Goal: Task Accomplishment & Management: Manage account settings

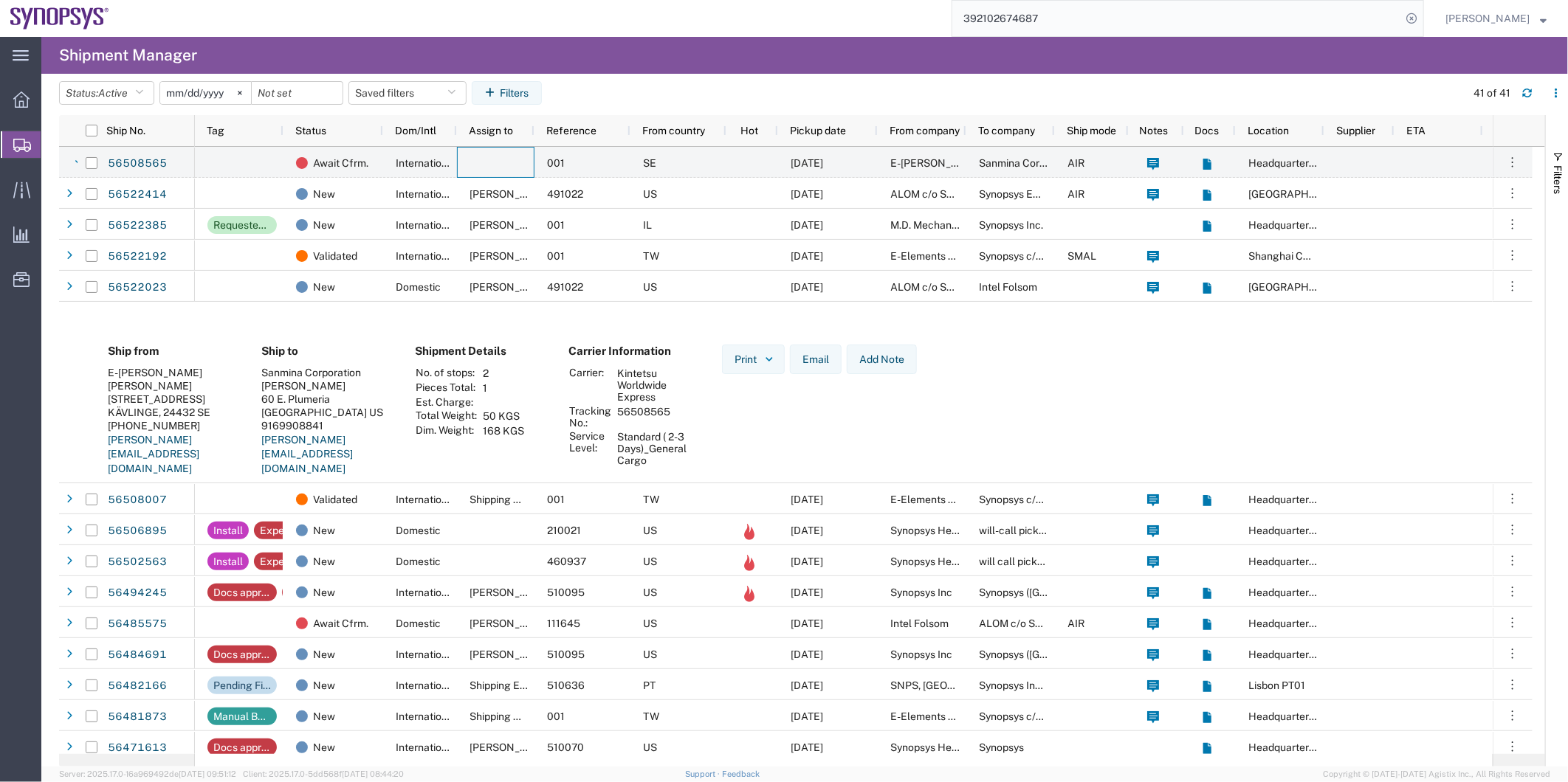
scroll to position [163, 0]
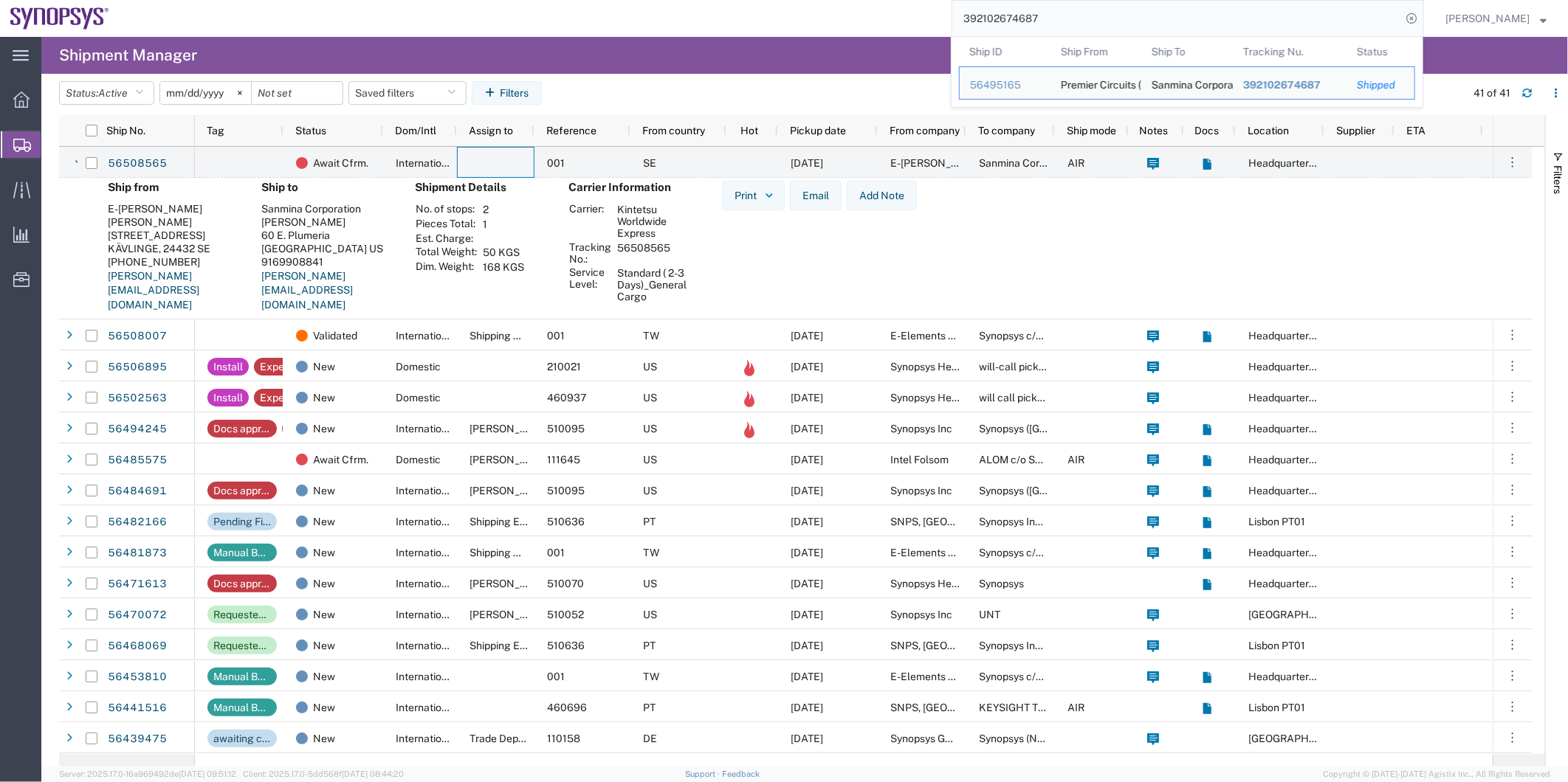
click at [1083, 37] on form "392102674687 Ship ID Ship From Ship To Tracking Nu. Status Ship ID 56495165 Shi…" at bounding box center [1187, 18] width 472 height 37
drag, startPoint x: 1077, startPoint y: 28, endPoint x: 758, endPoint y: 25, distance: 319.0
click at [758, 26] on div "392102674687 Ship ID Ship From Ship To Tracking Nu. Status Ship ID 56495165 Shi…" at bounding box center [772, 18] width 1305 height 37
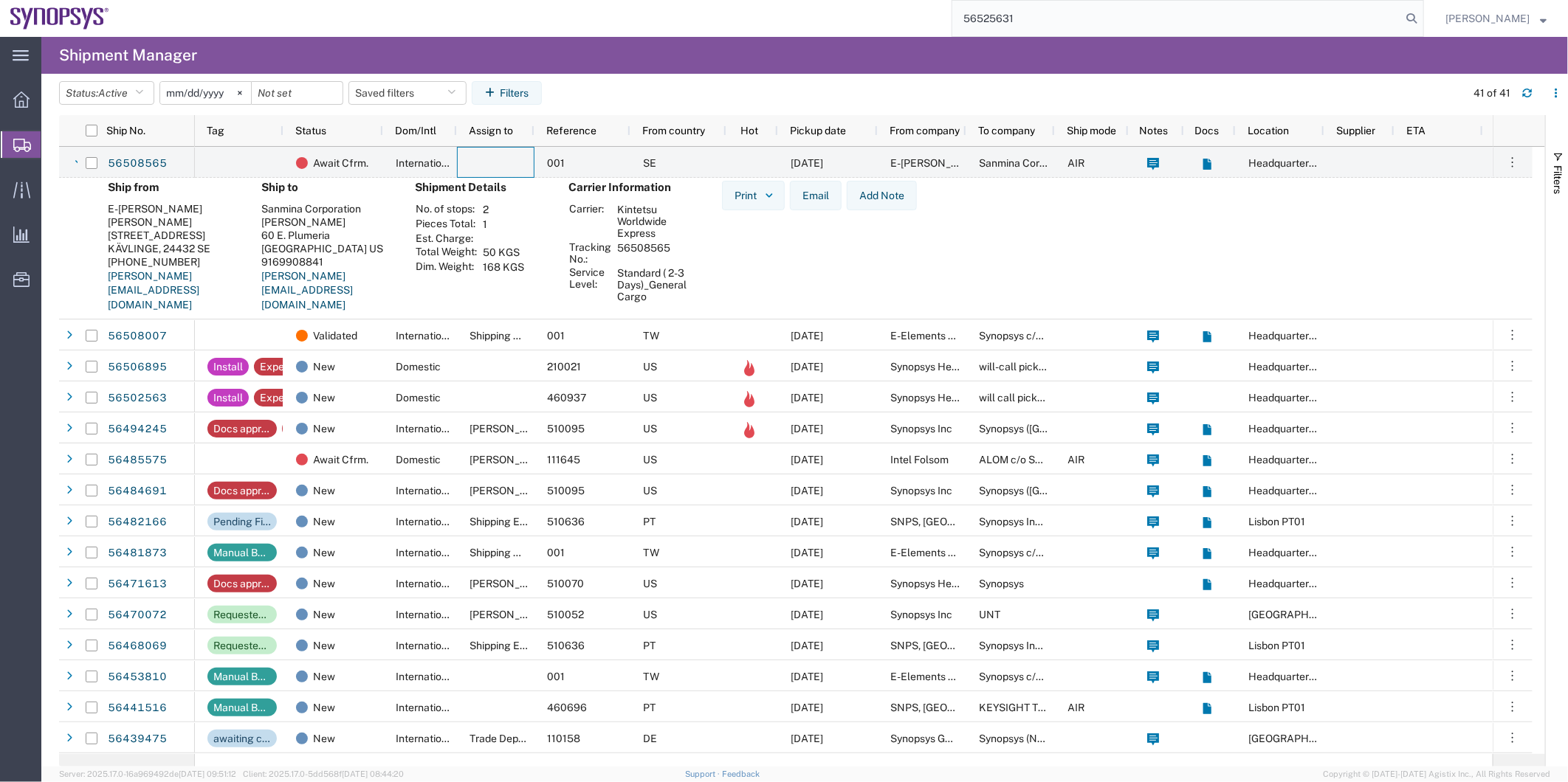
type input "56525631"
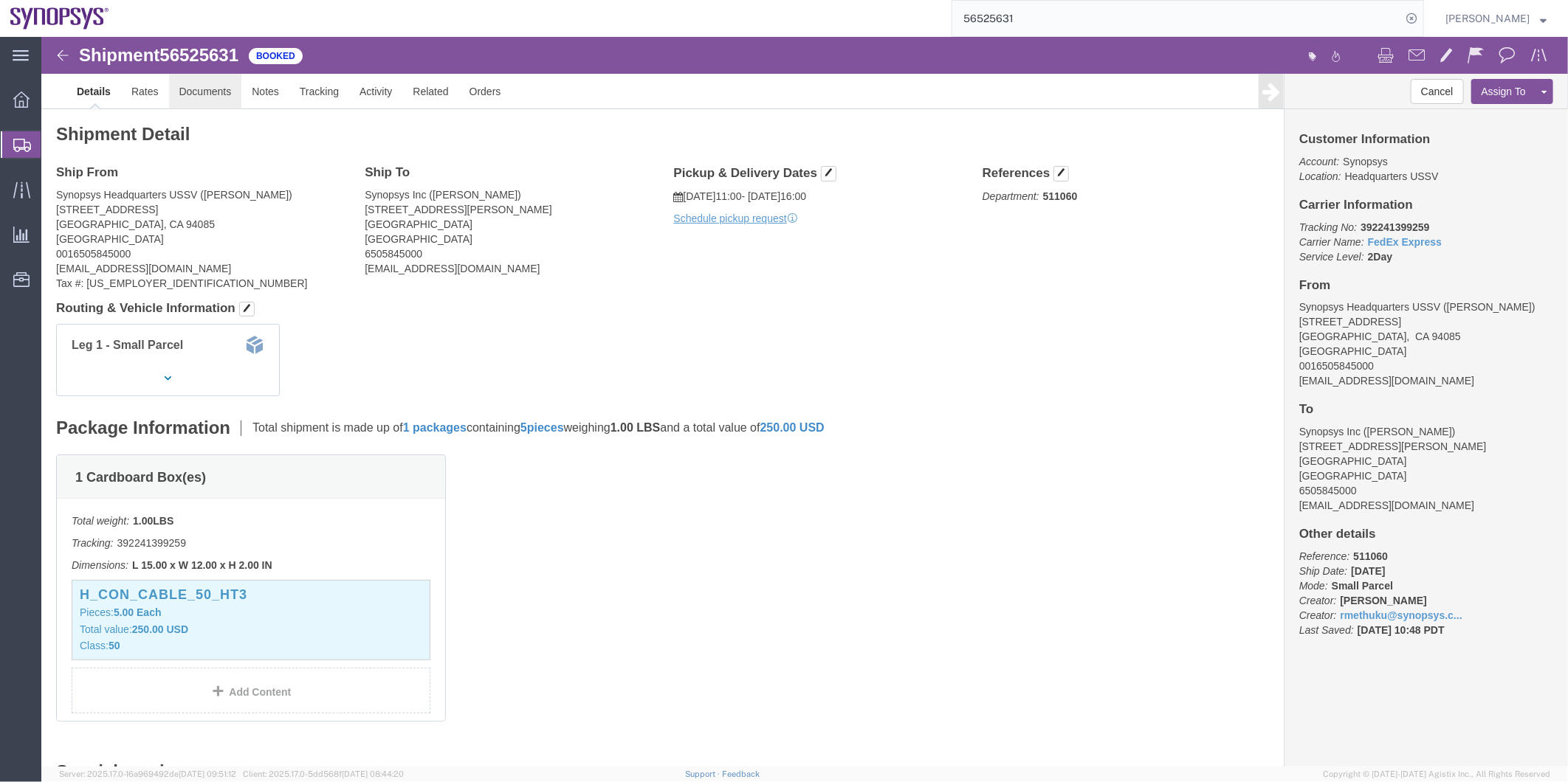
click link "Documents"
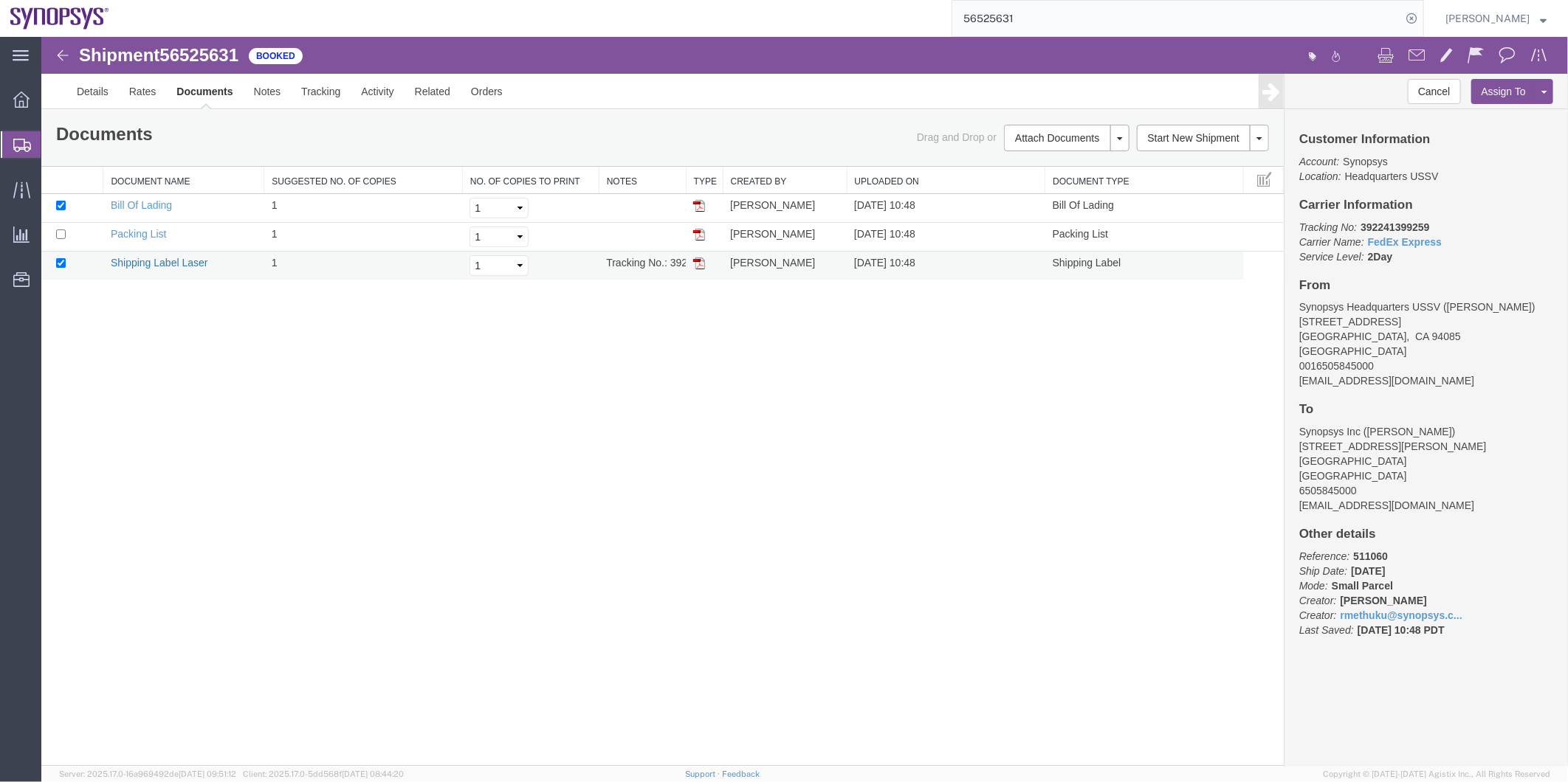
click at [184, 258] on link "Shipping Label Laser" at bounding box center [158, 262] width 97 height 12
click at [0, 0] on span "Shipment Manager" at bounding box center [0, 0] width 0 height 0
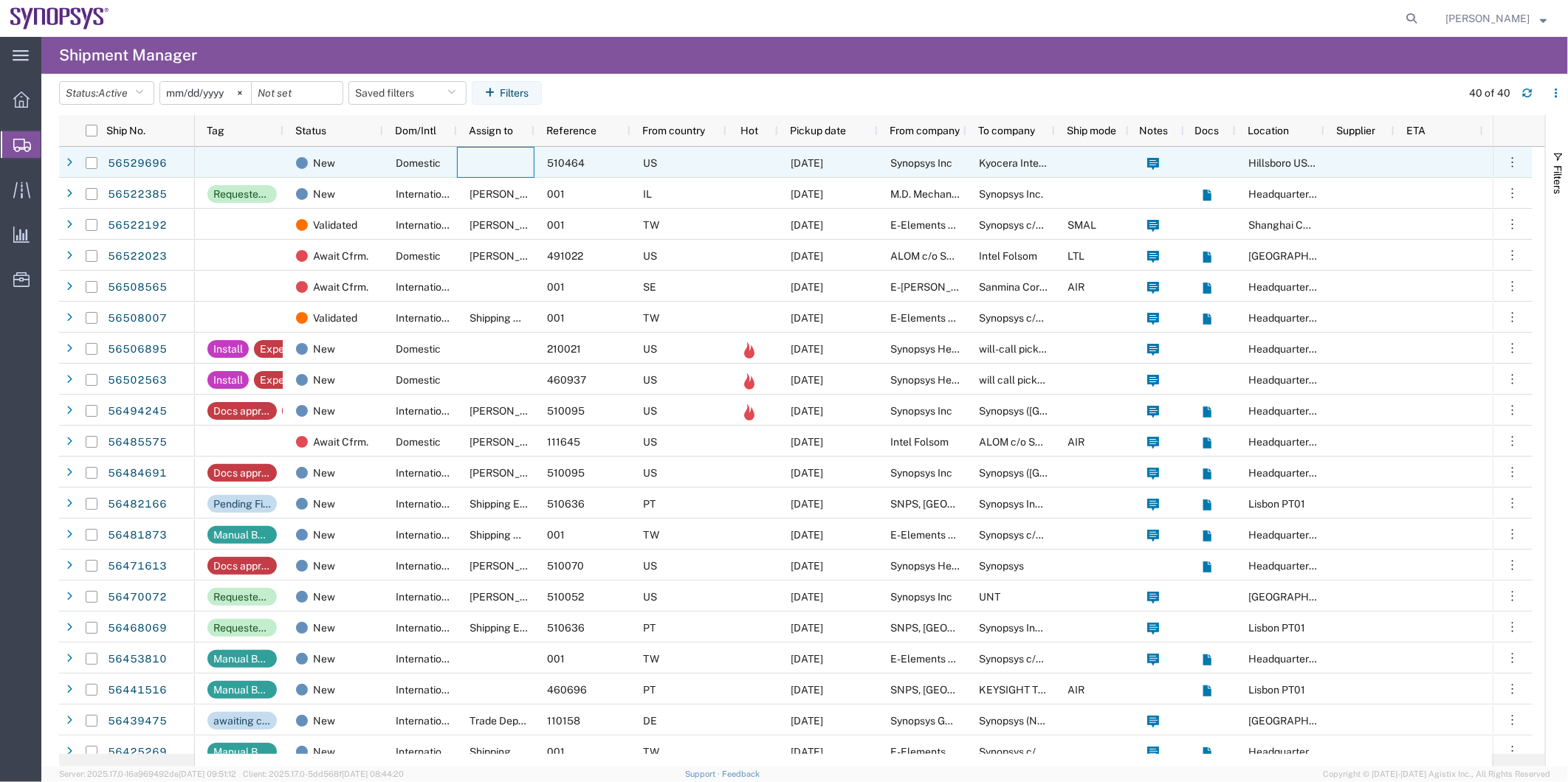
click at [482, 165] on div at bounding box center [495, 163] width 77 height 31
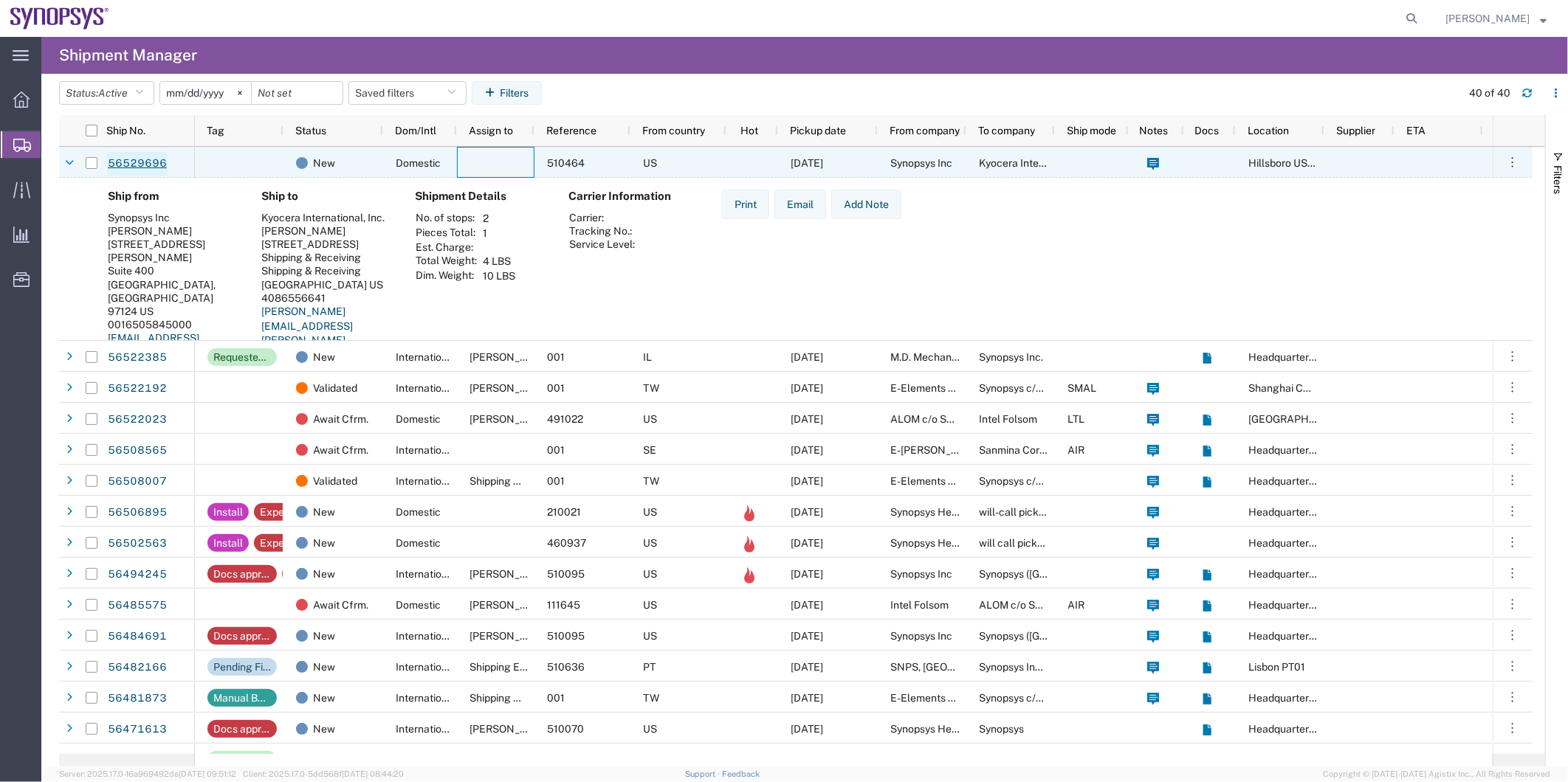
click at [147, 164] on link "56529696" at bounding box center [137, 163] width 61 height 24
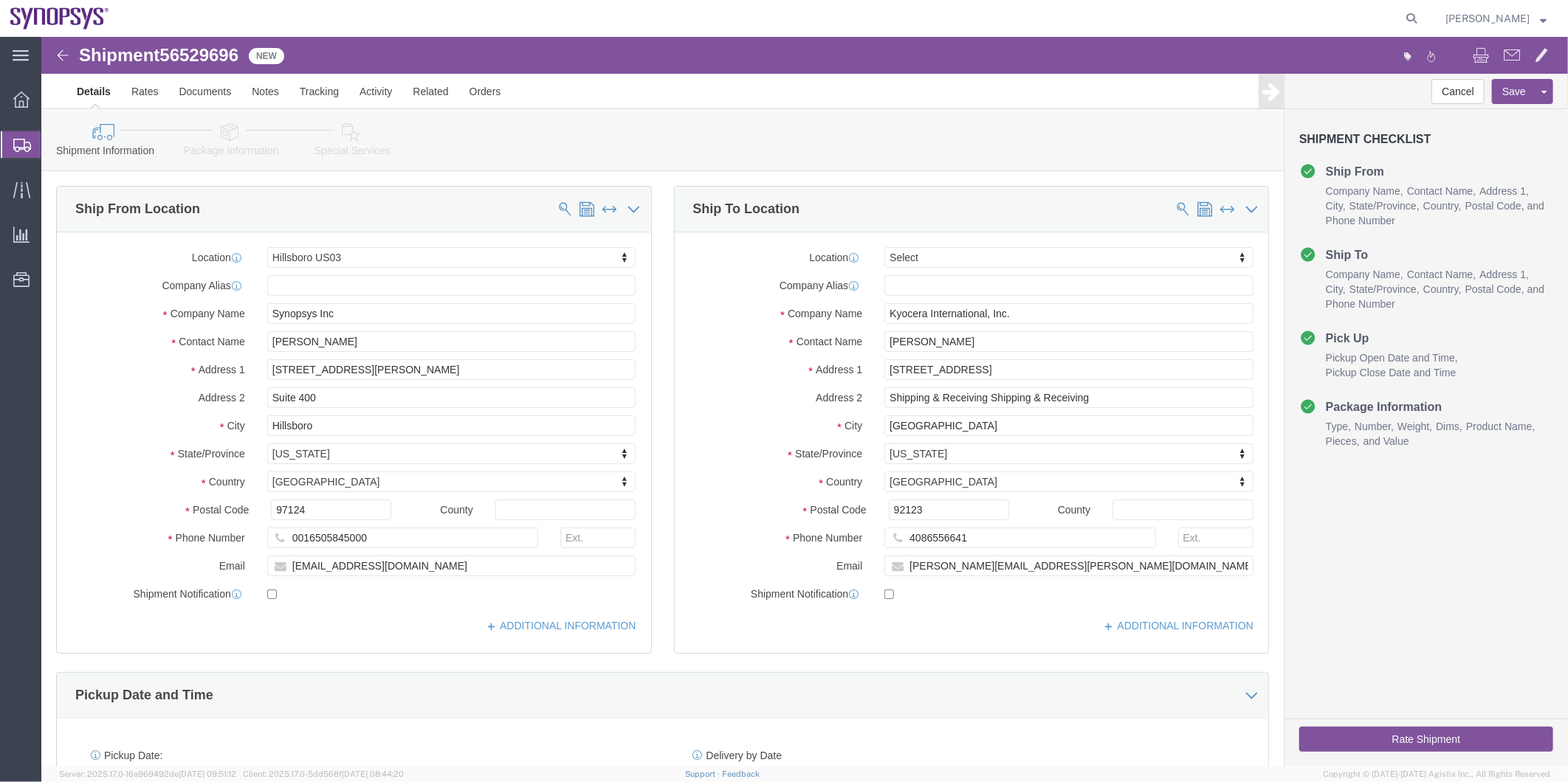
select select "63190"
select select
click link "Package Information"
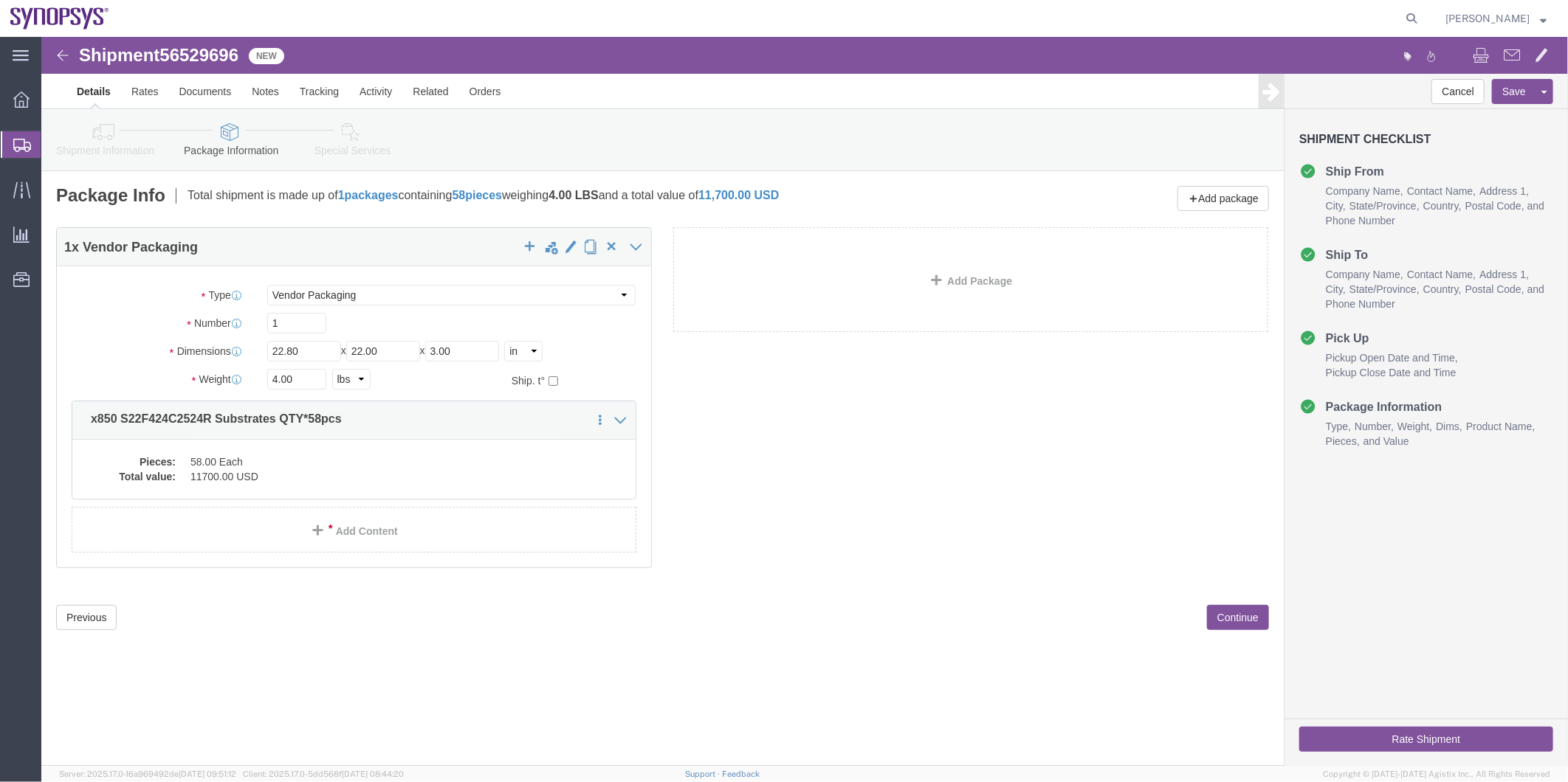
click icon
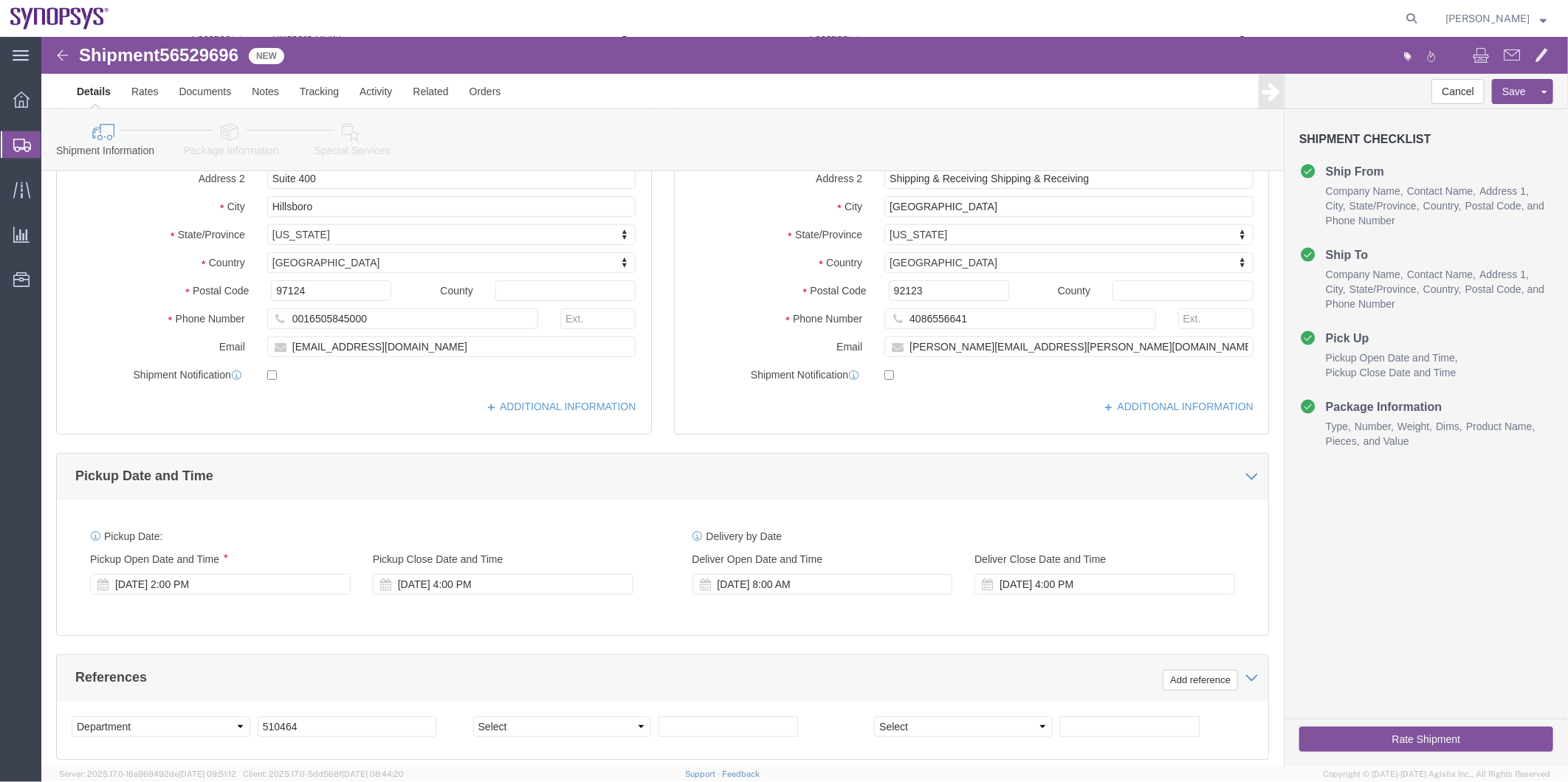
scroll to position [410, 0]
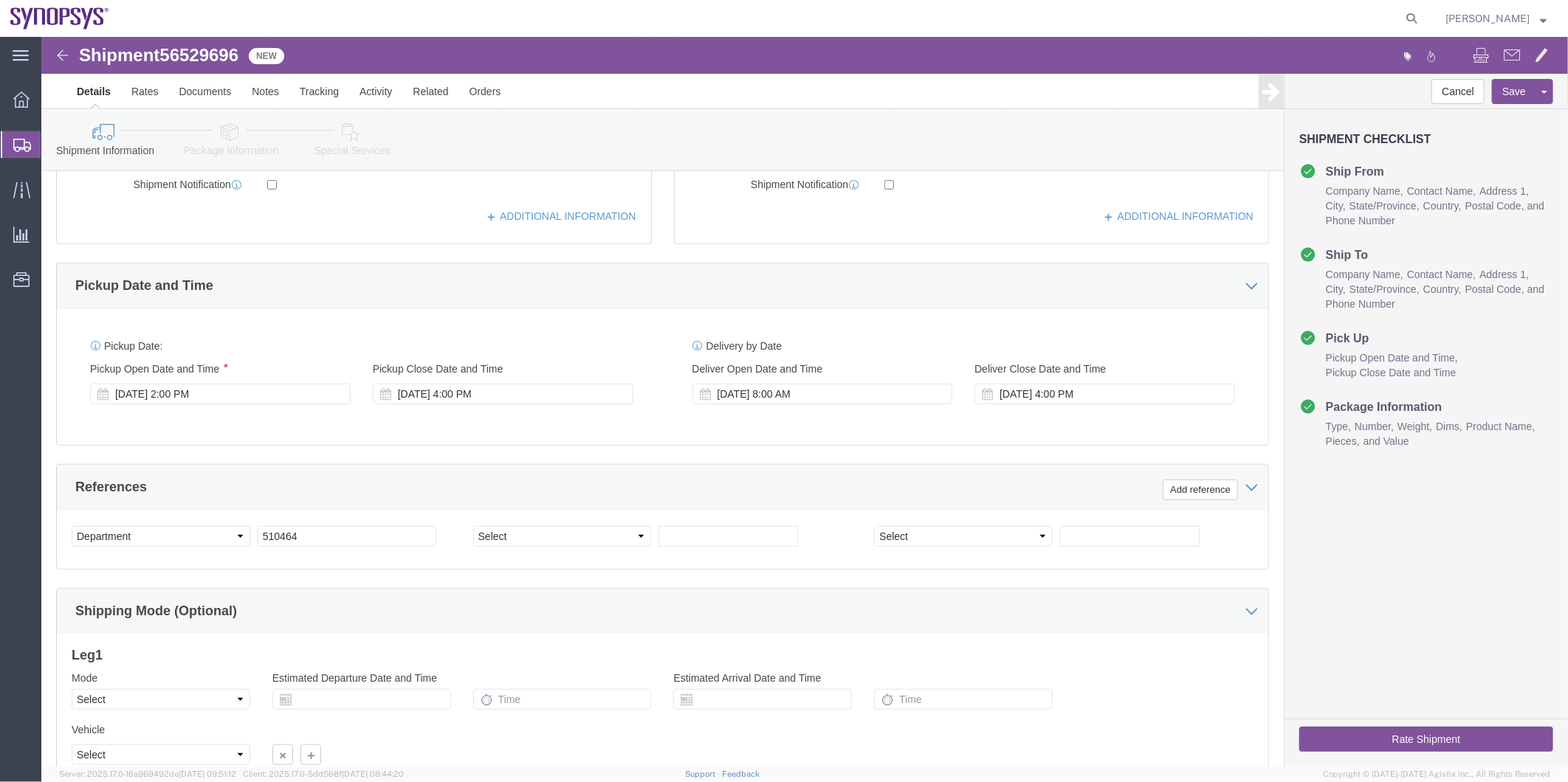
click icon
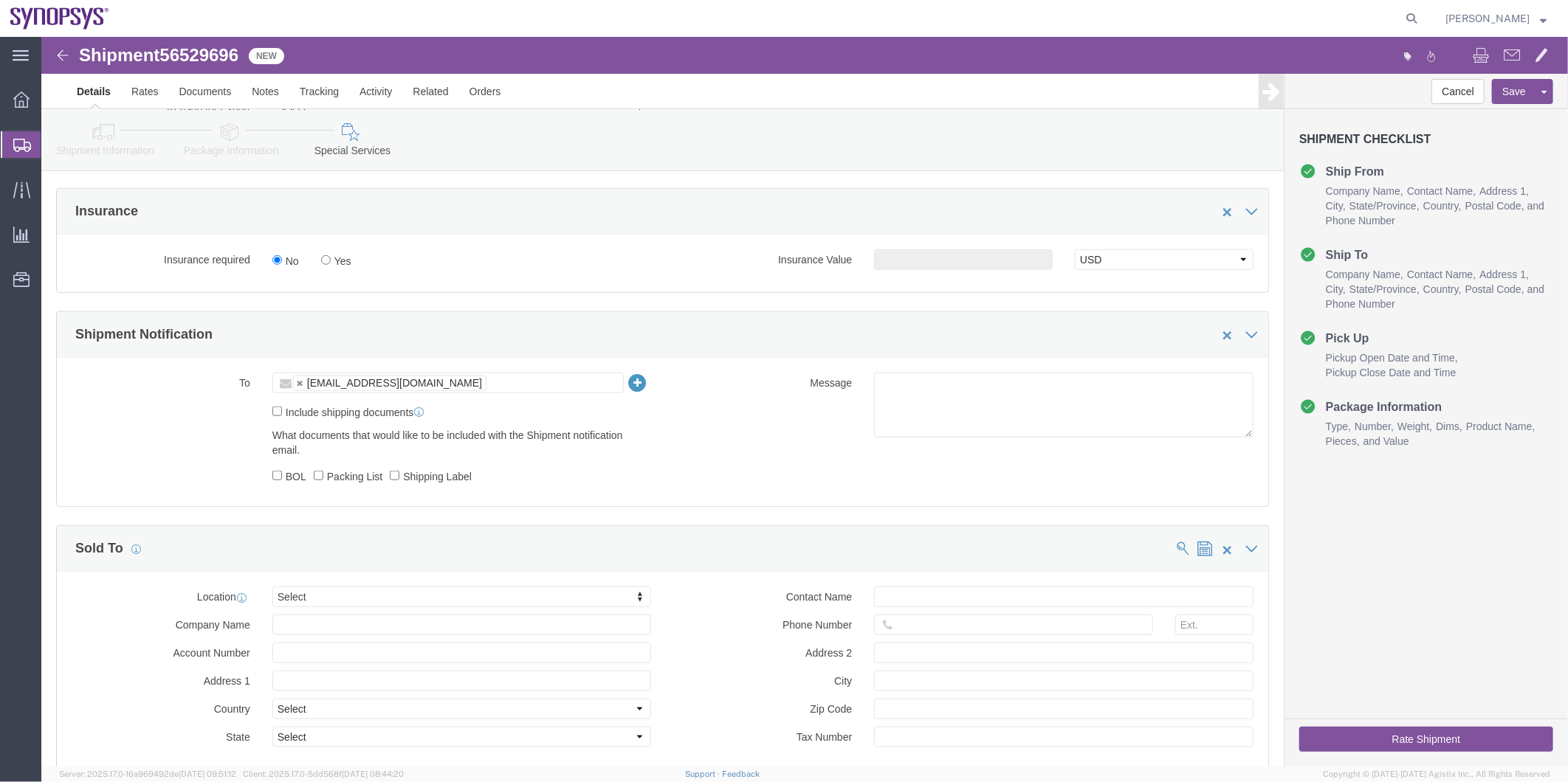
scroll to position [737, 0]
click input "Include shipping documents"
checkbox input "true"
click label "BOL"
click input "BOL"
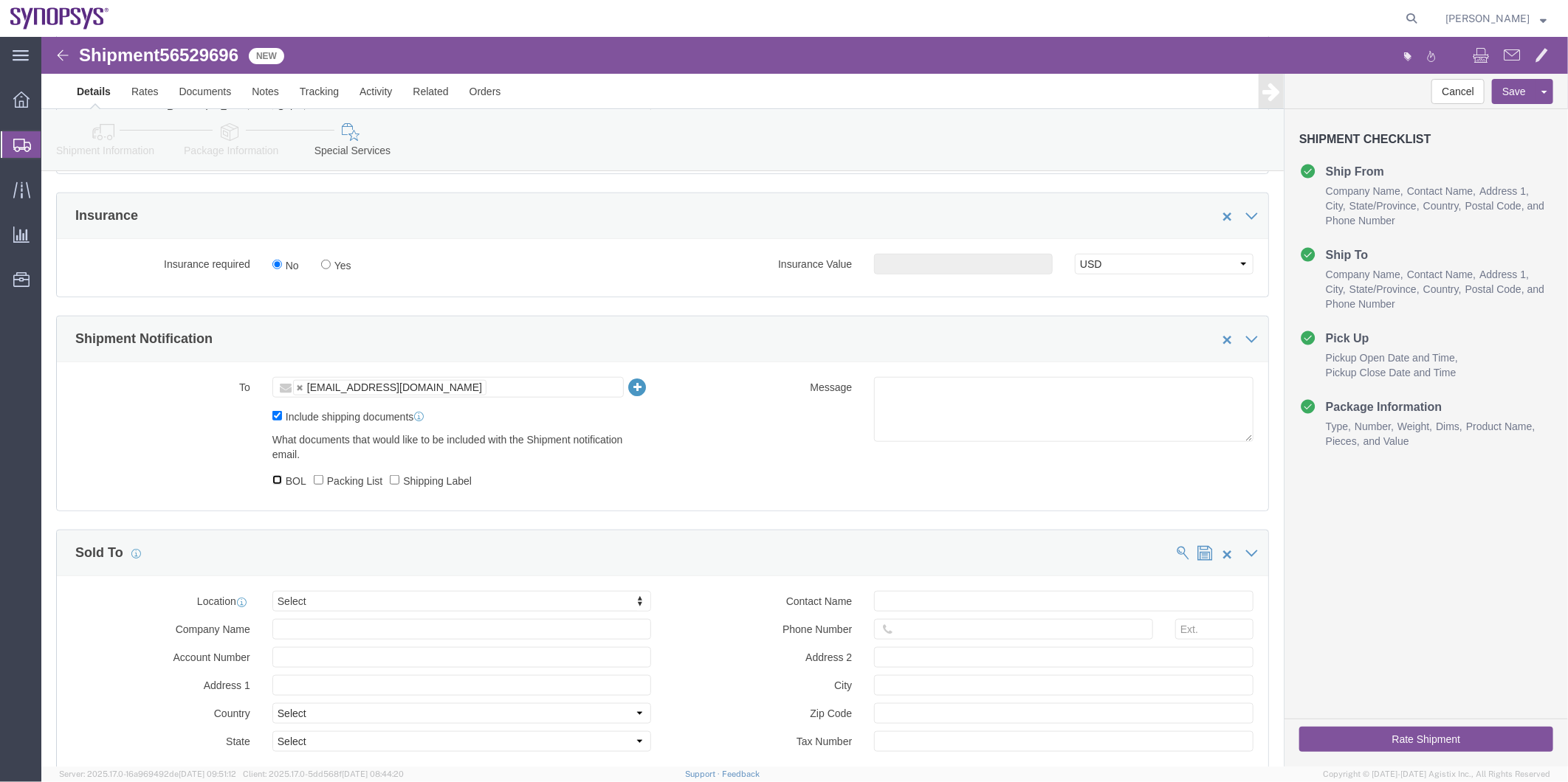
checkbox input "true"
click div "What documents that would like to be included with the Shipment notification em…"
click label "Packing List"
click input "Packing List"
checkbox input "true"
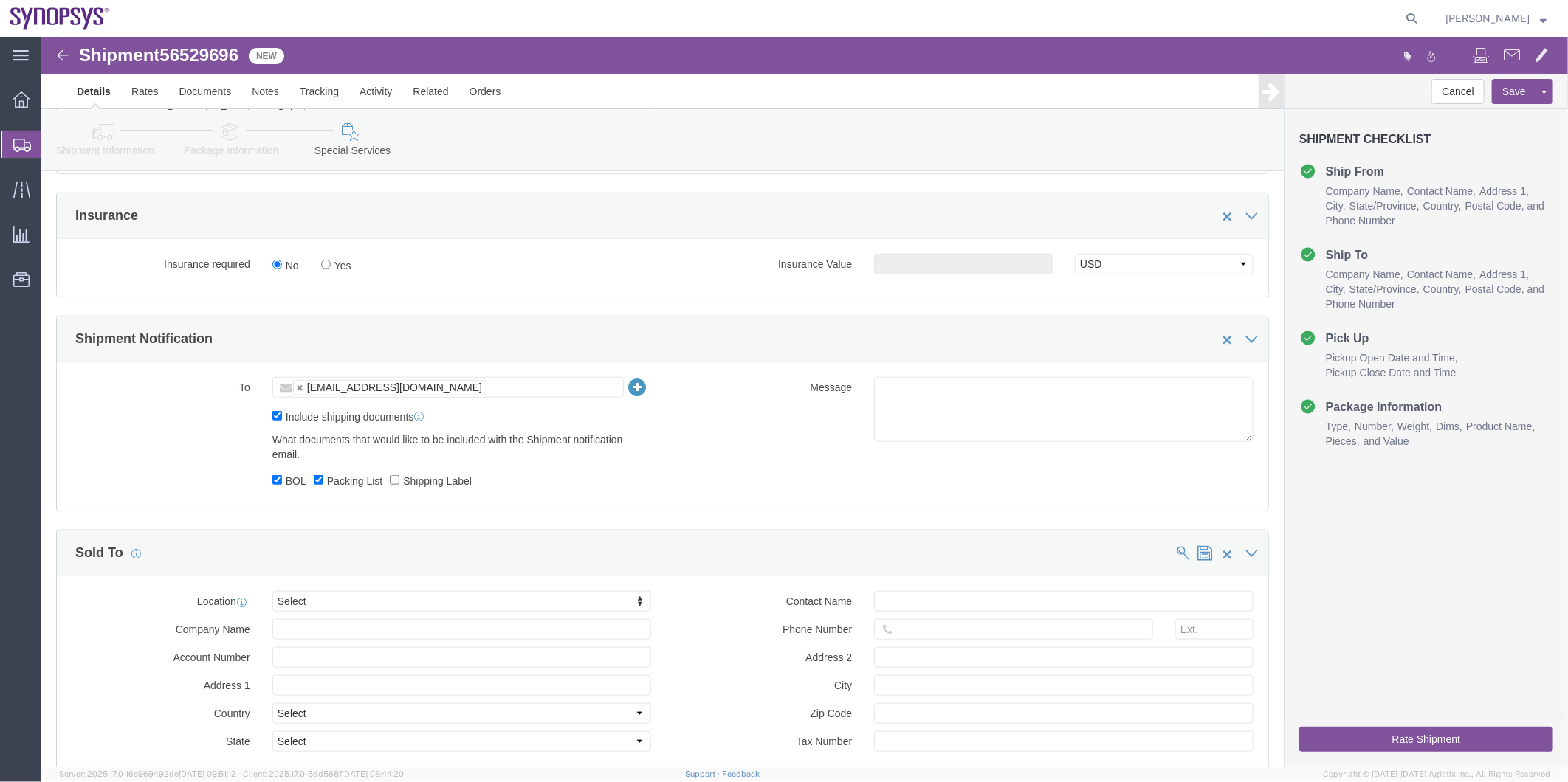
click label "Shipping Label"
click input "Shipping Label"
checkbox input "true"
click textarea
type textarea "Please see attached. -Kaelen"
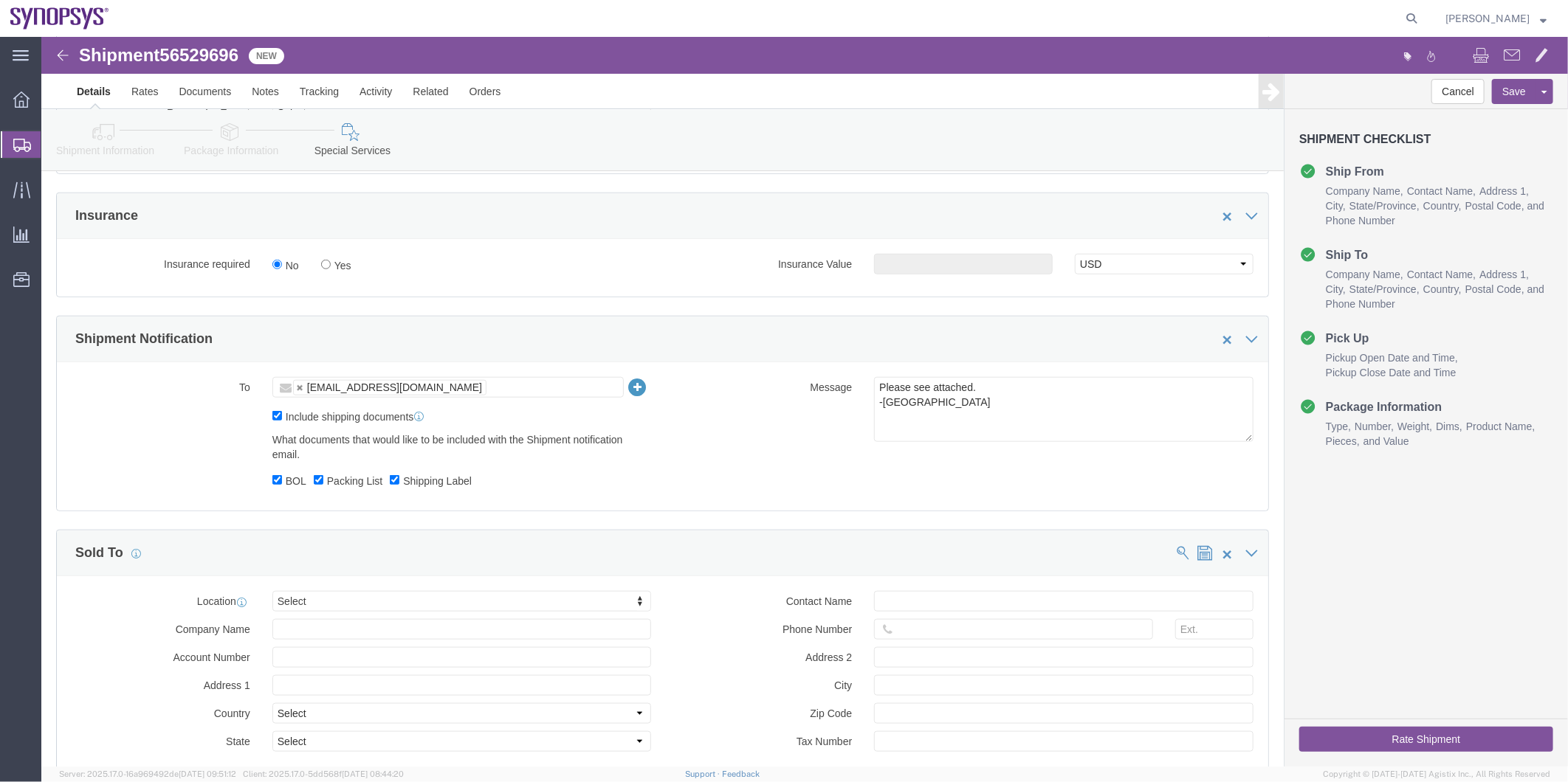
click button "Save"
click icon
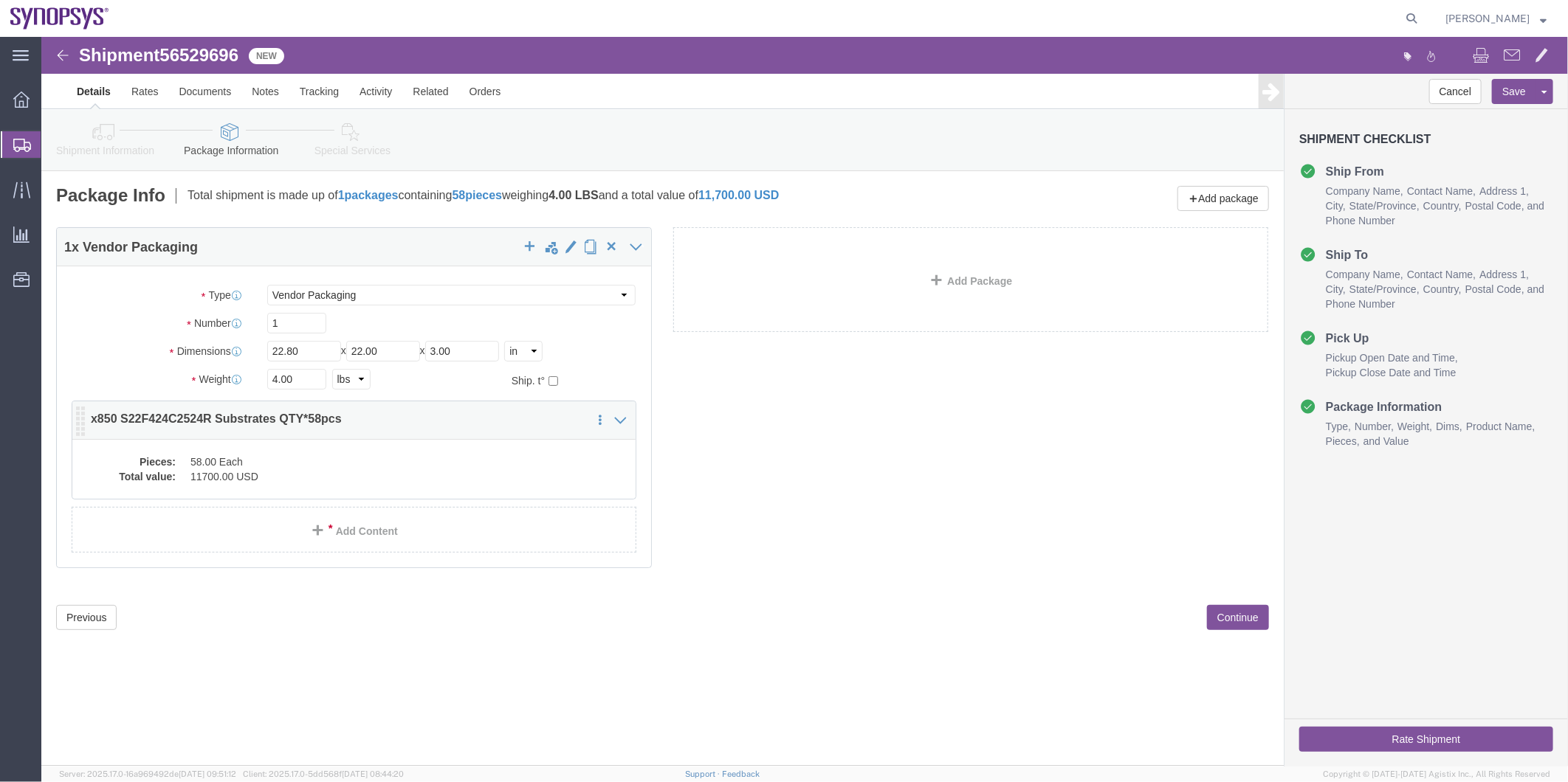
click dd "58.00 Each"
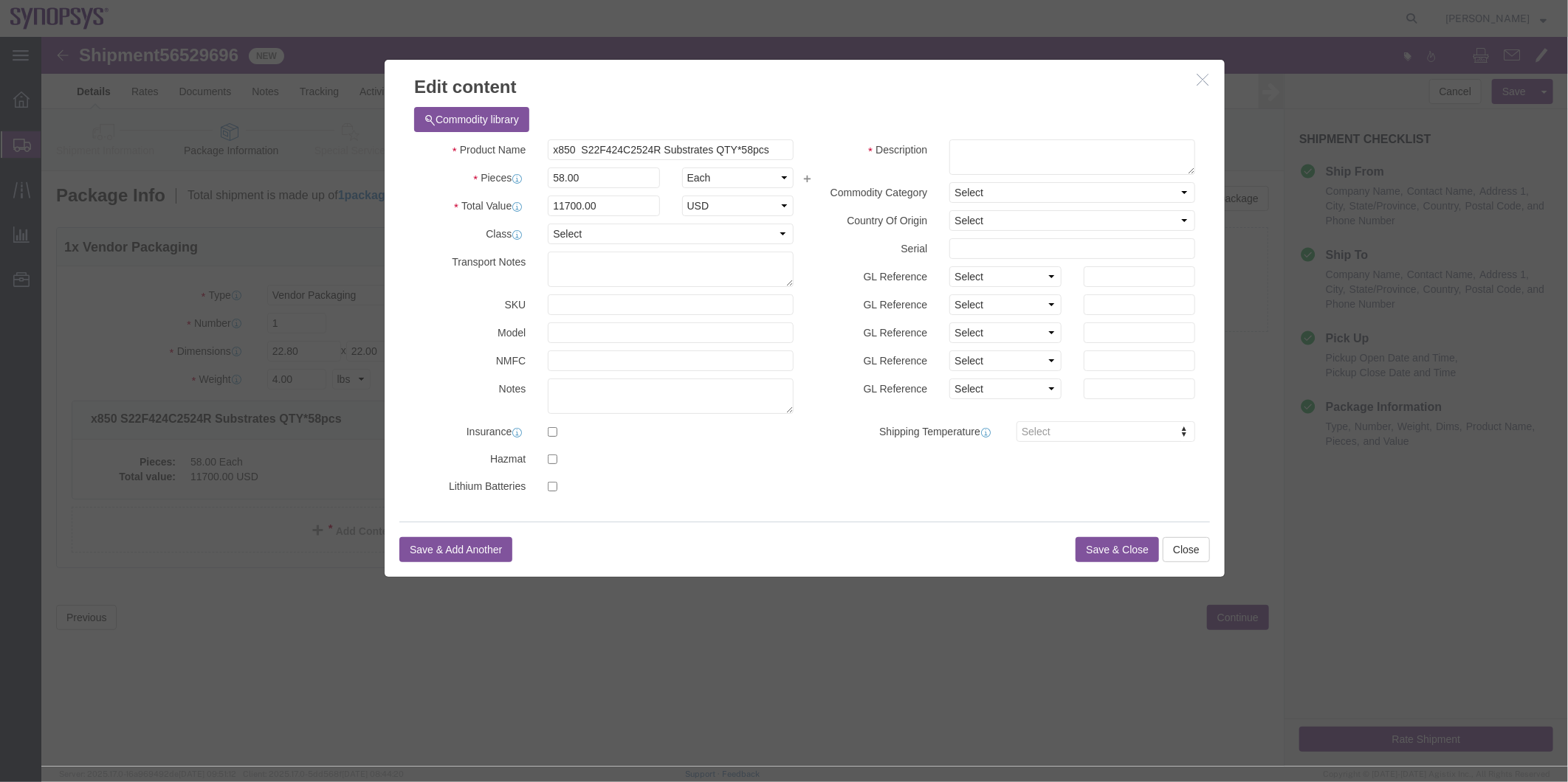
click button "Save & Close"
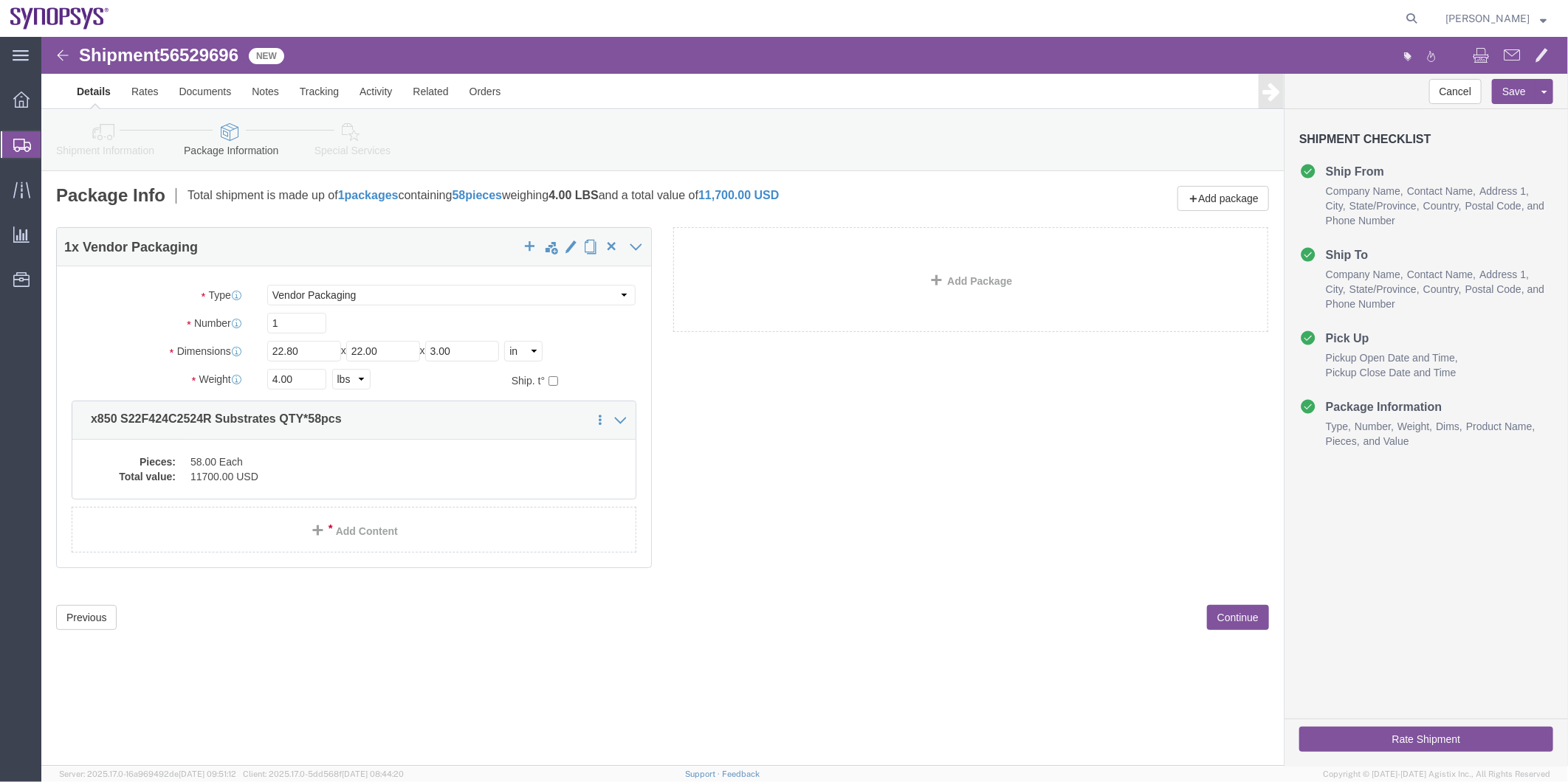
click icon
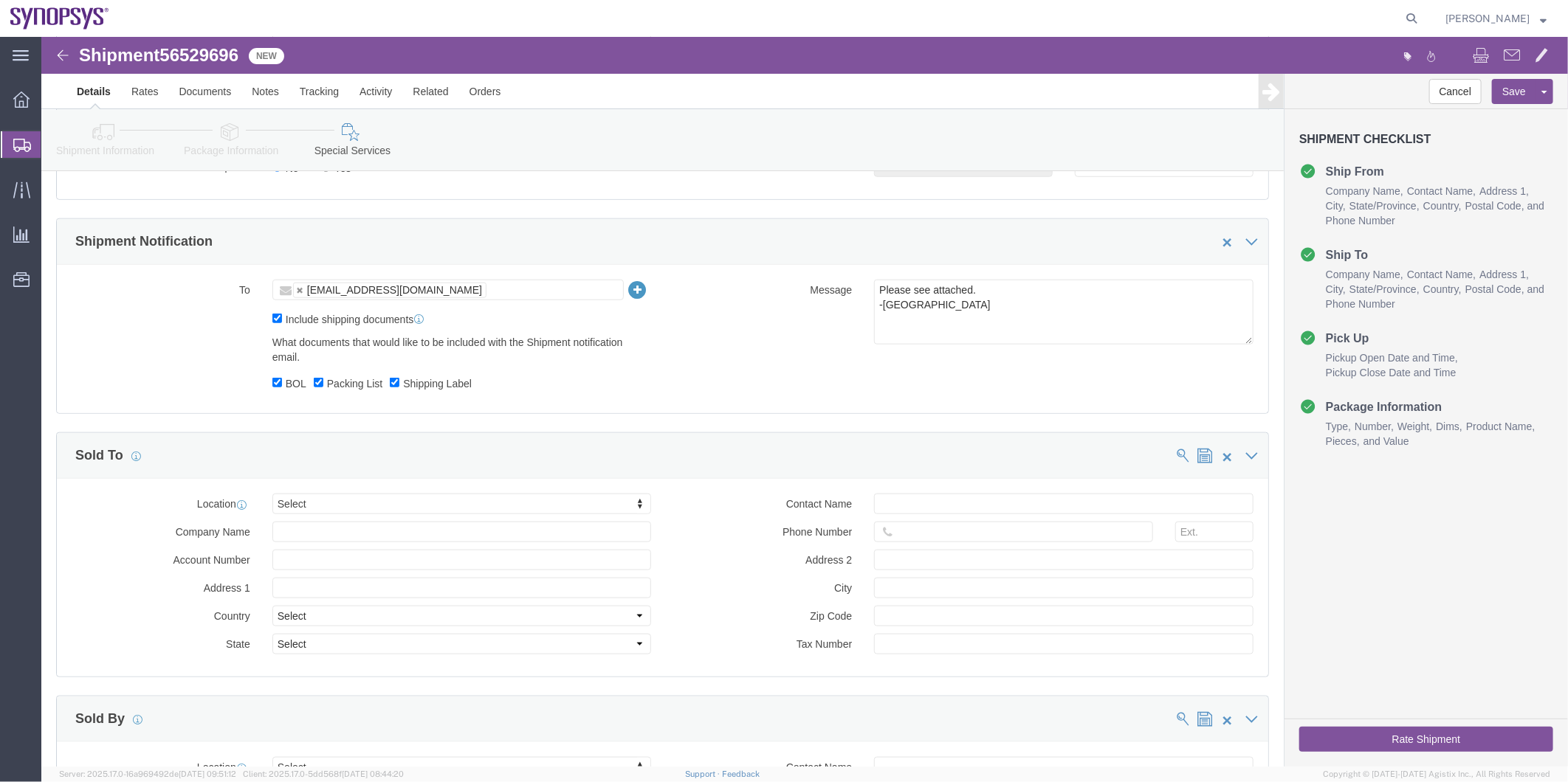
scroll to position [820, 0]
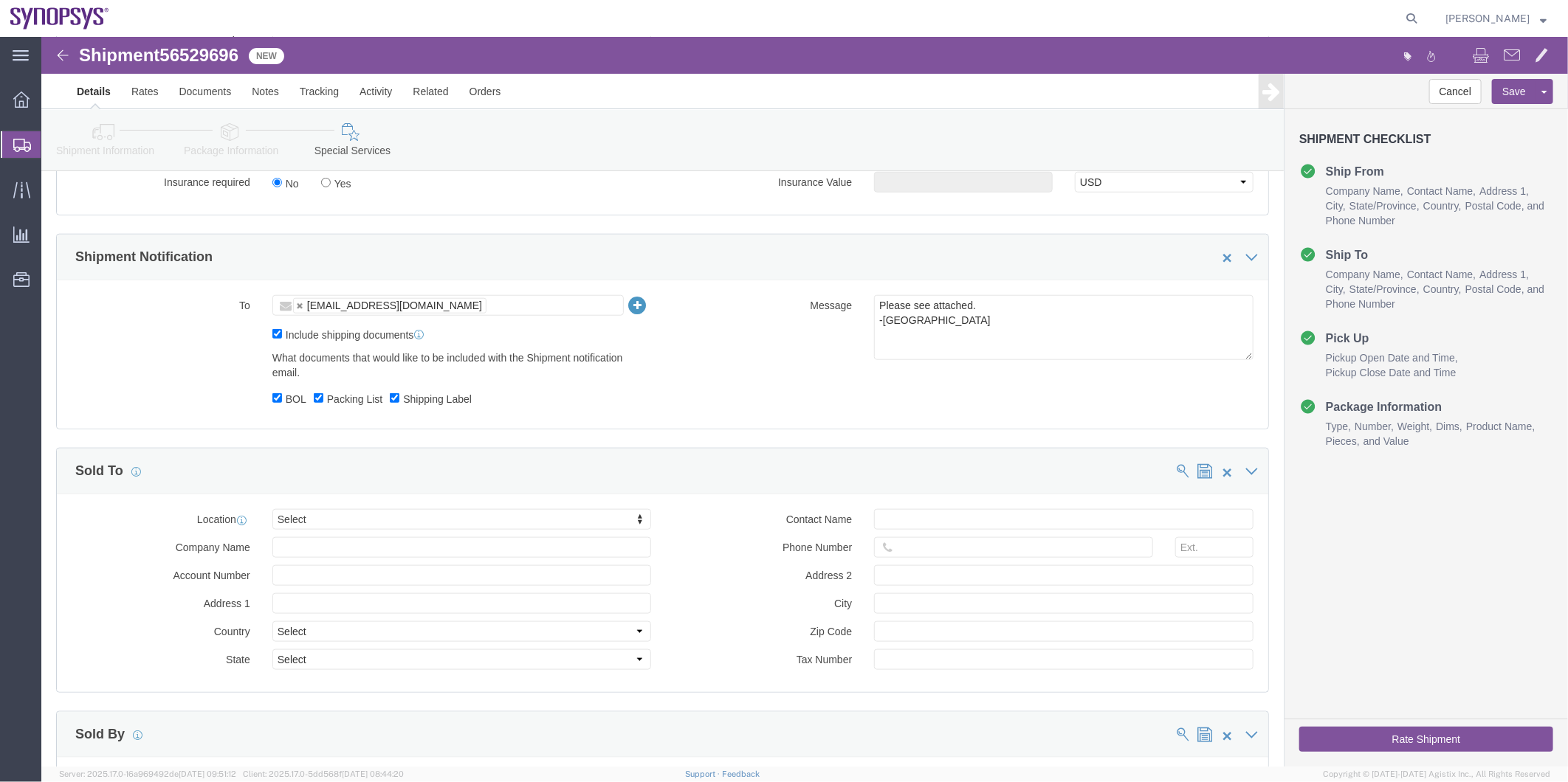
click button "Rate Shipment"
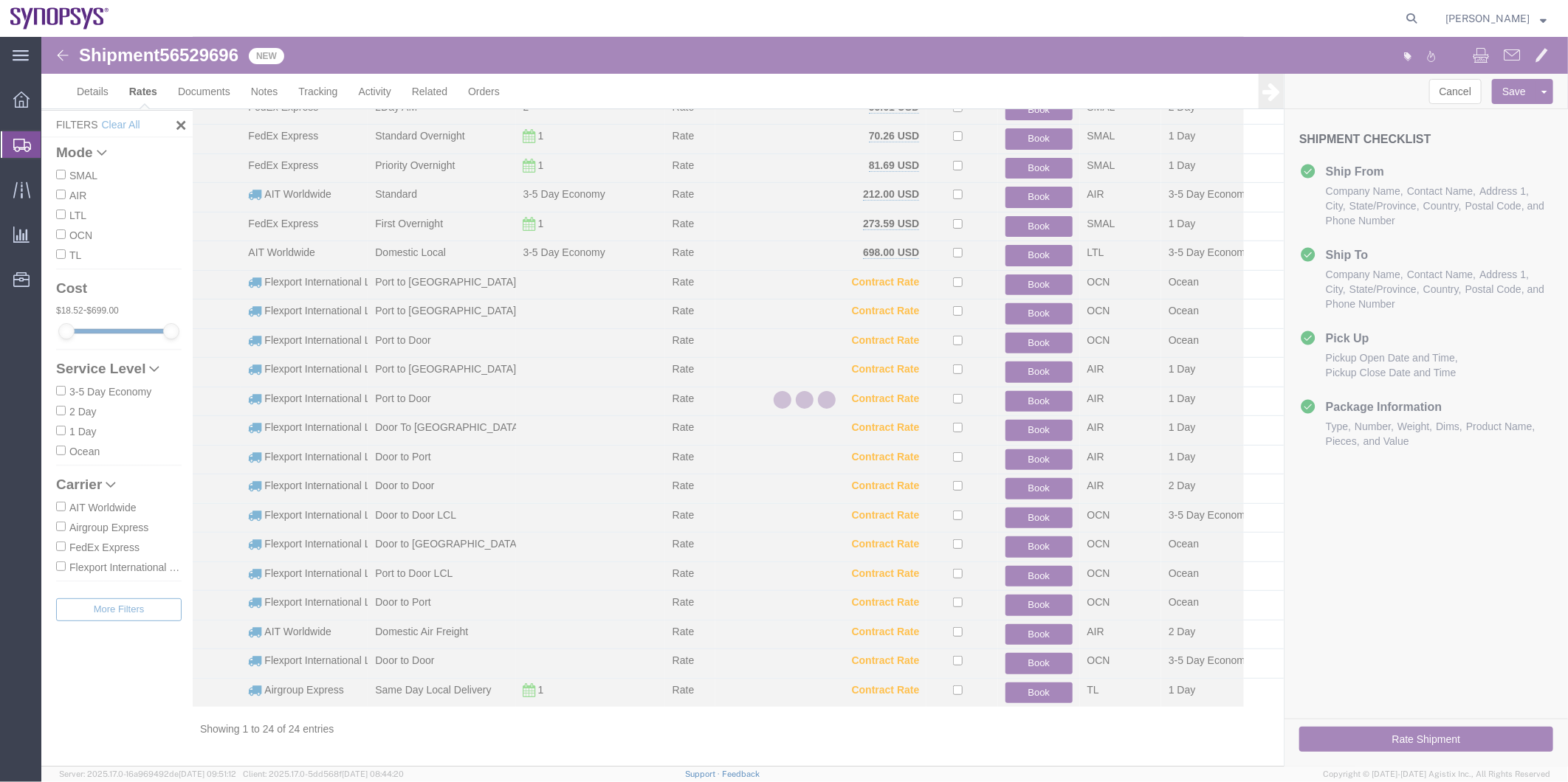
scroll to position [161, 0]
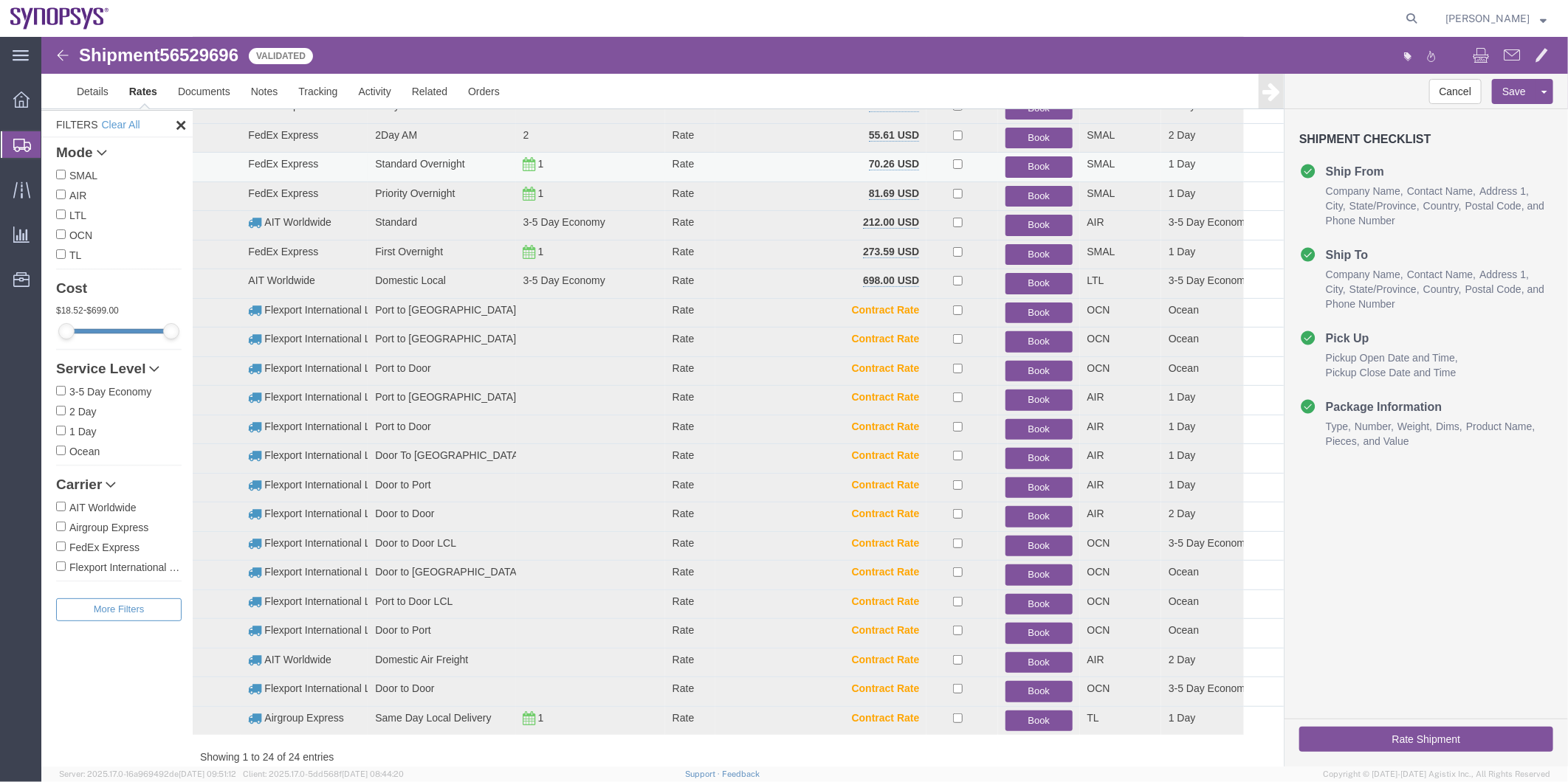
click at [1034, 158] on button "Book" at bounding box center [1037, 166] width 66 height 22
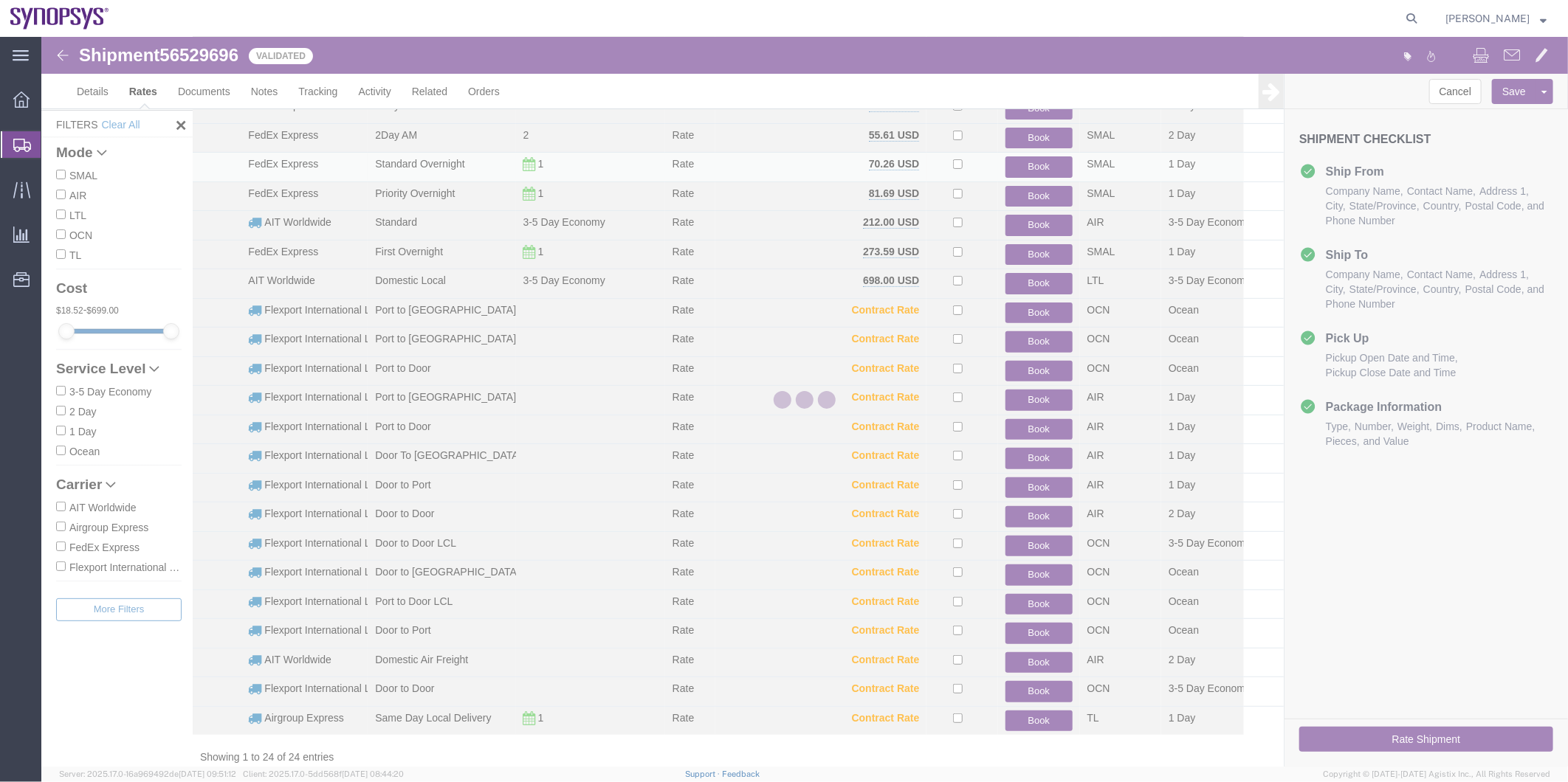
scroll to position [0, 0]
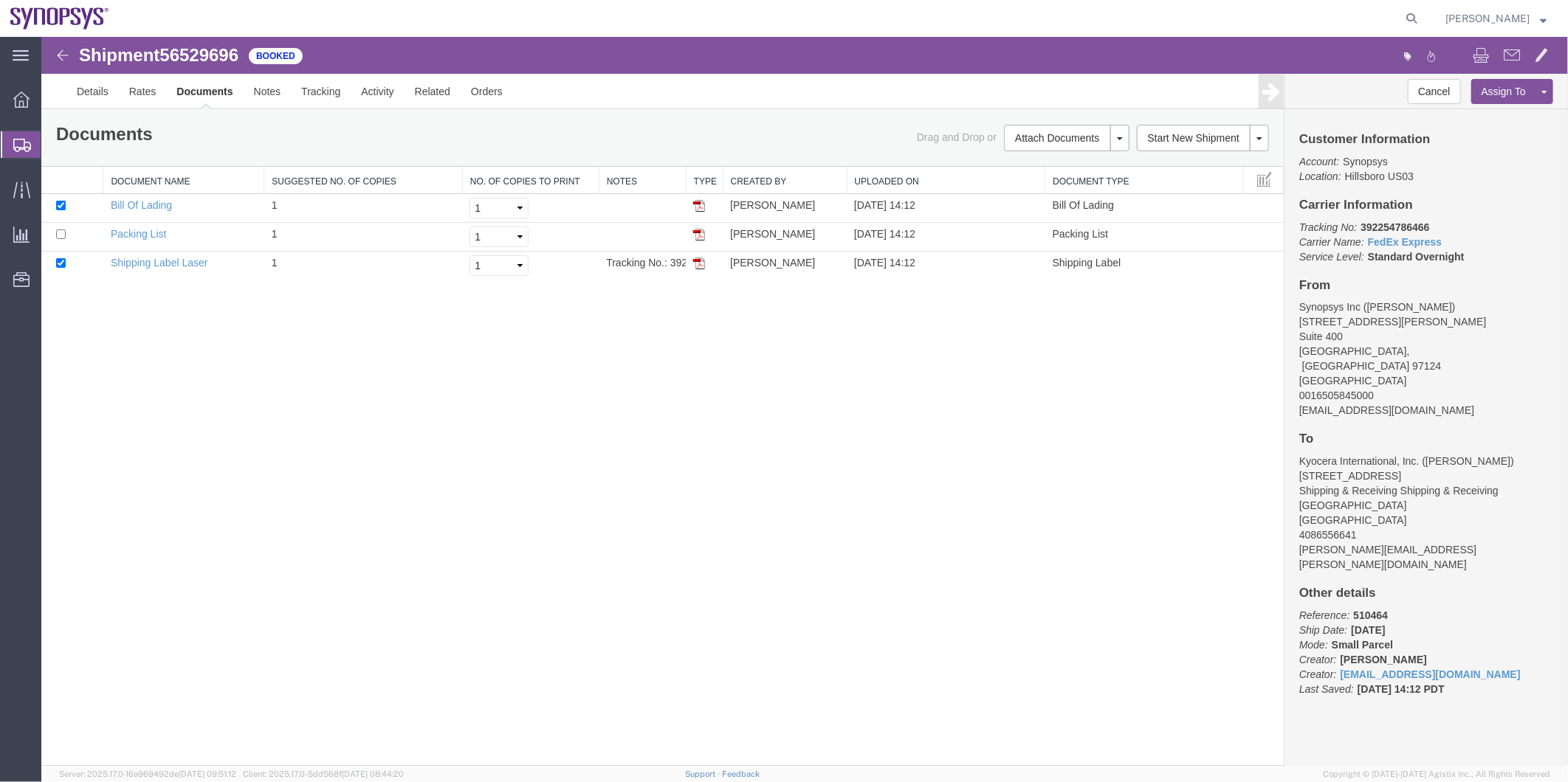
click at [0, 0] on span "Shipment Manager" at bounding box center [0, 0] width 0 height 0
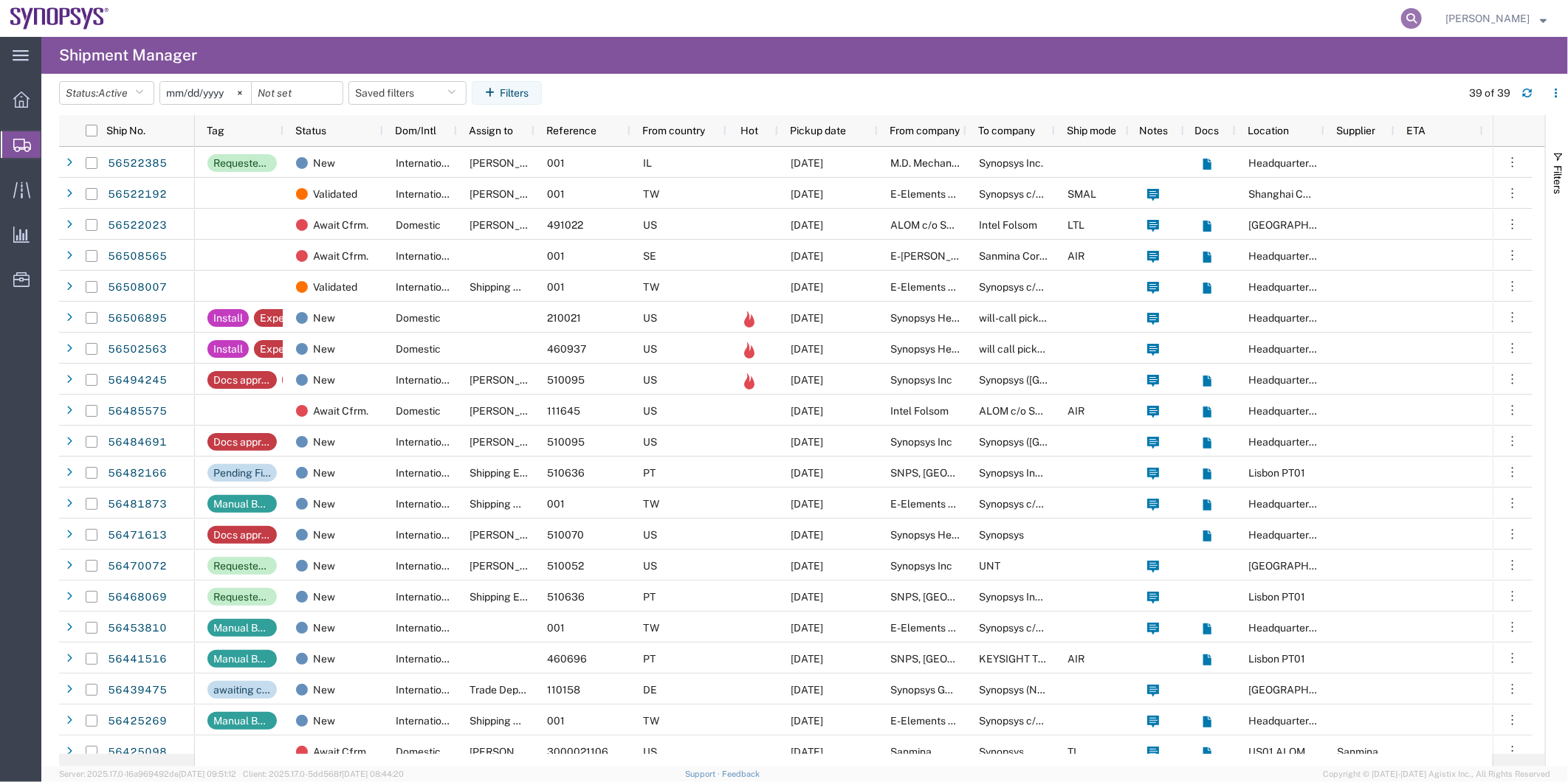
click at [1412, 17] on icon at bounding box center [1411, 18] width 21 height 21
click at [1302, 17] on input "search" at bounding box center [1176, 18] width 449 height 35
paste input "56505027"
type input "56505027"
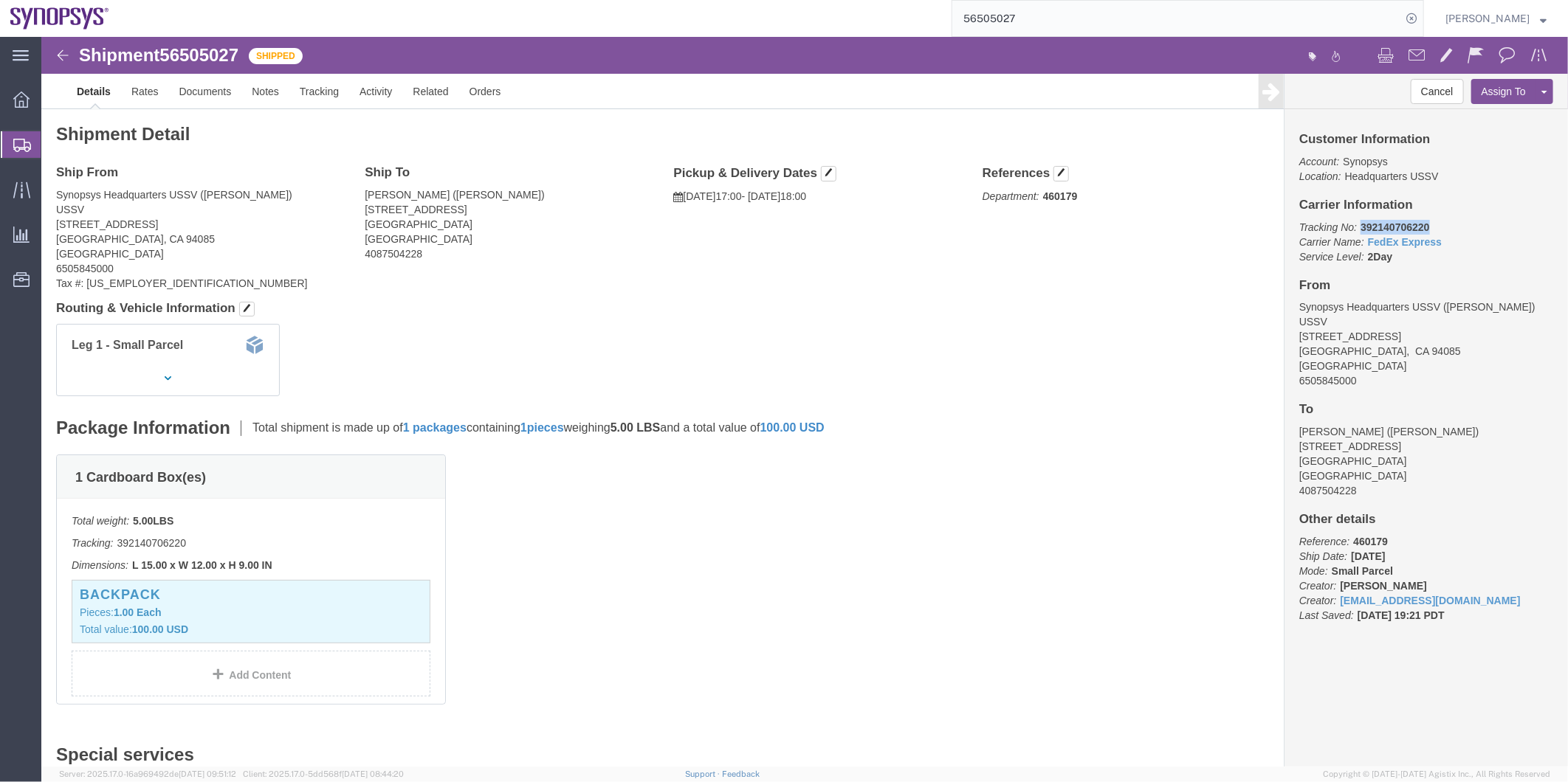
drag, startPoint x: 1387, startPoint y: 184, endPoint x: 1312, endPoint y: 192, distance: 75.4
click p "Tracking No: 392140706220 Carrier Name: FedEx Express FedEx Express Service Lev…"
copy b "392140706220"
click at [0, 0] on span "Shipment Manager" at bounding box center [0, 0] width 0 height 0
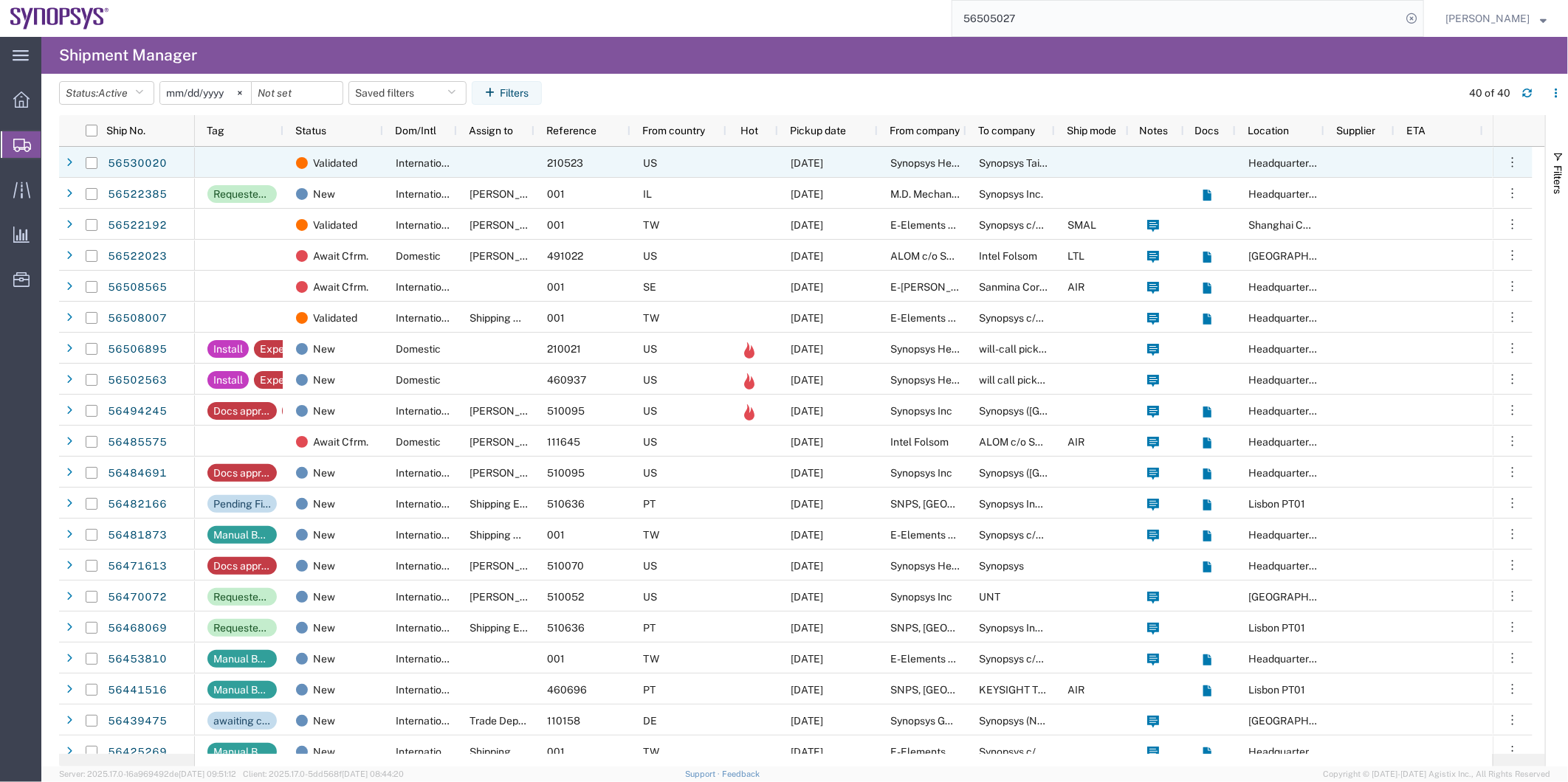
click at [392, 160] on div "International" at bounding box center [420, 163] width 74 height 31
click at [466, 160] on div at bounding box center [495, 163] width 77 height 31
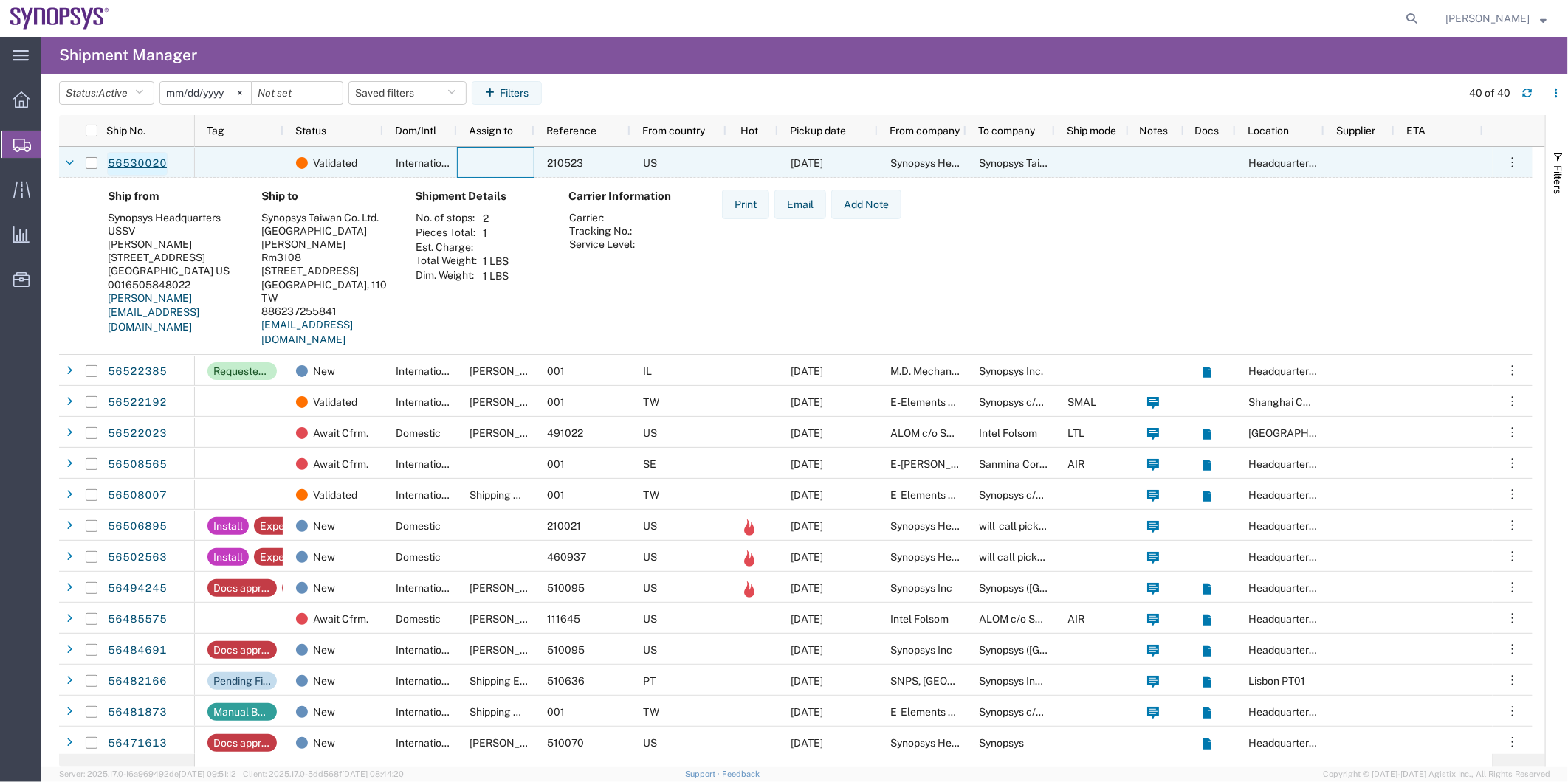
click at [165, 173] on link "56530020" at bounding box center [137, 163] width 61 height 24
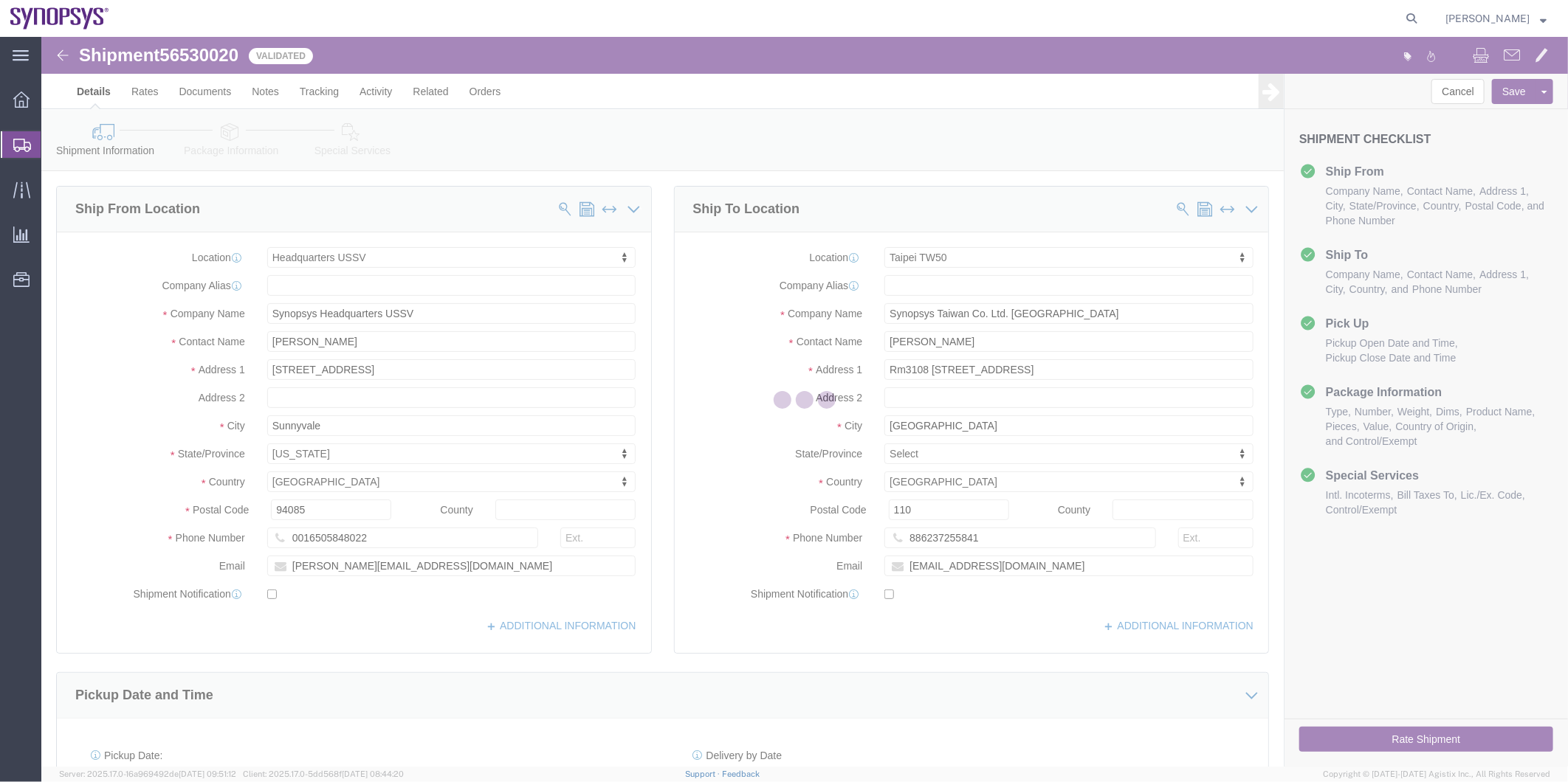
select select "63204"
select select "63169"
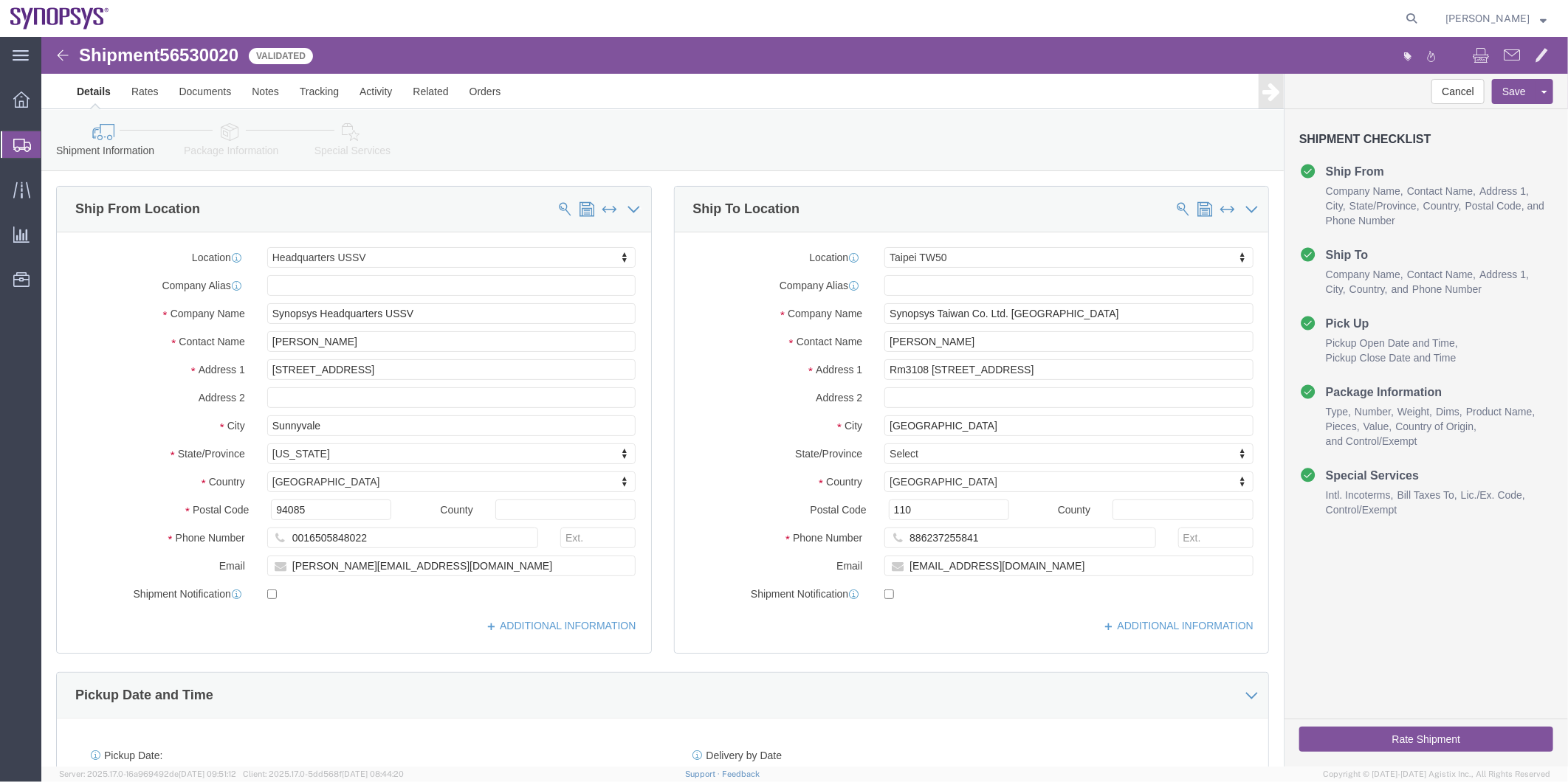
click icon
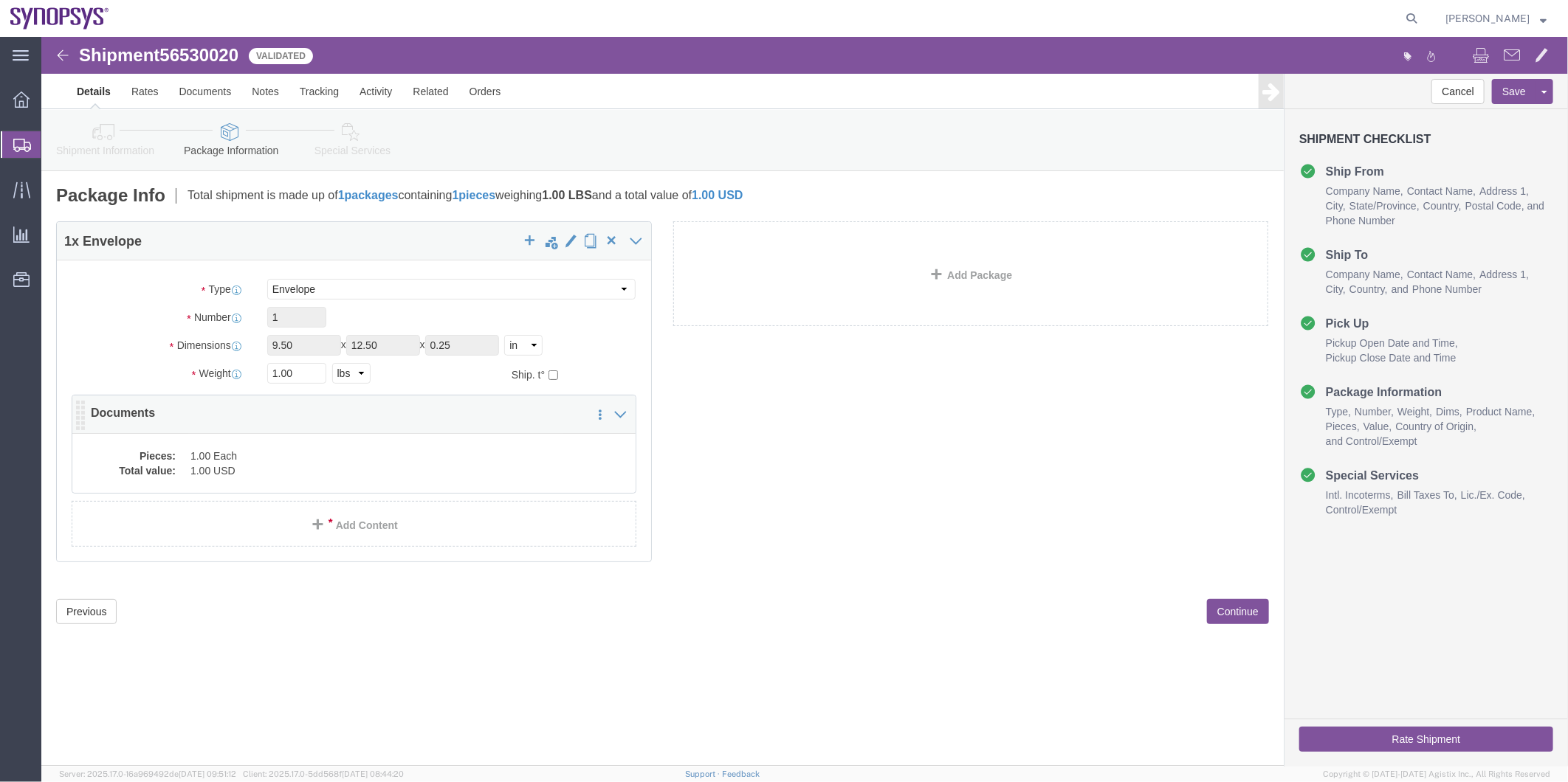
click div "Pieces: 1.00 Each Total value: 1.00 USD"
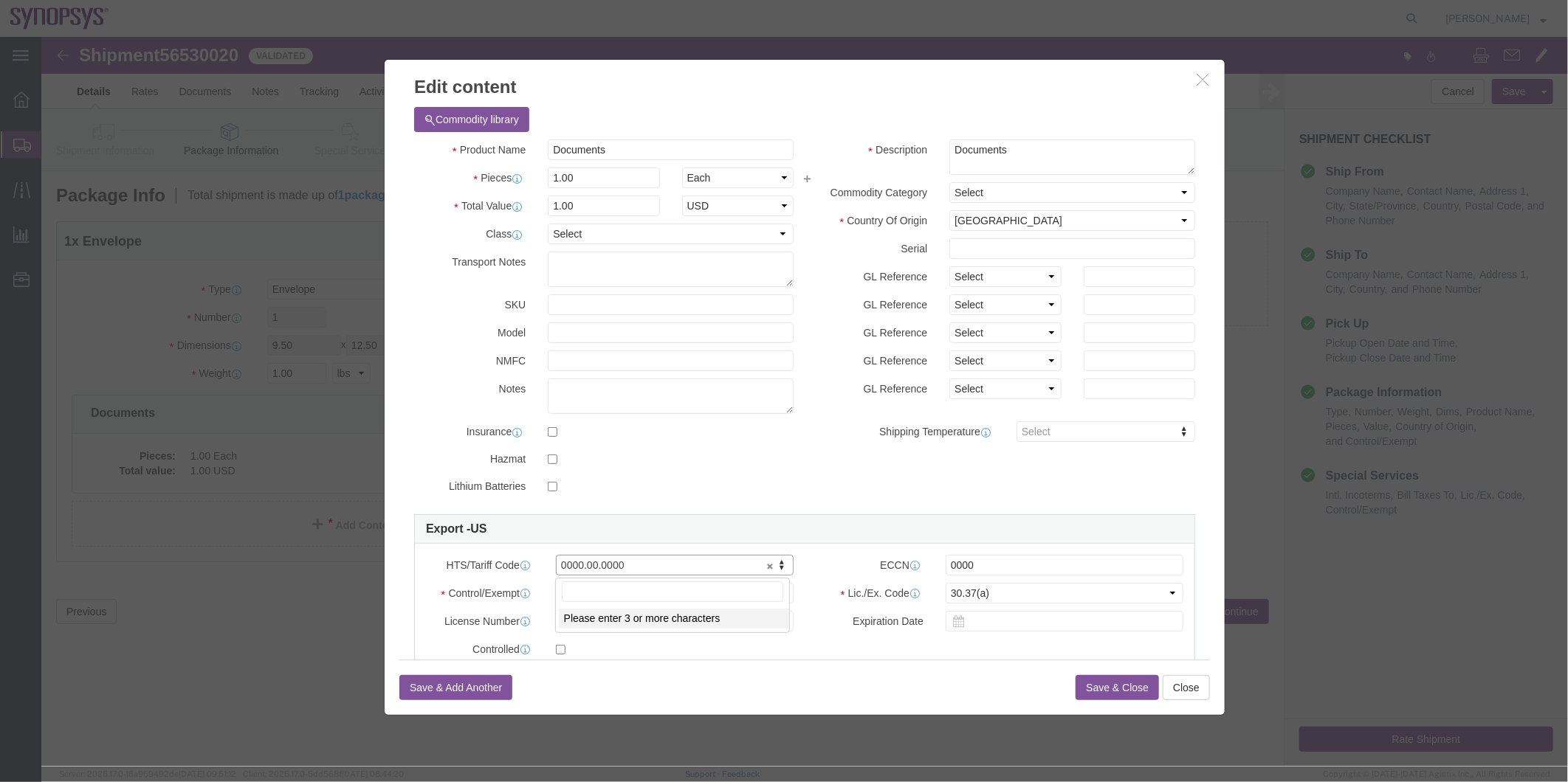
drag, startPoint x: 616, startPoint y: 520, endPoint x: 516, endPoint y: 543, distance: 102.6
type input "4802.62.1000"
drag, startPoint x: 1009, startPoint y: 528, endPoint x: 770, endPoint y: 534, distance: 239.1
click div "ECCN 0000"
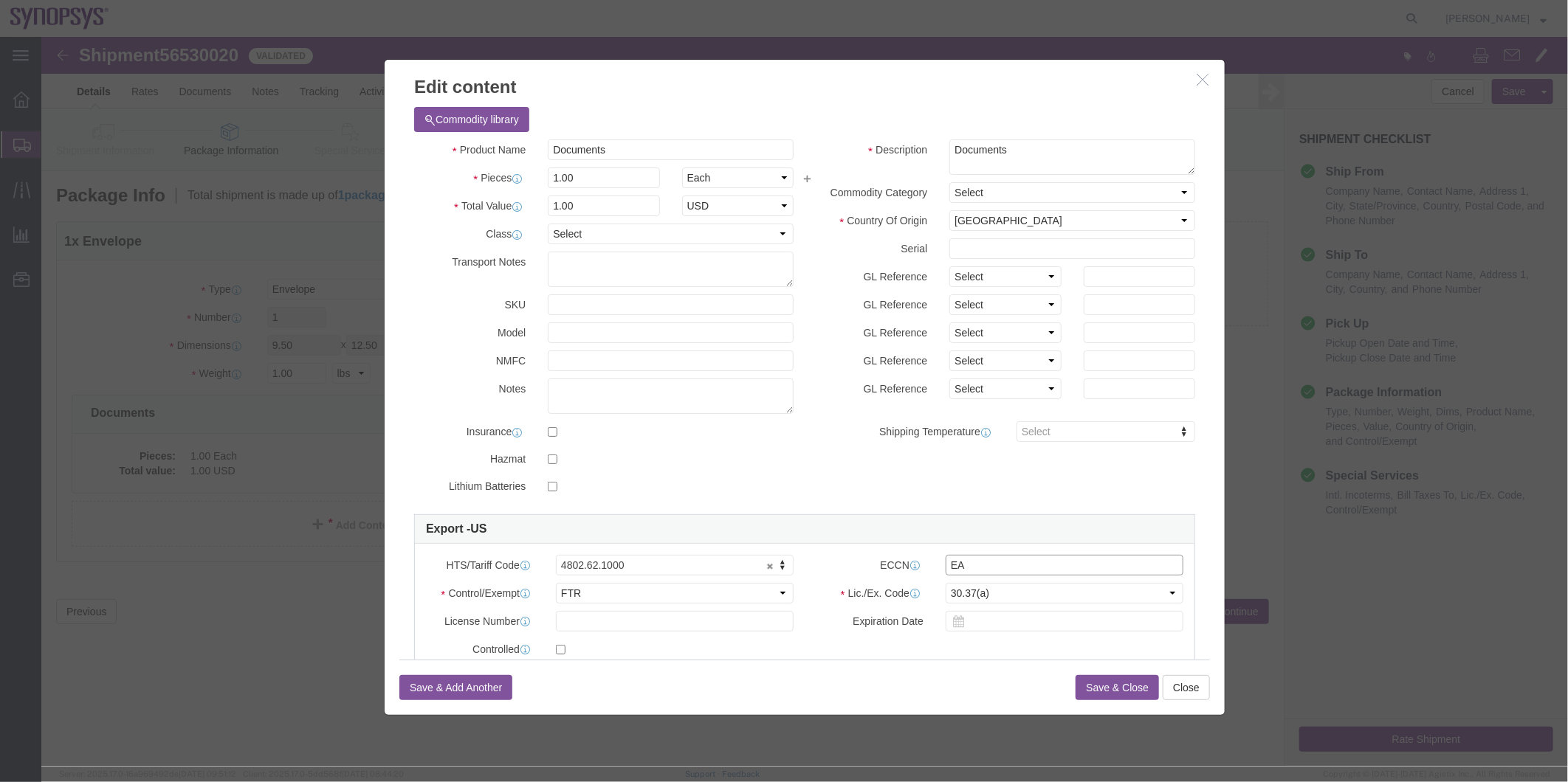
type input "EAR99"
click button "Save & Close"
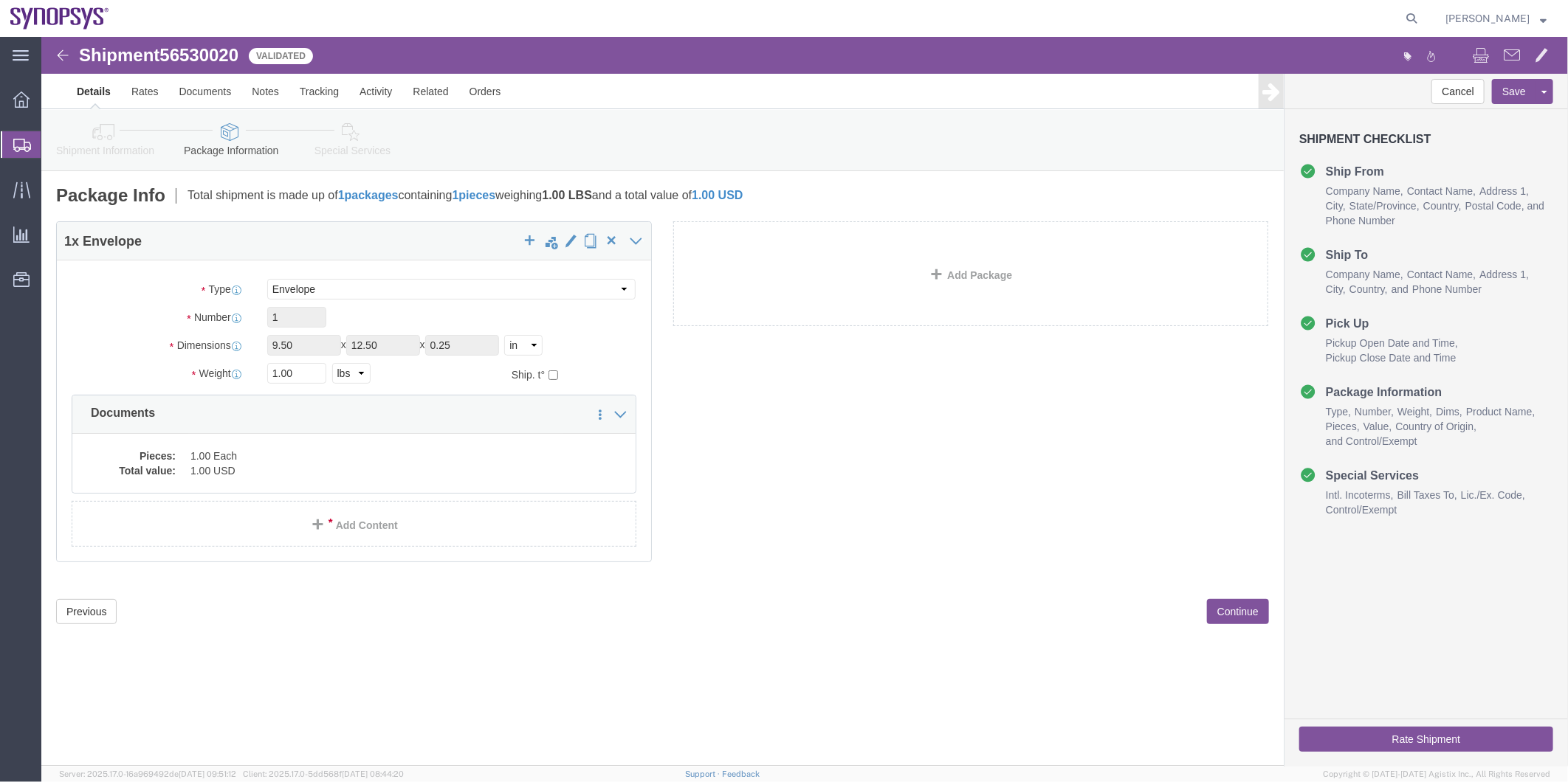
click link "Special Services"
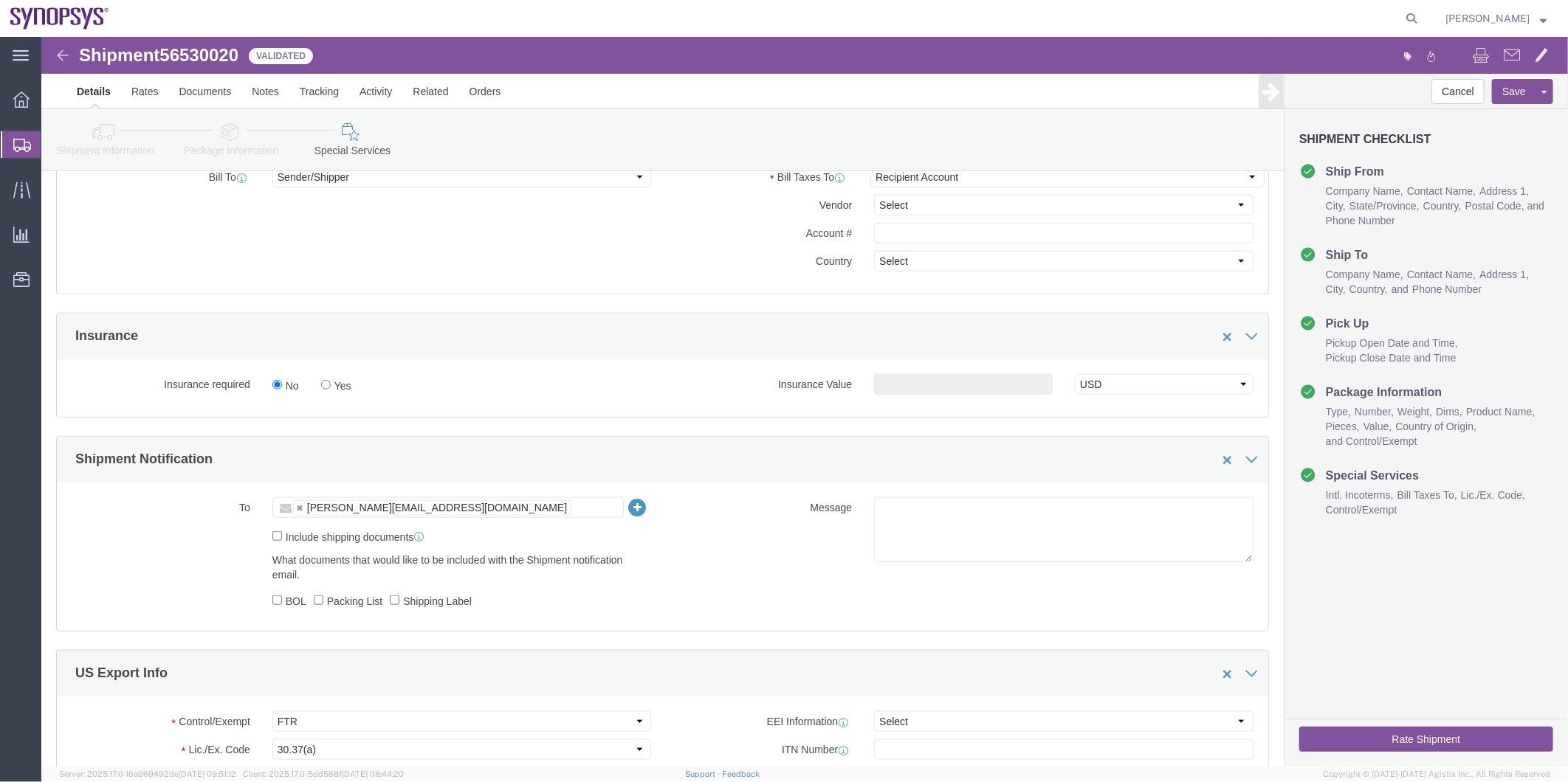
scroll to position [820, 0]
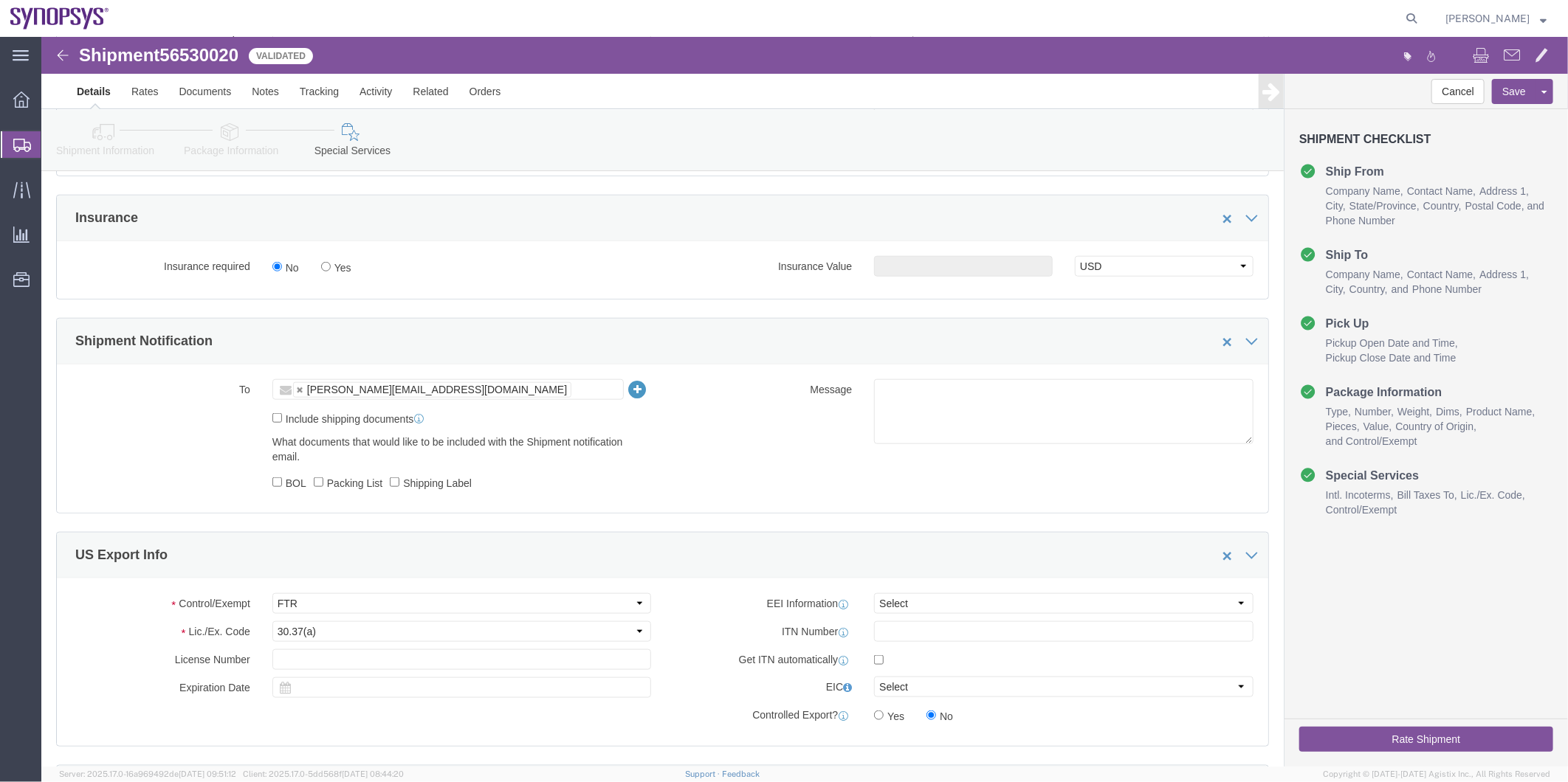
click label "Include shipping documents"
click input "Include shipping documents"
checkbox input "true"
click input "BOL"
checkbox input "true"
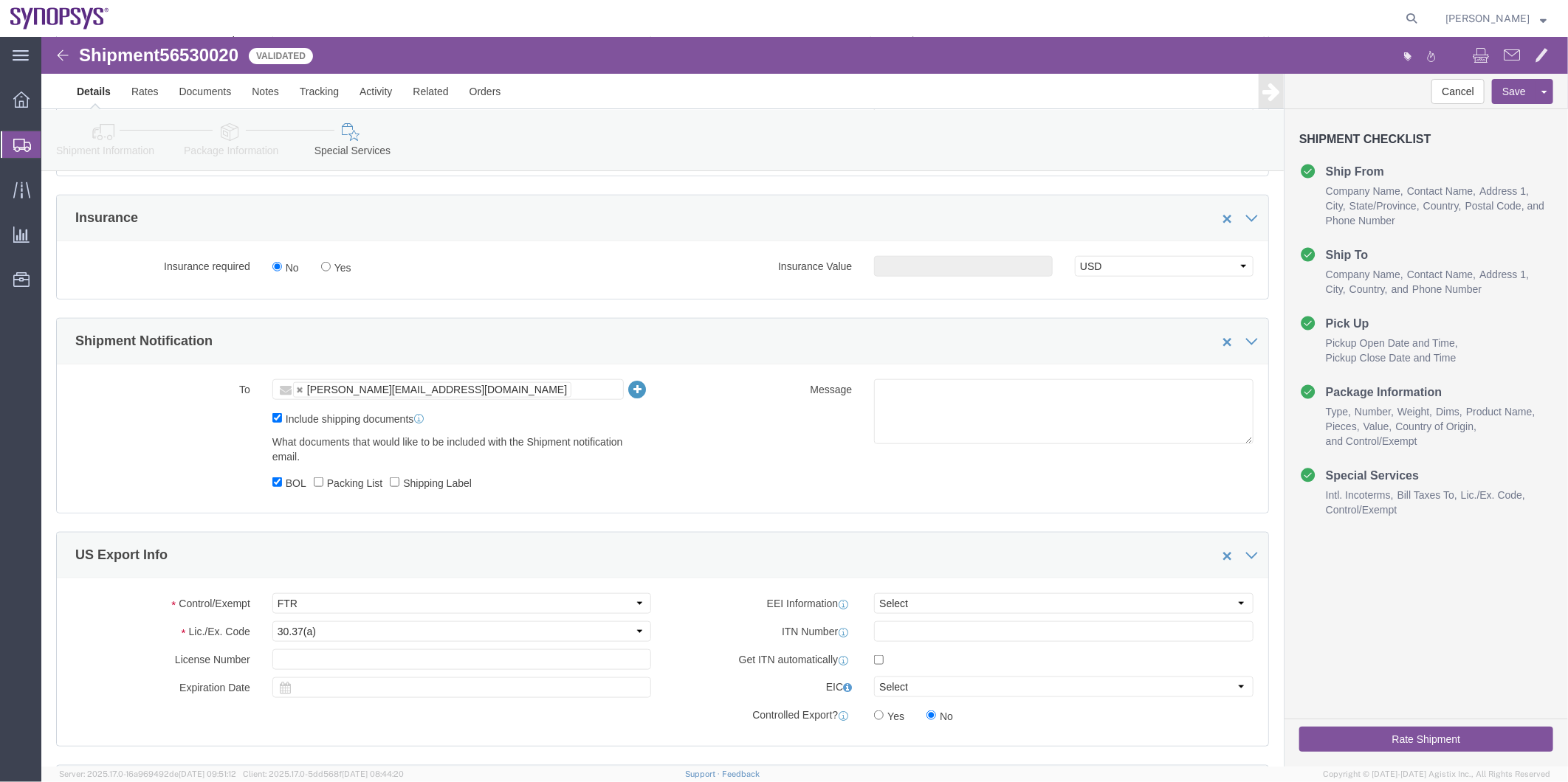
click label "Packing List"
click input "Packing List"
checkbox input "true"
click label "Shipping Label"
click input "Shipping Label"
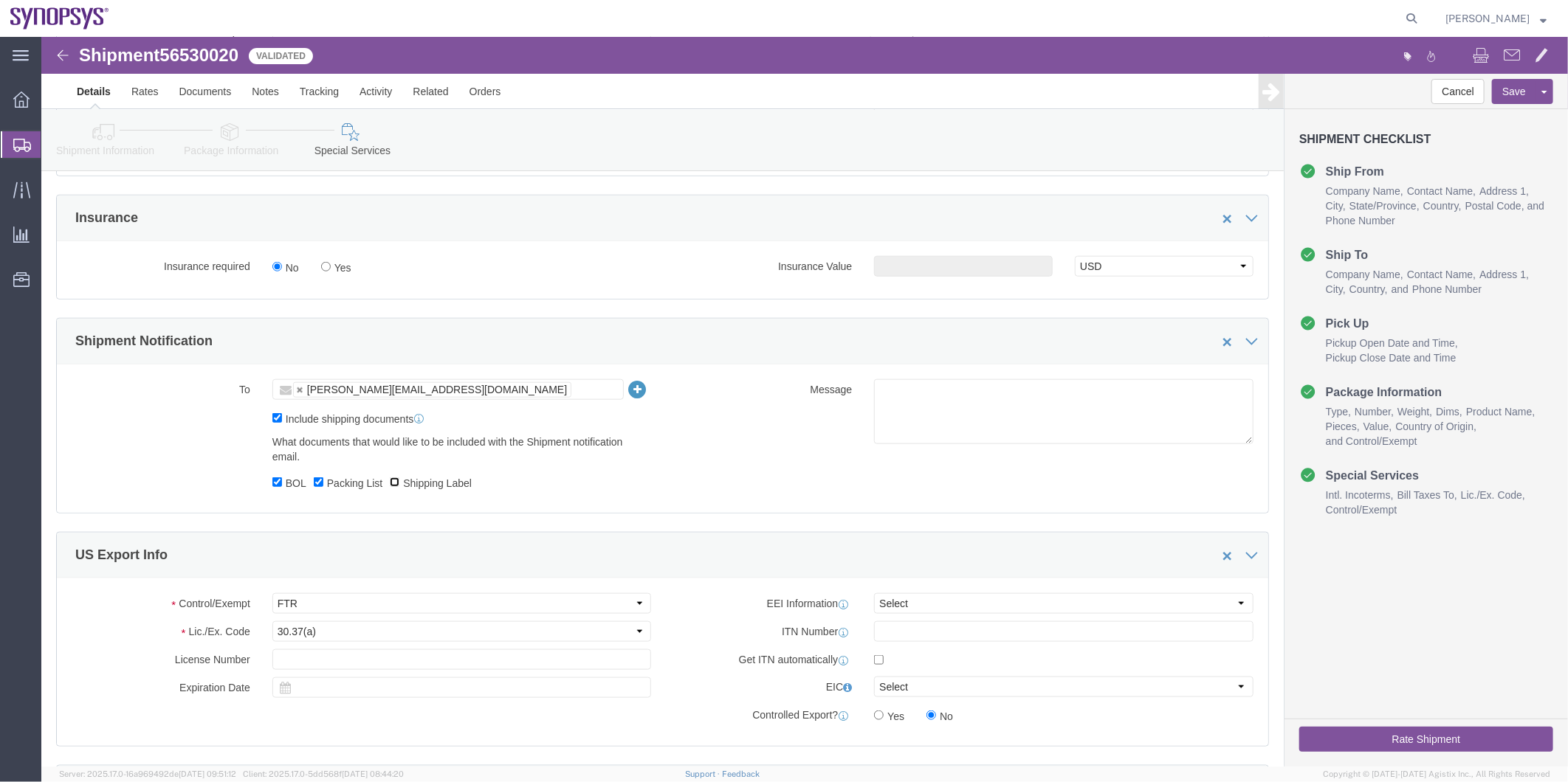
checkbox input "true"
click textarea
type textarea "p"
type textarea "Please see attached. -[GEOGRAPHIC_DATA]"
click input "text"
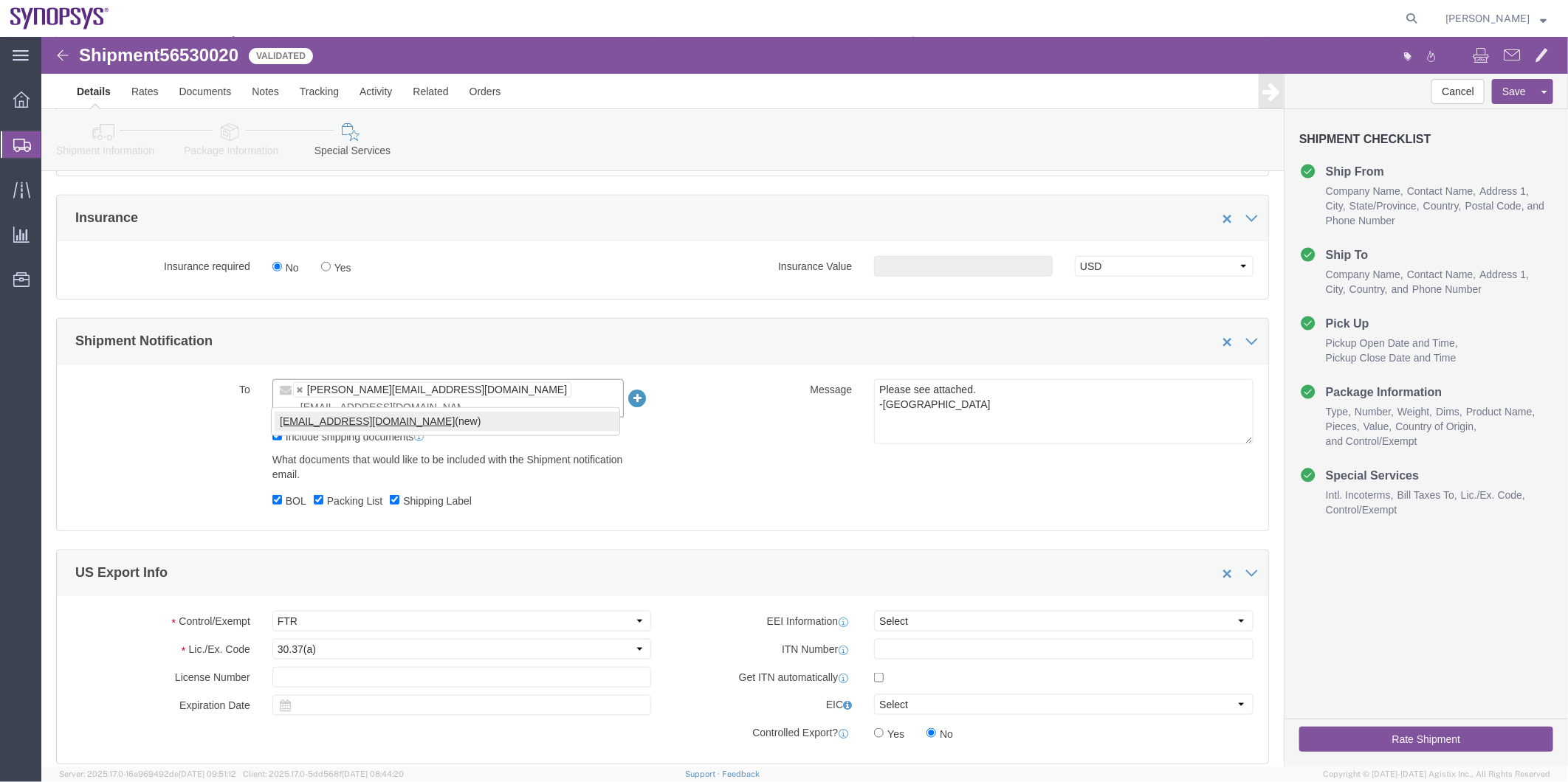
type input "kaelen@synopsys.com"
type input "shellie@synopsys.com,kaelen@synopsys.com"
click select "Select AES-Direct EEI Carrier File EEI EEI Exempt"
select select "EXEM"
click select "Select AES-Direct EEI Carrier File EEI EEI Exempt"
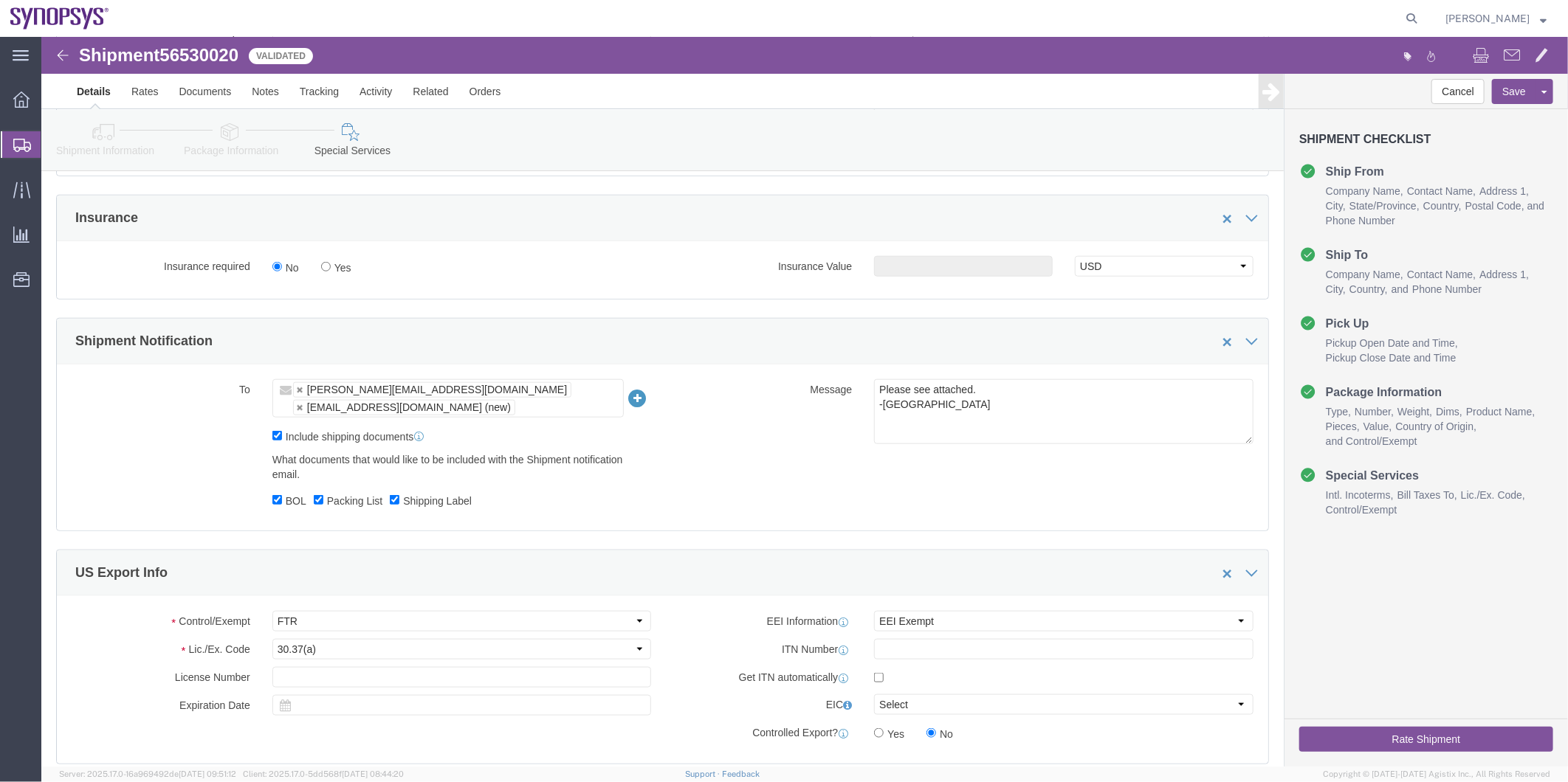
click button "Rate Shipment"
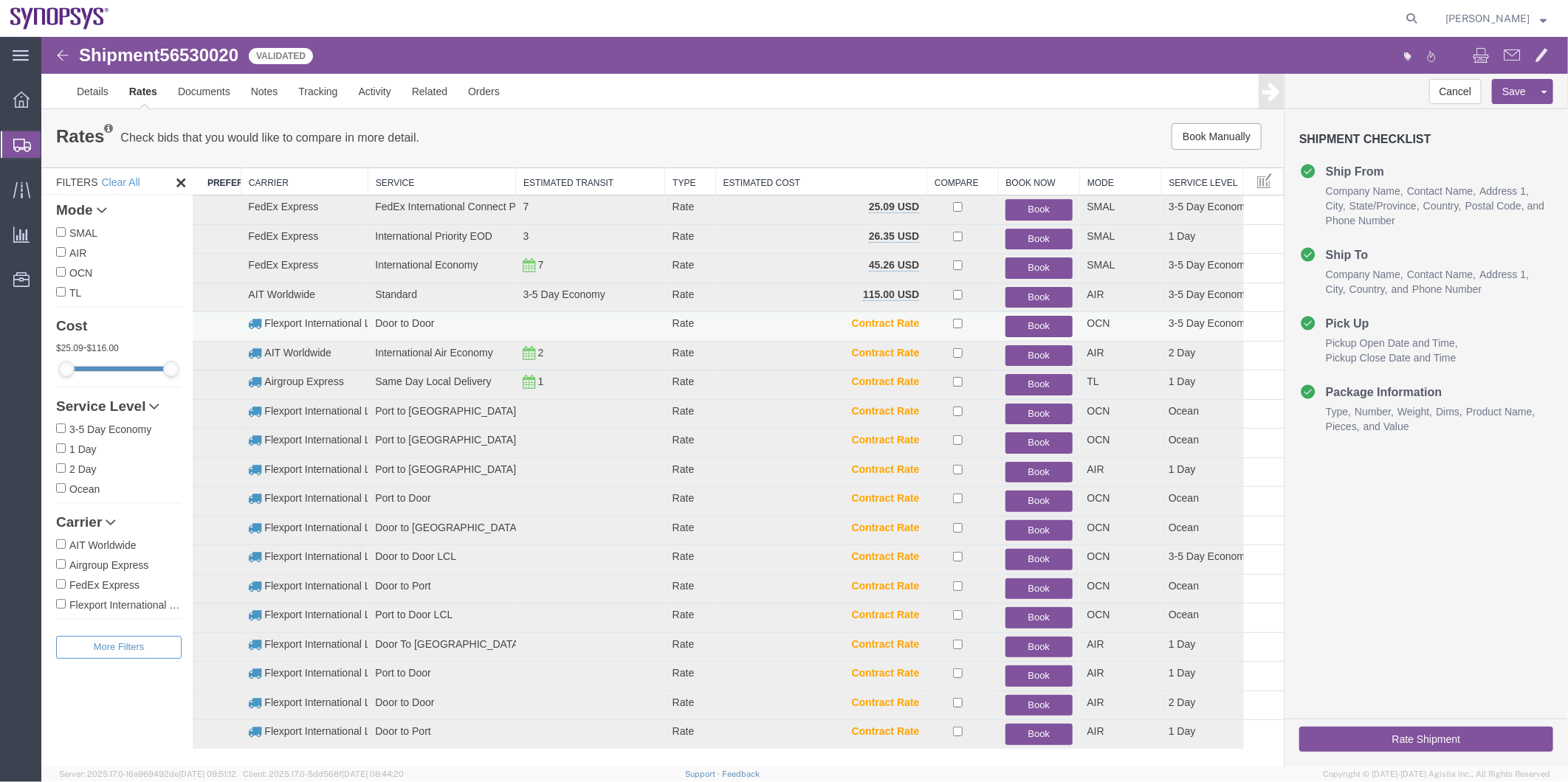
scroll to position [0, 0]
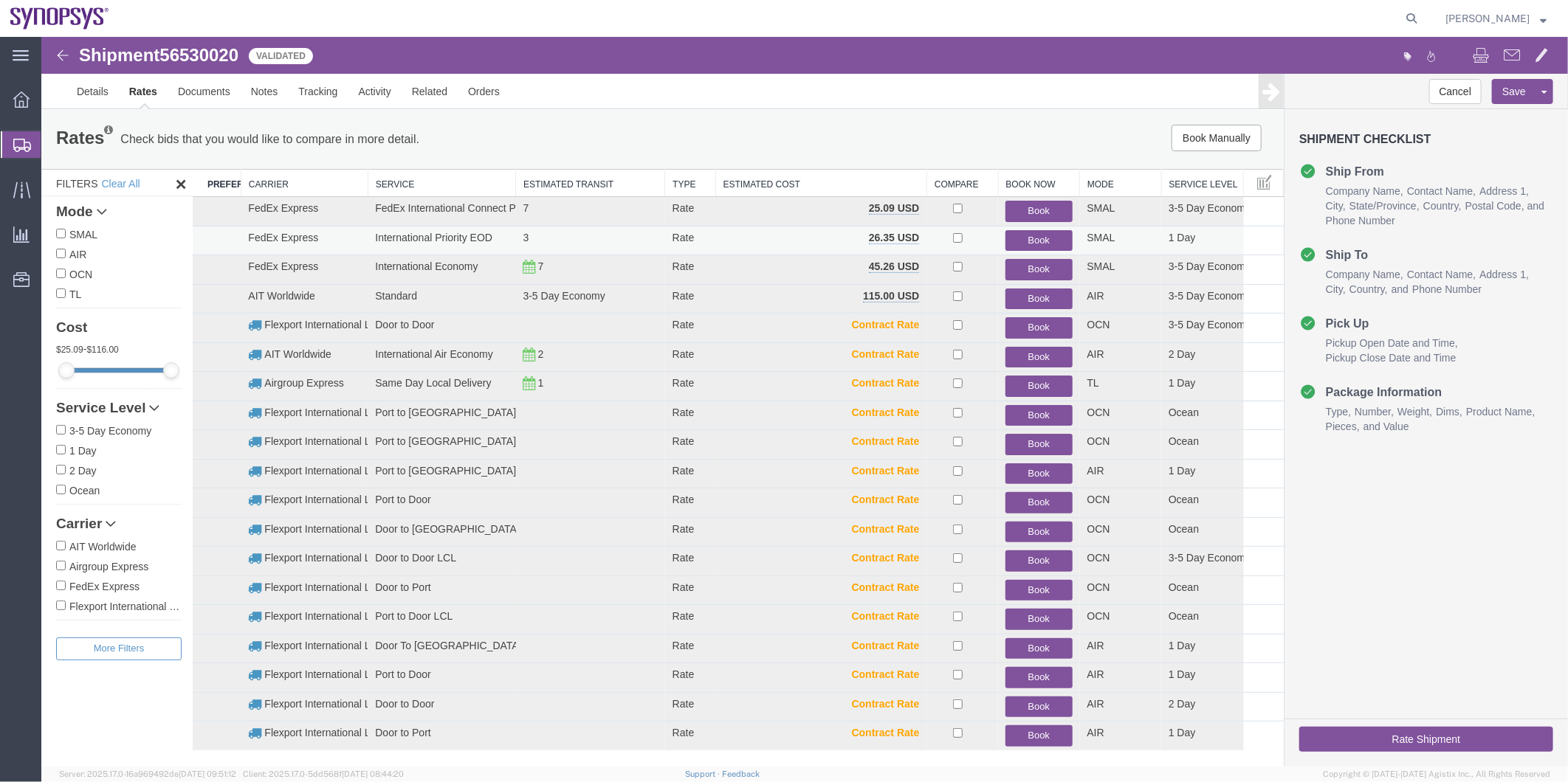
click at [1031, 233] on button "Book" at bounding box center [1037, 241] width 66 height 22
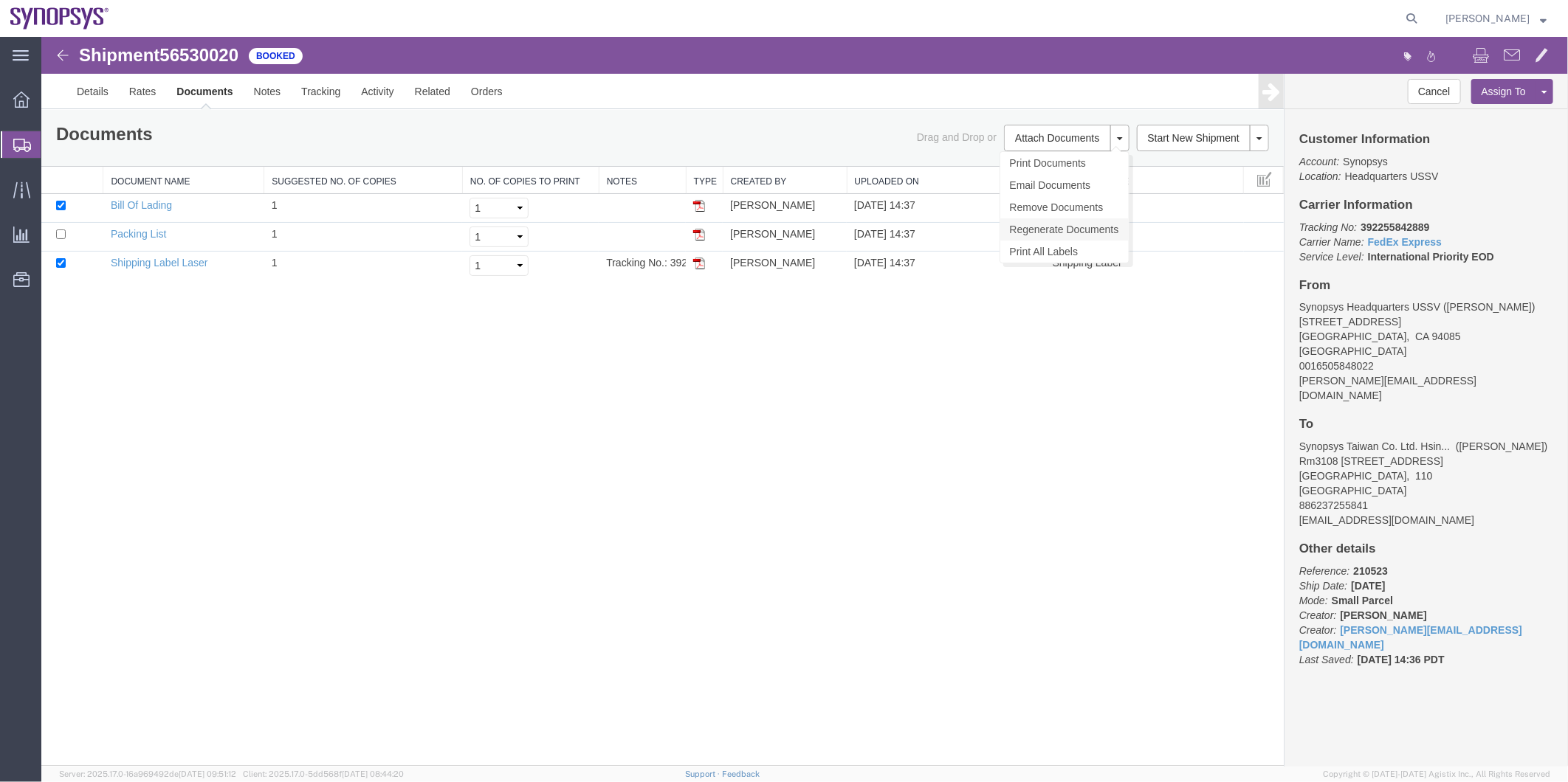
click at [1071, 225] on link "Regenerate Documents" at bounding box center [1063, 229] width 128 height 22
click at [104, 92] on link "Details" at bounding box center [92, 90] width 53 height 35
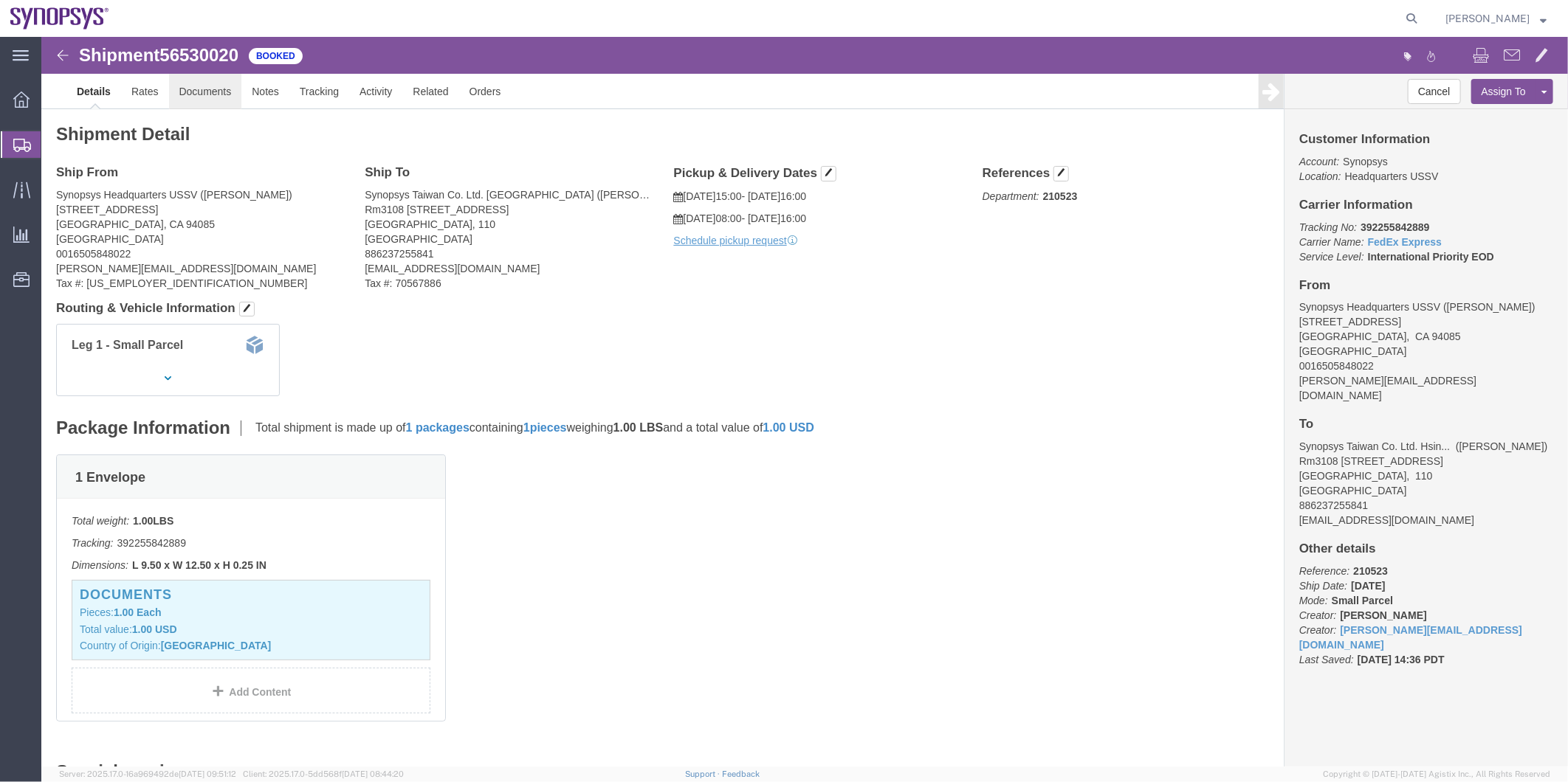
click link "Documents"
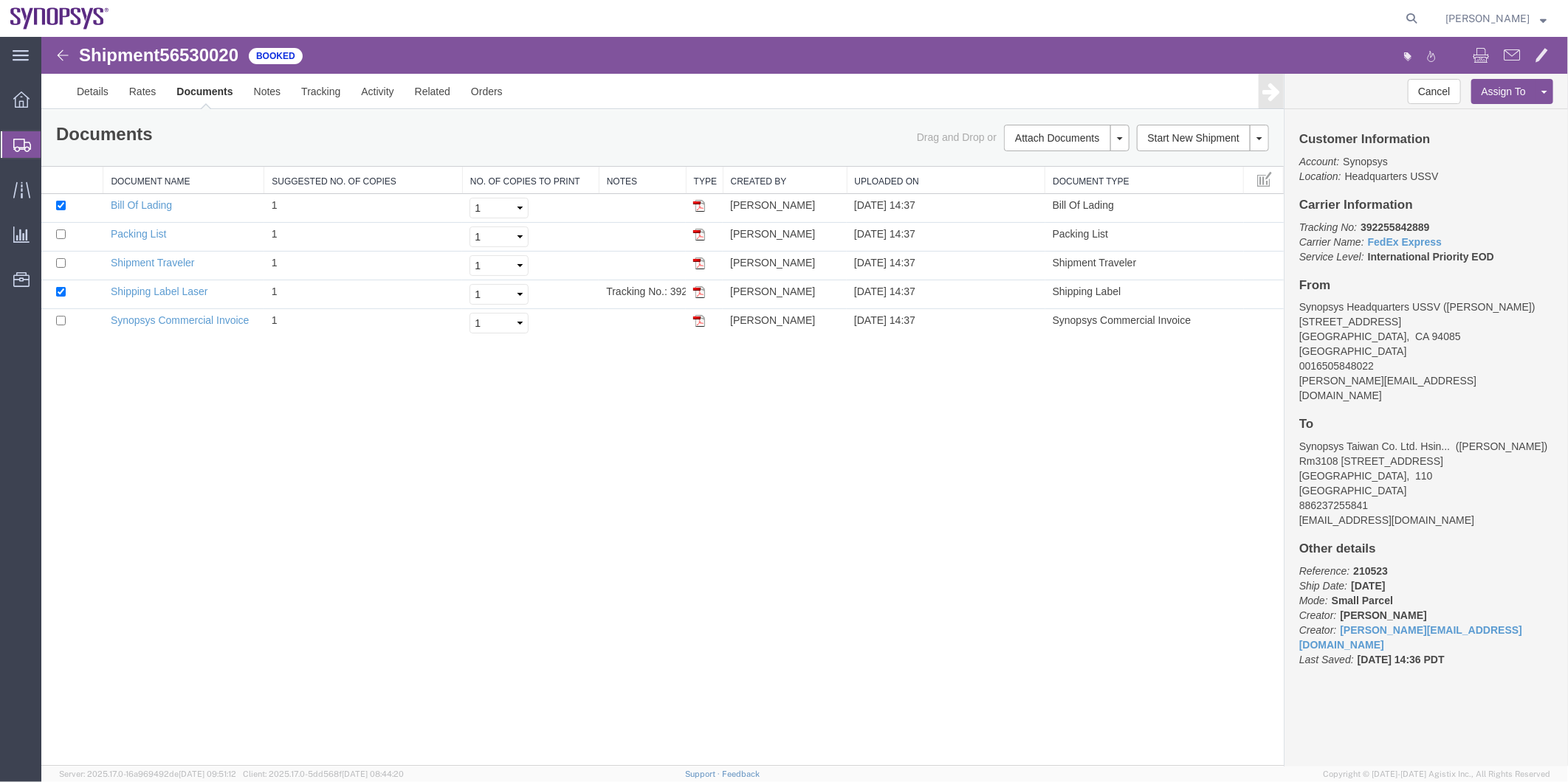
click at [0, 0] on span "Shipment Manager" at bounding box center [0, 0] width 0 height 0
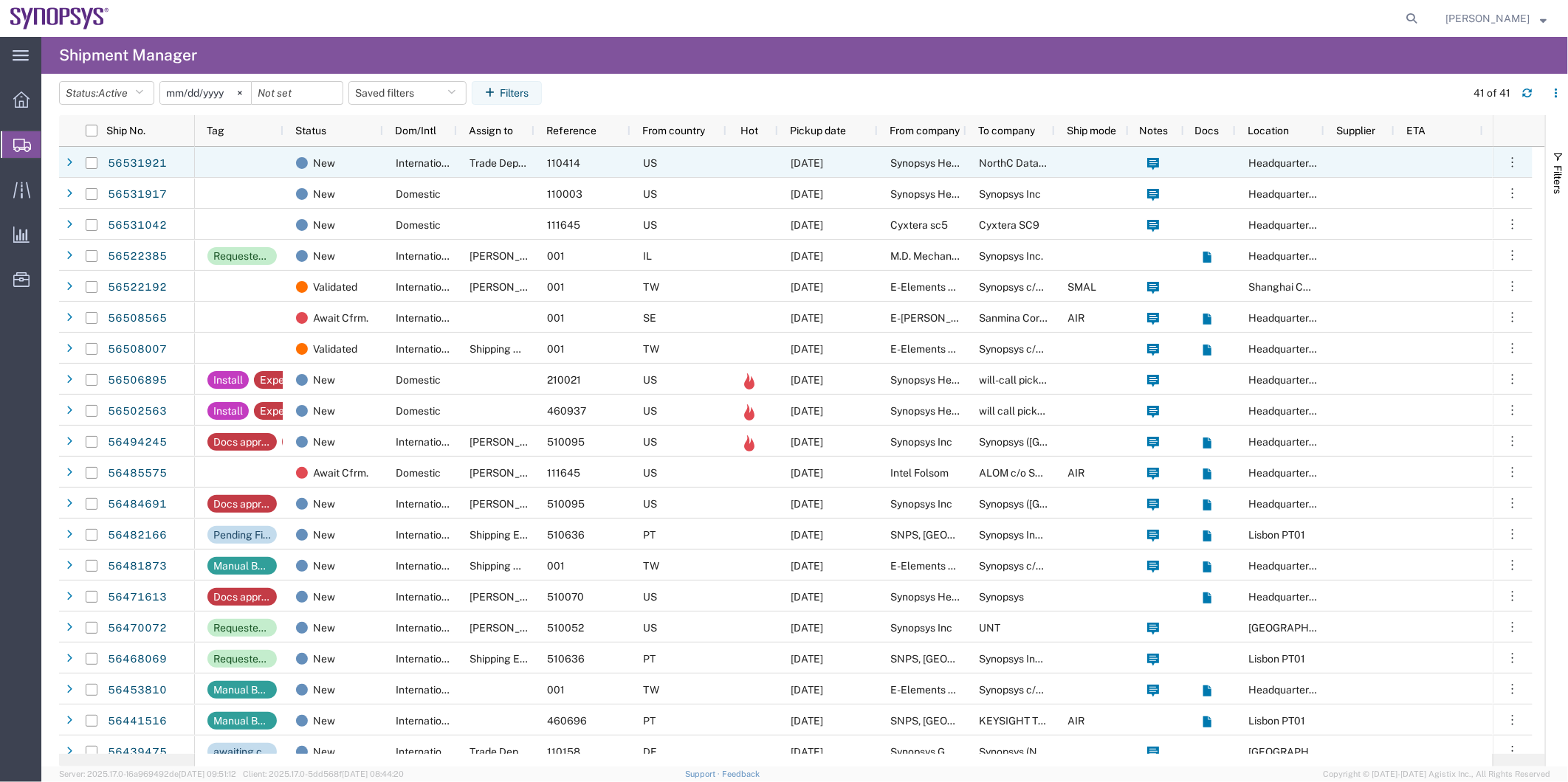
click at [390, 157] on div "International" at bounding box center [420, 163] width 74 height 31
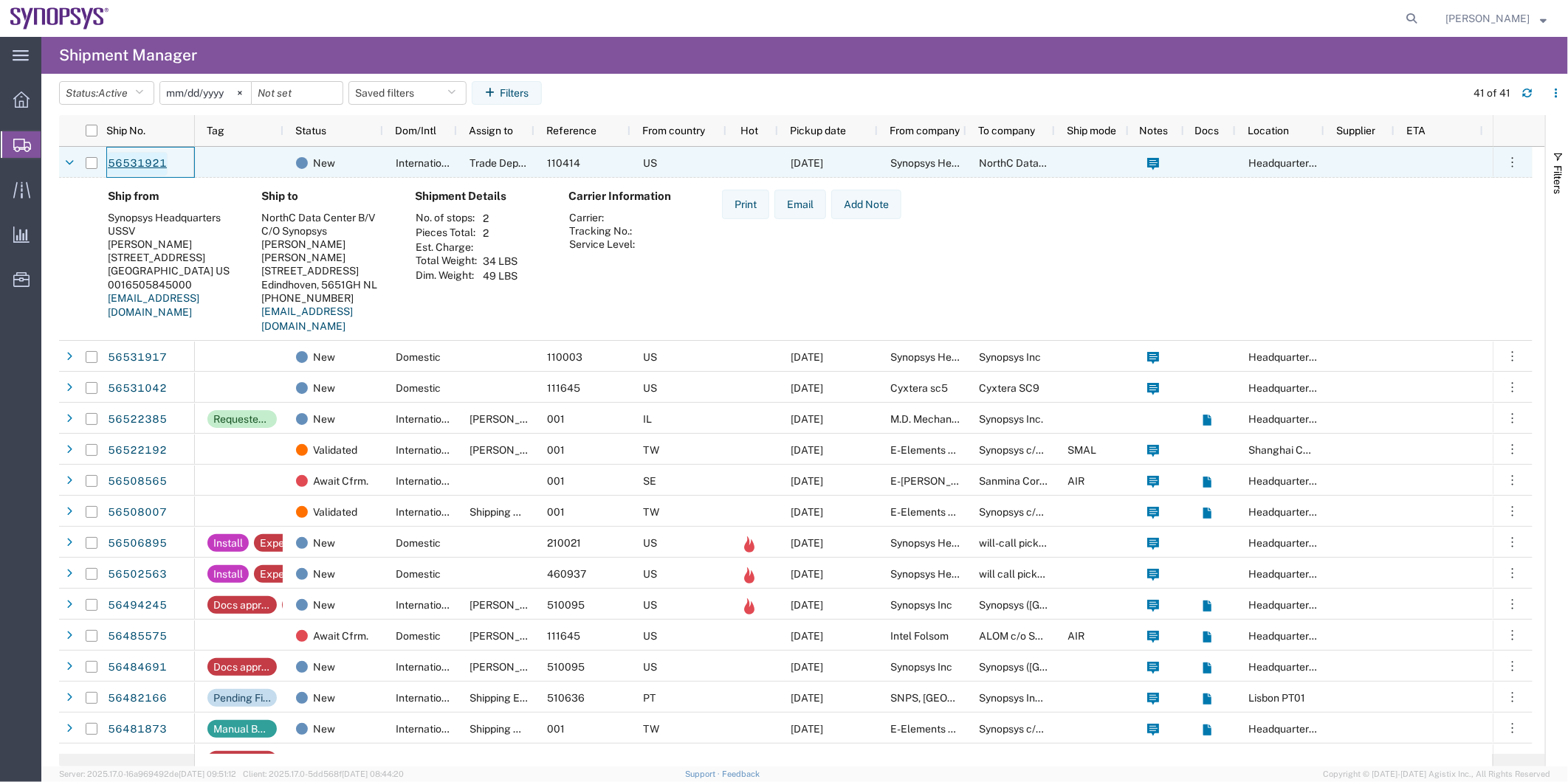
click at [128, 163] on link "56531921" at bounding box center [137, 163] width 61 height 24
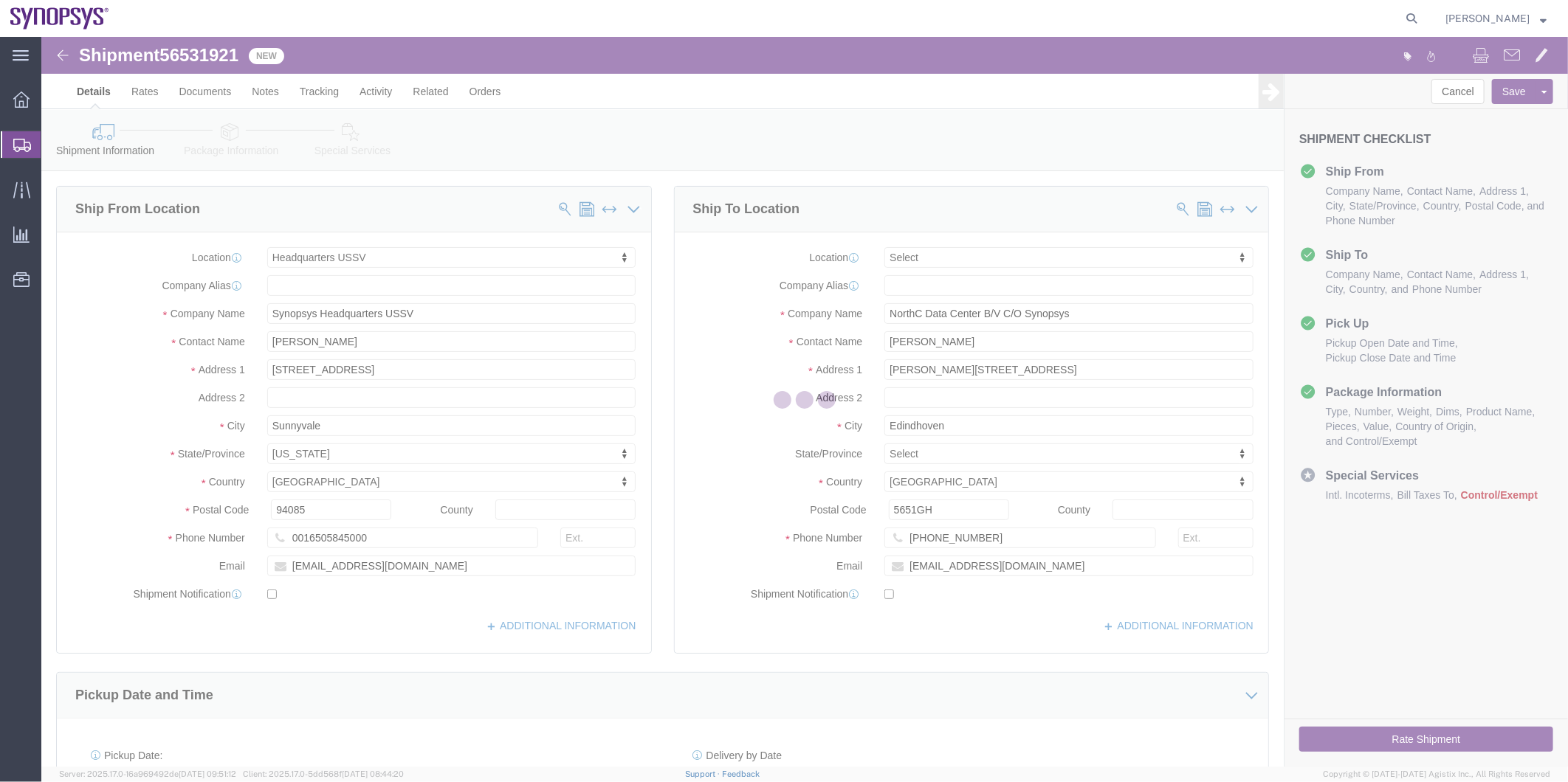
click at [223, 134] on div at bounding box center [804, 402] width 1526 height 730
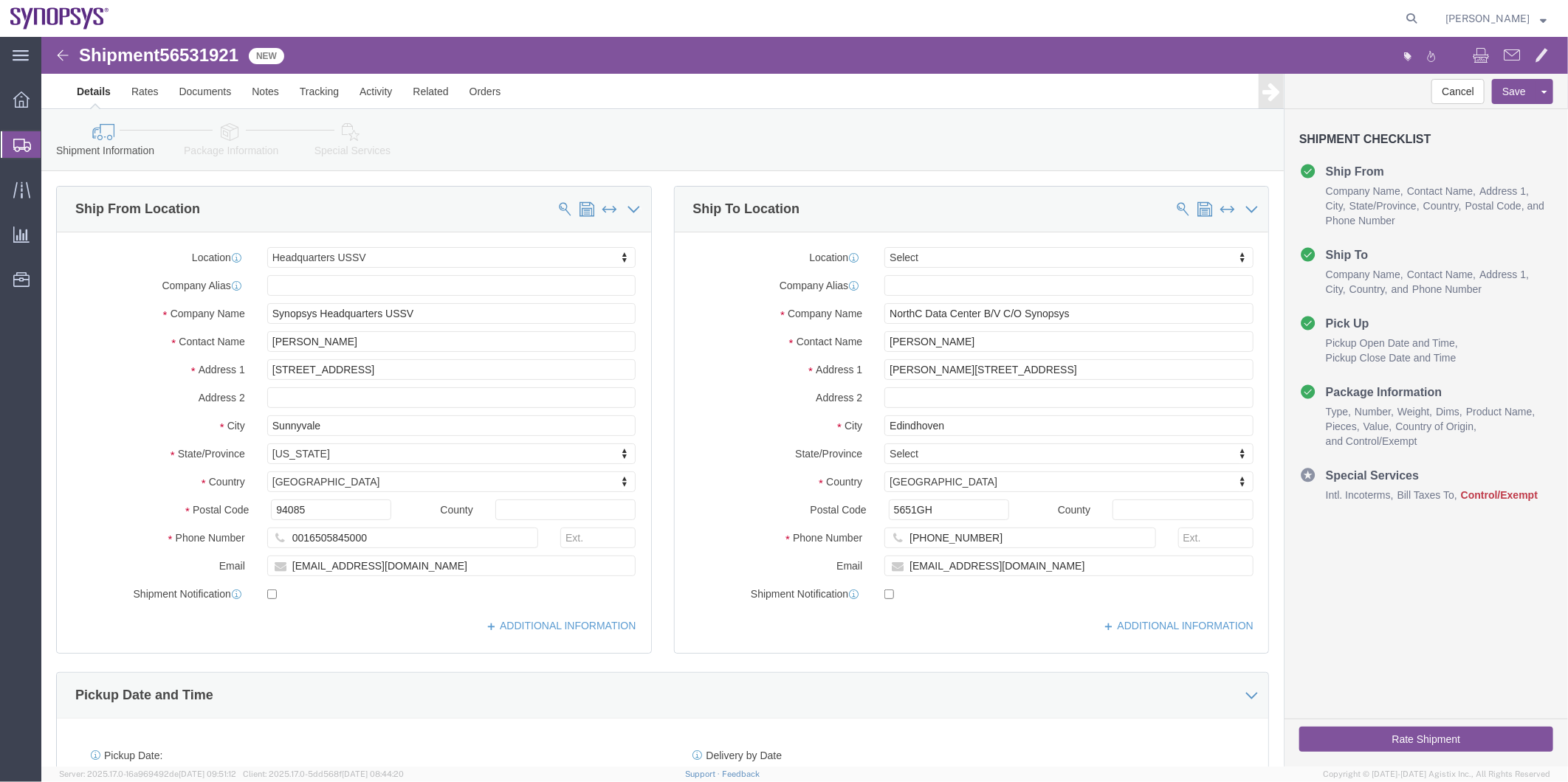
select select "63204"
select select
click icon
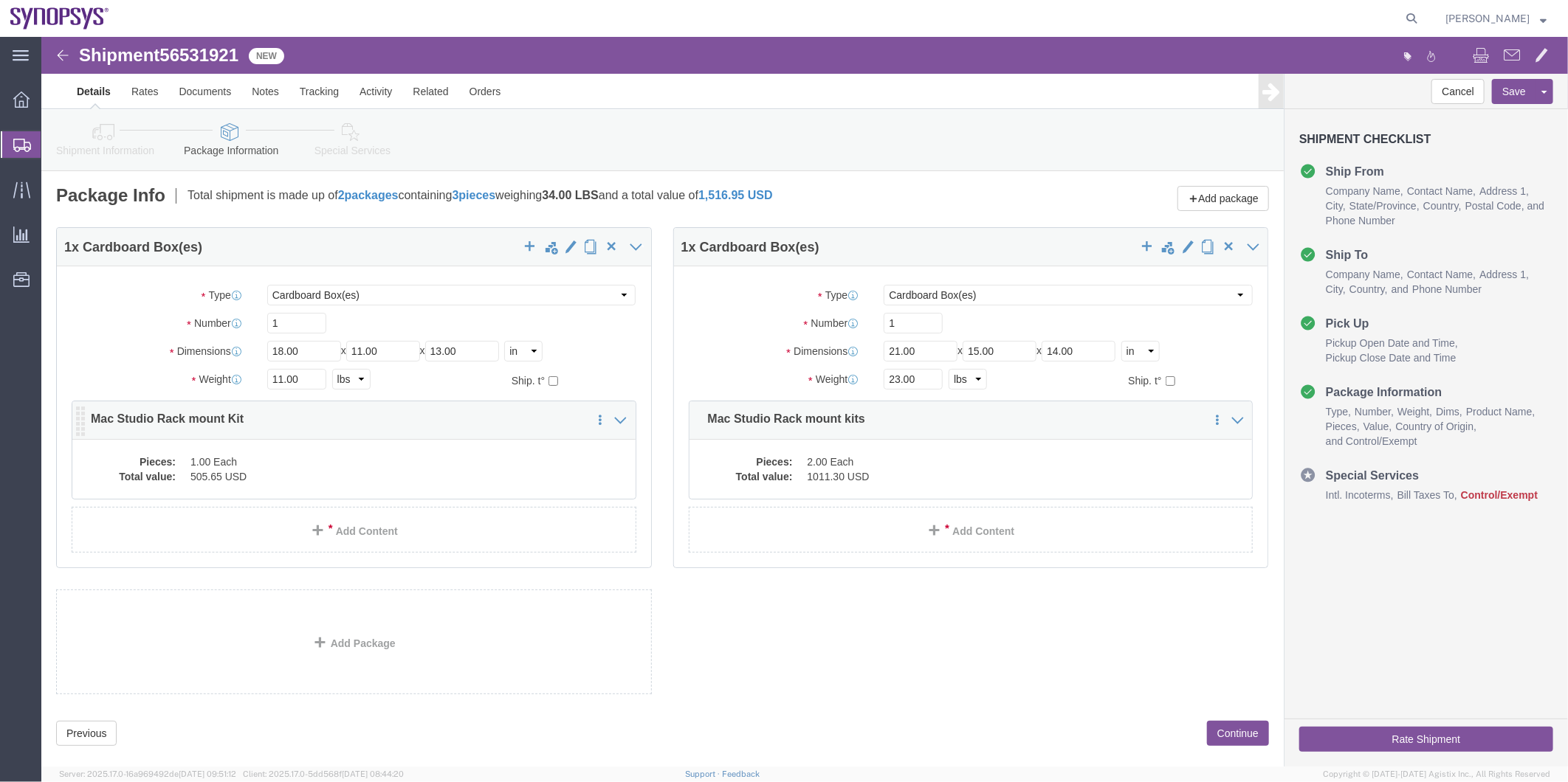
click dd "505.65 USD"
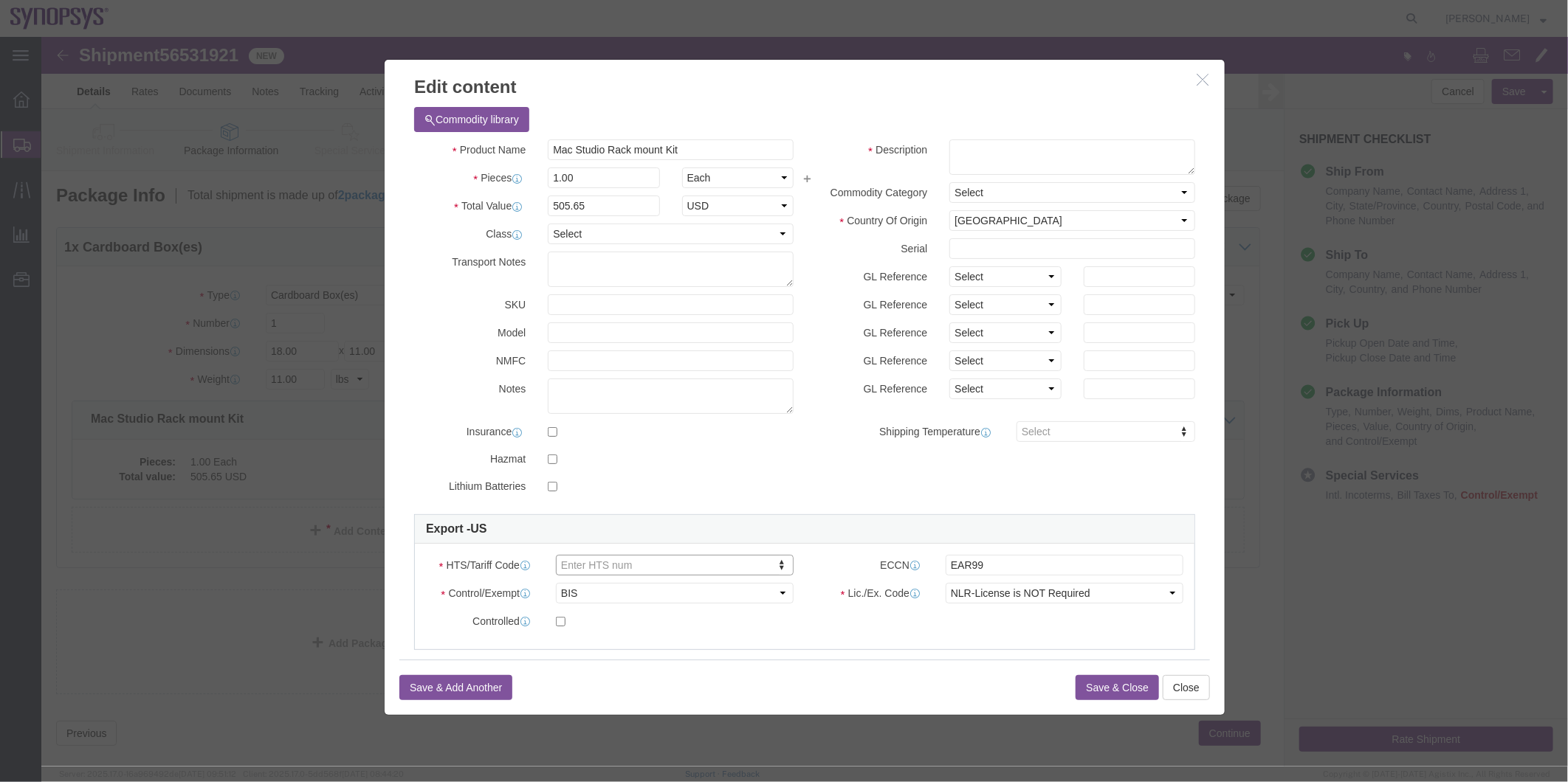
drag, startPoint x: 667, startPoint y: 114, endPoint x: 480, endPoint y: 122, distance: 187.2
drag, startPoint x: 629, startPoint y: 108, endPoint x: 398, endPoint y: 108, distance: 231.0
click div "Product Name Mac Studio Rack mount Kit"
click textarea
paste textarea "Mac Studio Rack mount Kit"
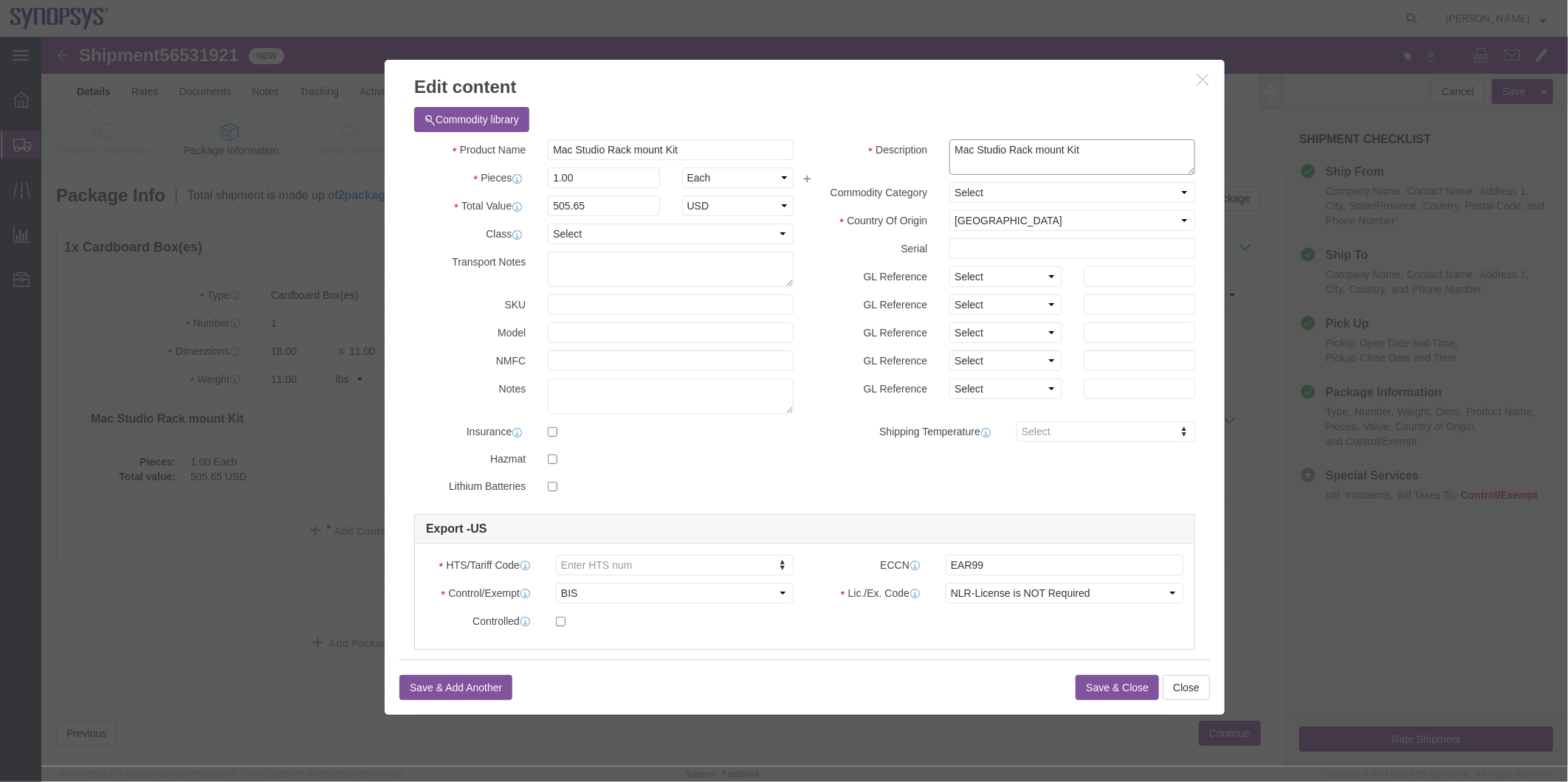
type textarea "Mac Studio Rack mount Kit"
click button "Save & Close"
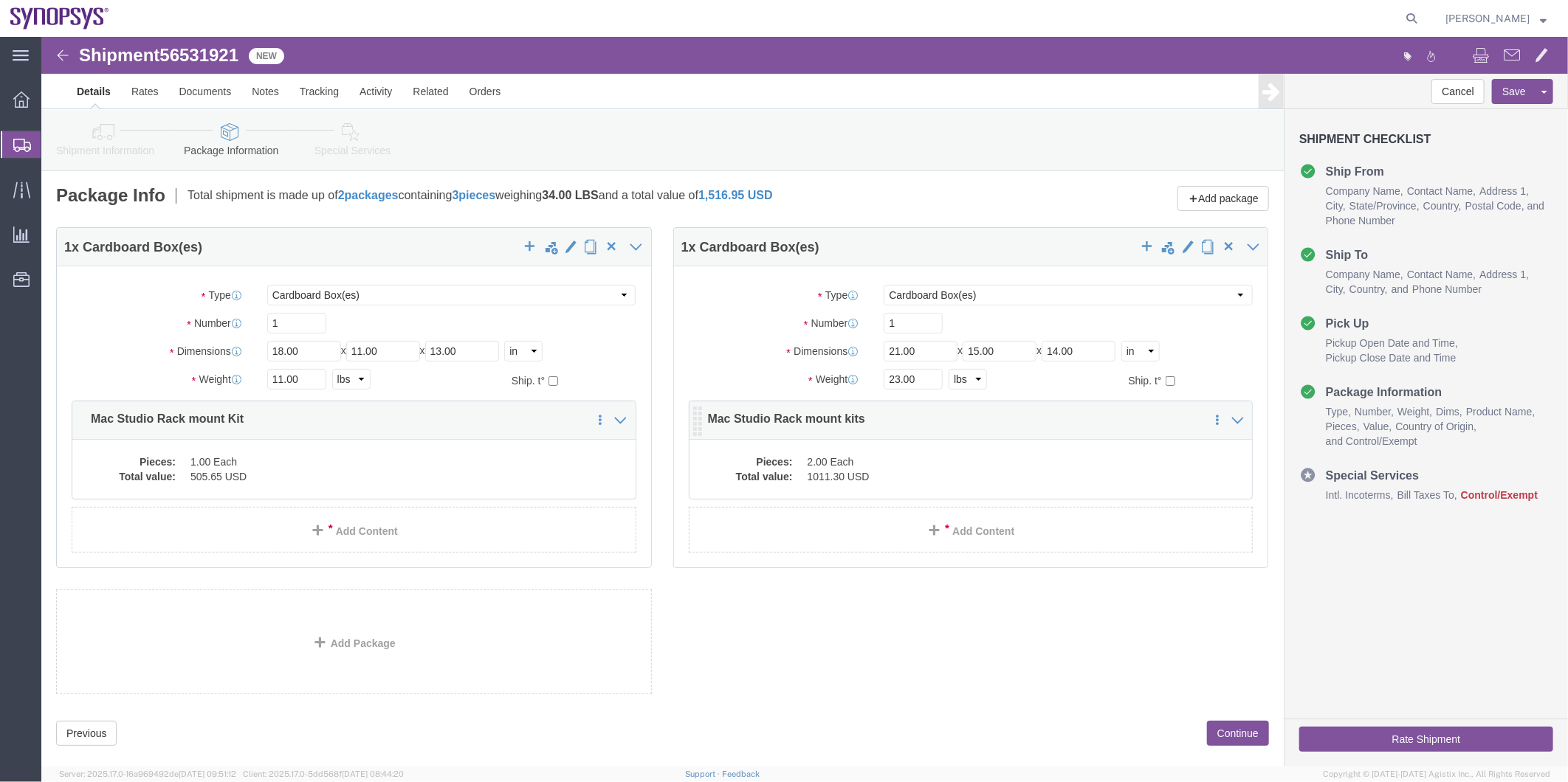
click dd "1011.30 USD"
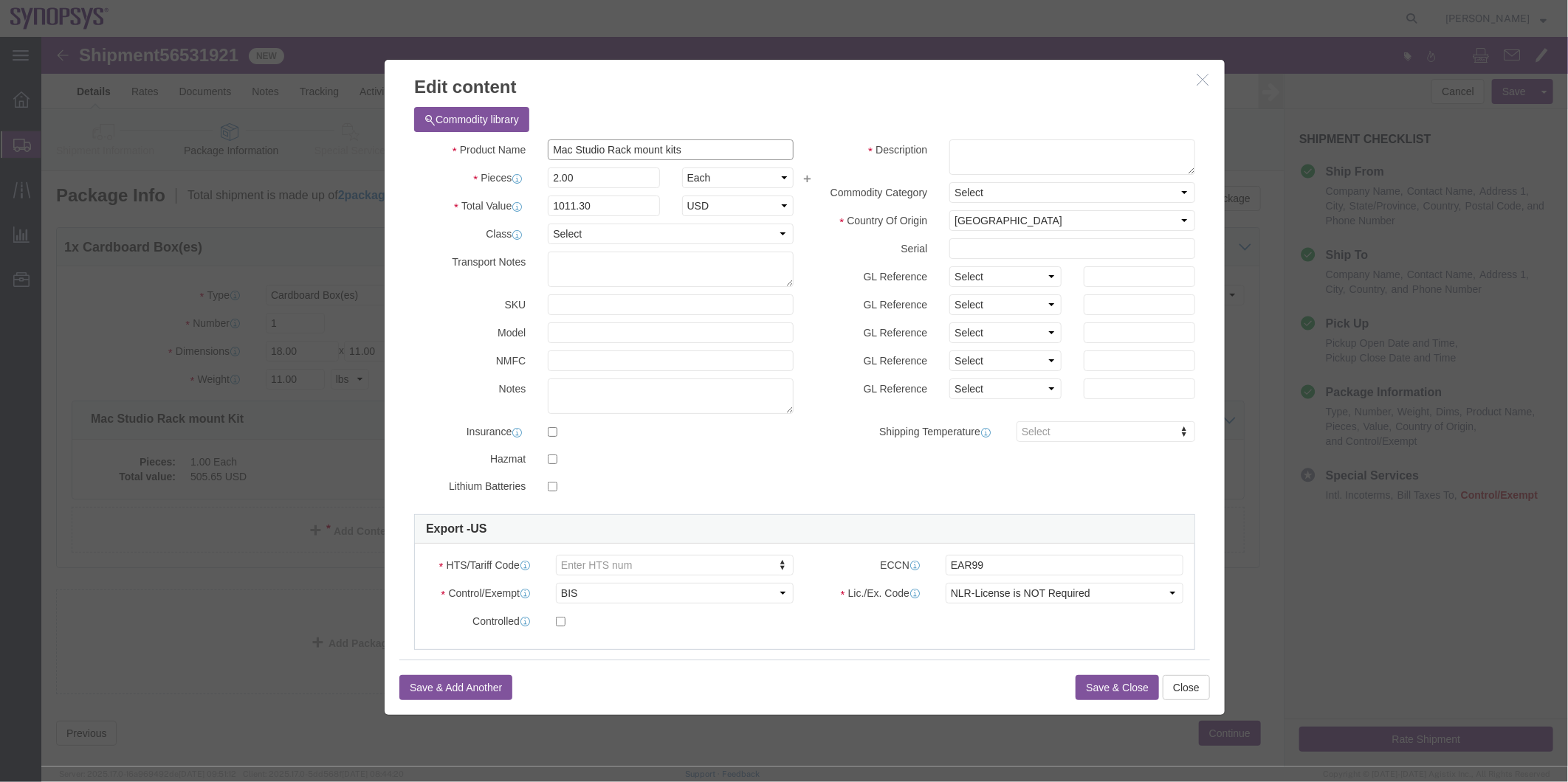
drag, startPoint x: 671, startPoint y: 106, endPoint x: 294, endPoint y: 87, distance: 377.5
click div "Edit content Commodity library Product Name Mac Studio Rack mount kits Pieces 2…"
click textarea
paste textarea "Mac Studio Rack mount kits"
type textarea "Mac Studio Rack mount kits"
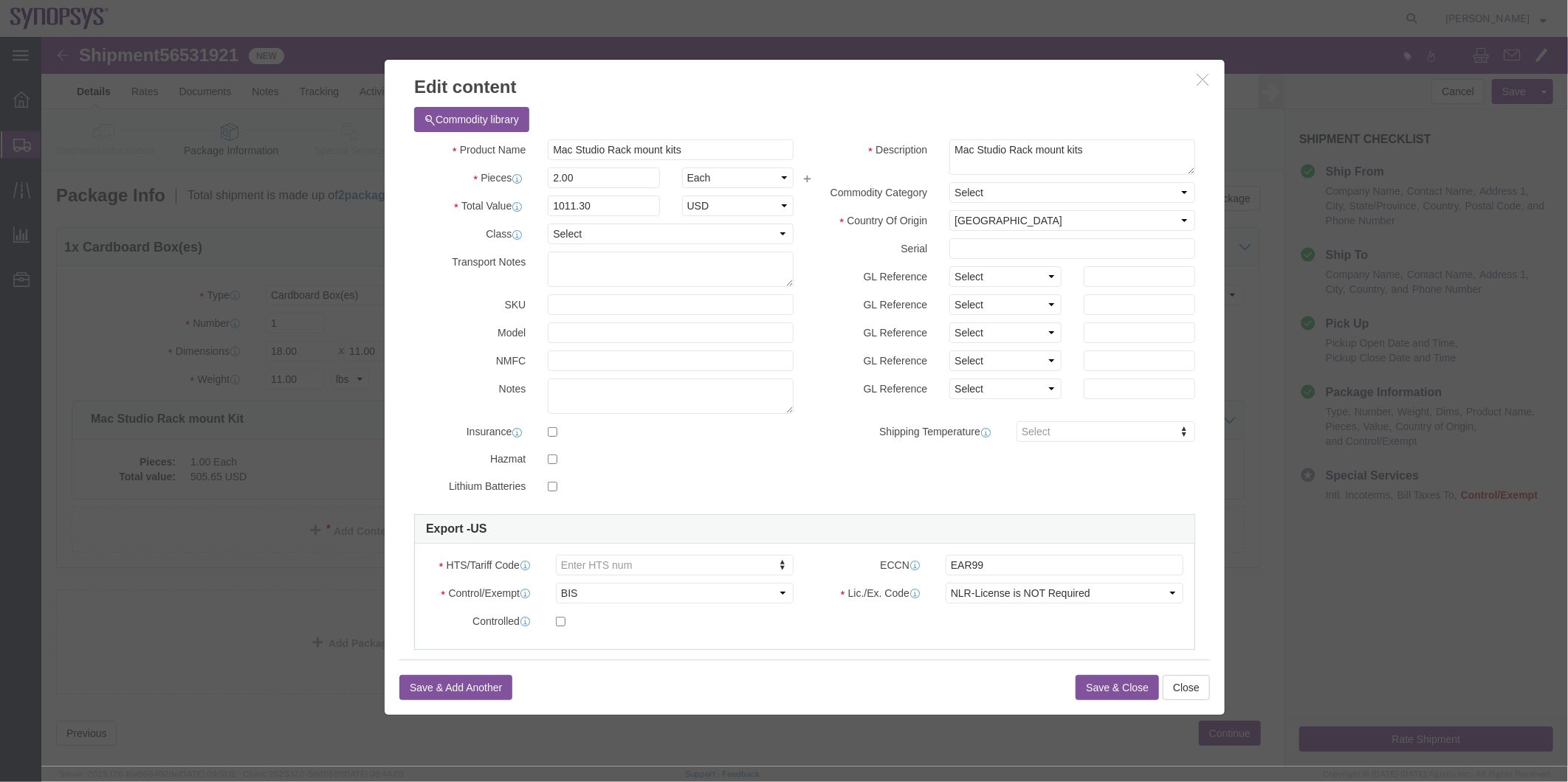
click button "Save & Close"
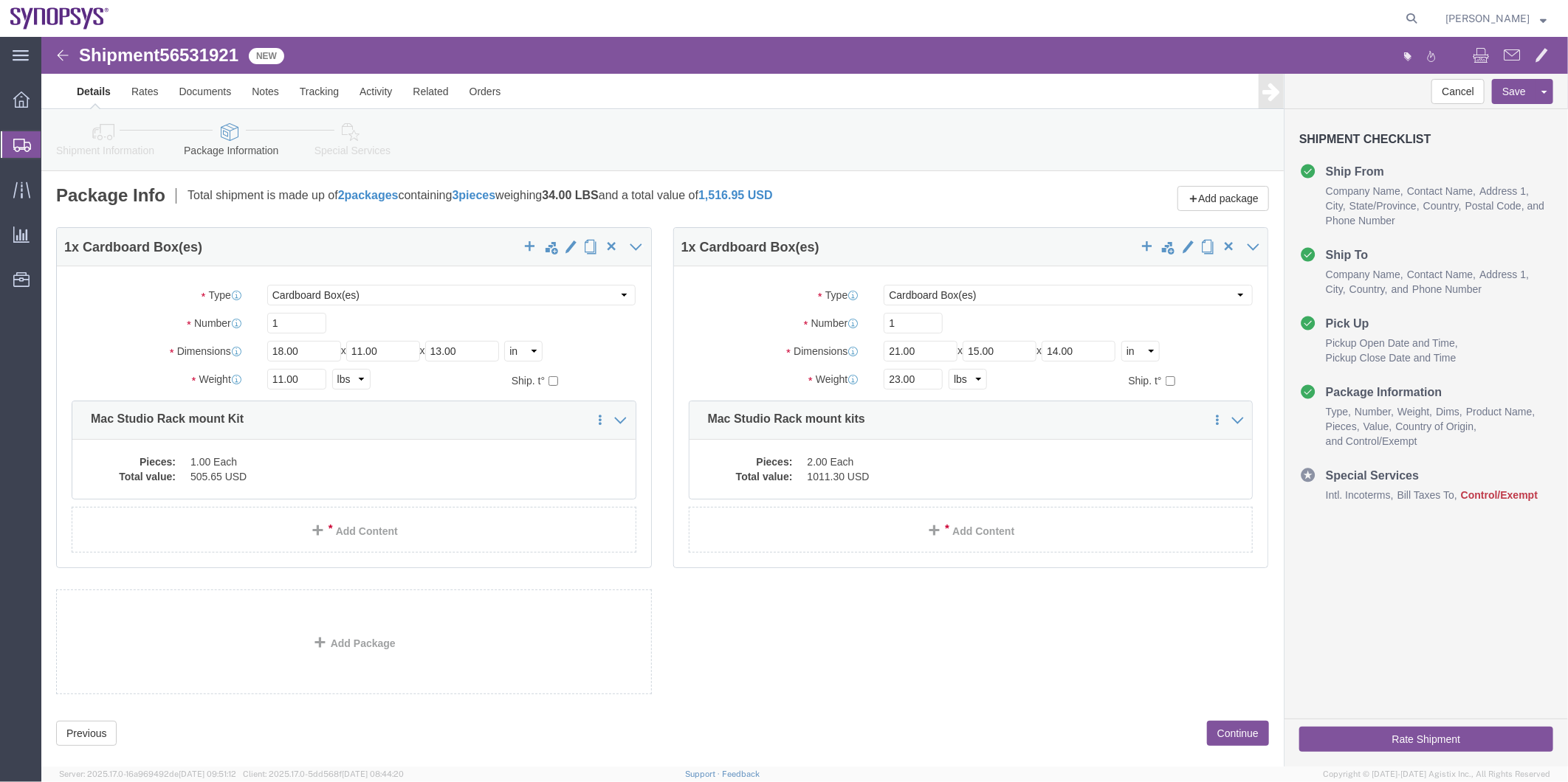
click div "Shipment Information Package Information Special Services"
click icon
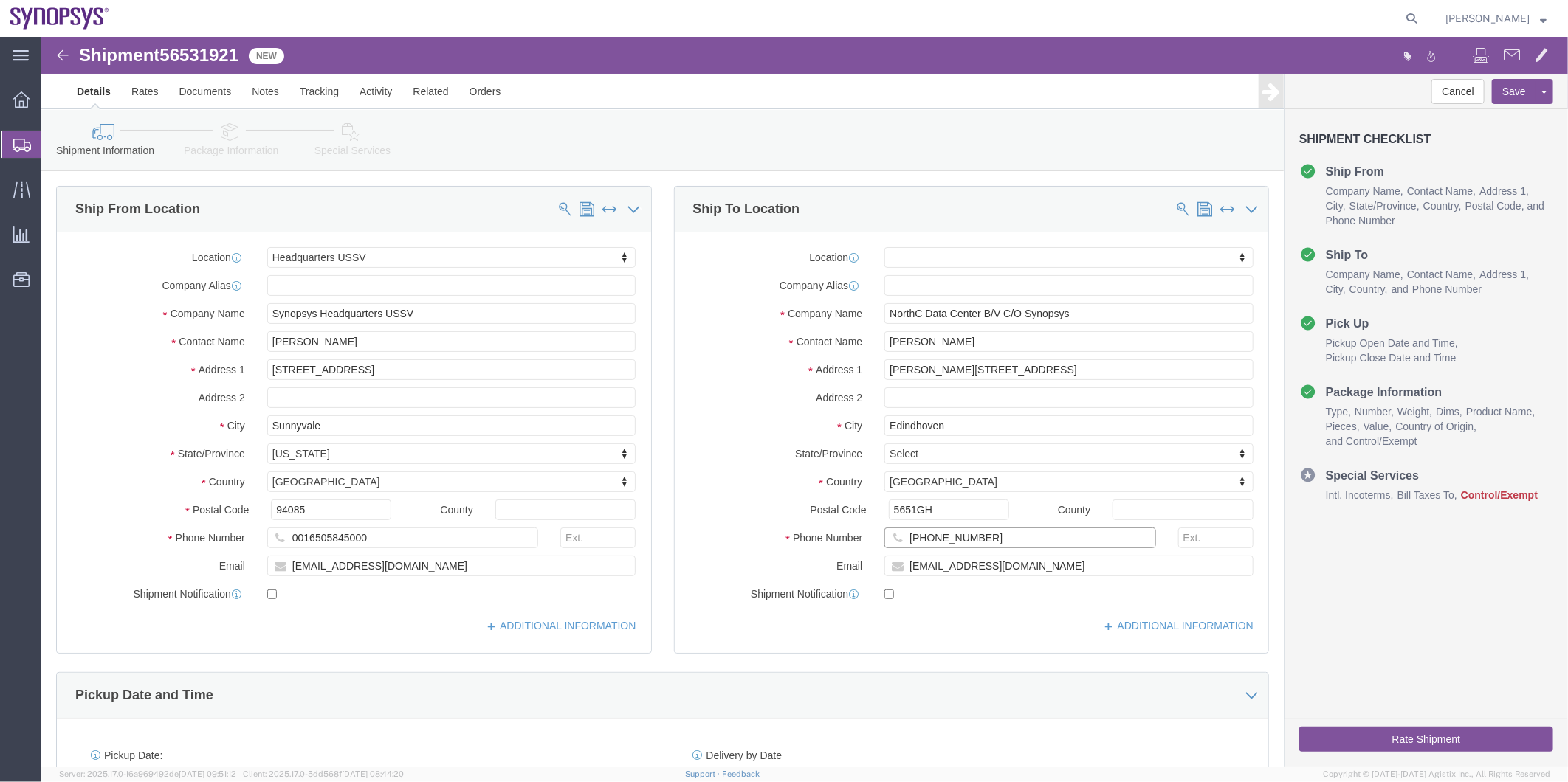
click input "+31 6 20 40 68 57"
click input "31 6 20 40 68 57"
click input "316 20 40 68 57"
click input "31620 40 68 57"
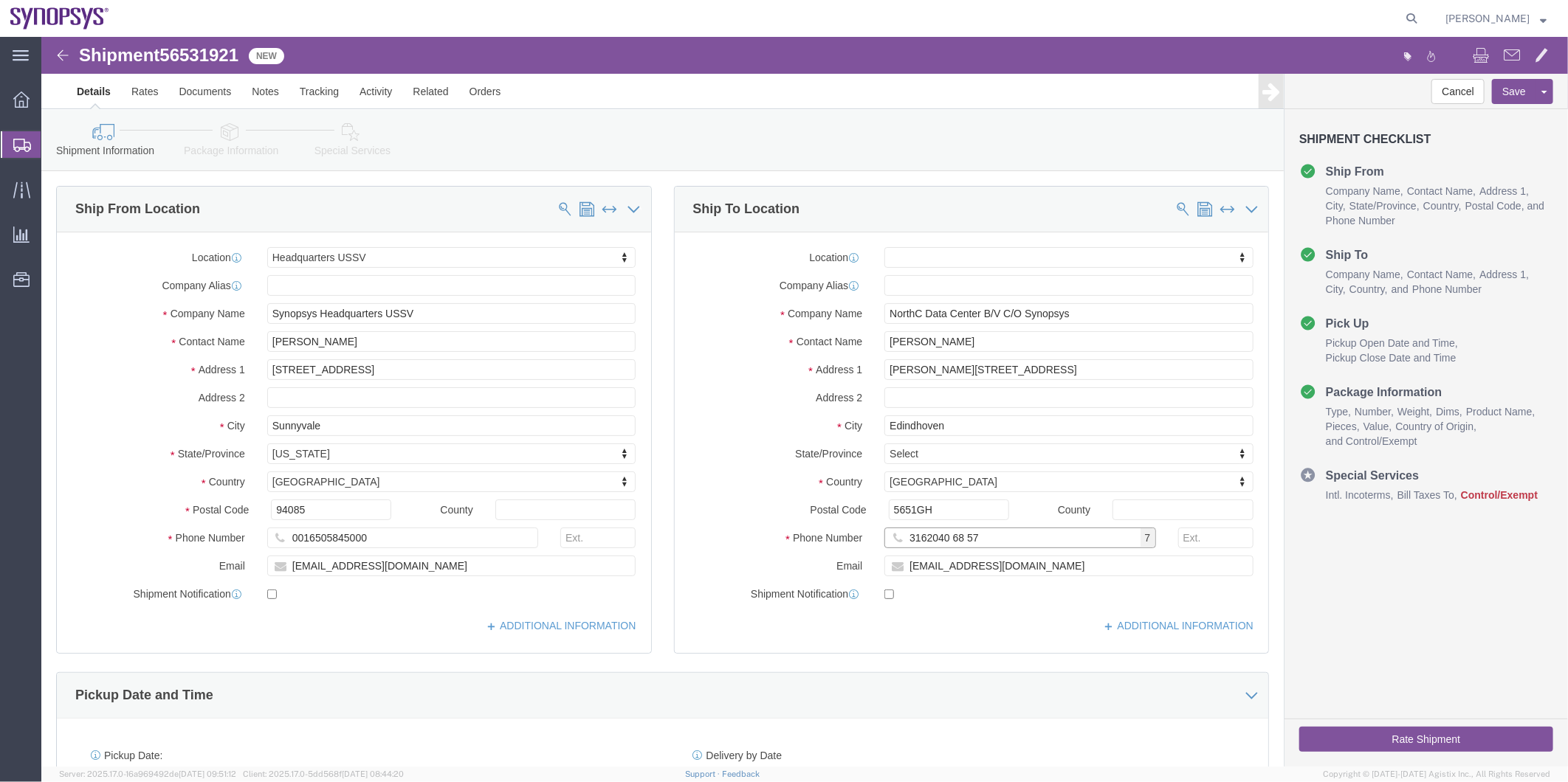
click input "3162040 68 57"
click input "316204068 57"
type input "31620406857"
click at [1413, 13] on icon at bounding box center [1411, 18] width 21 height 21
paste input "56494245"
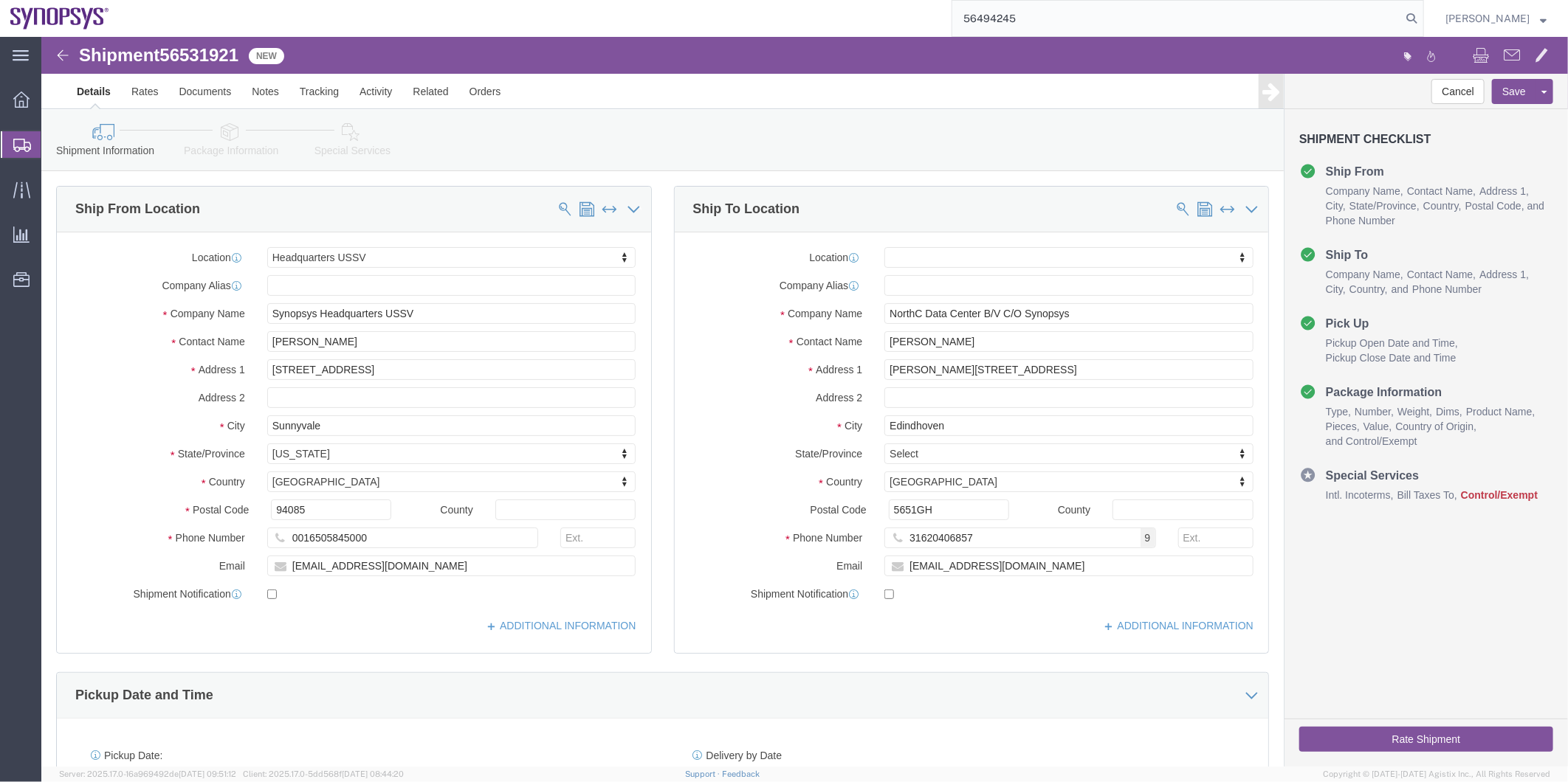
type input "56494245"
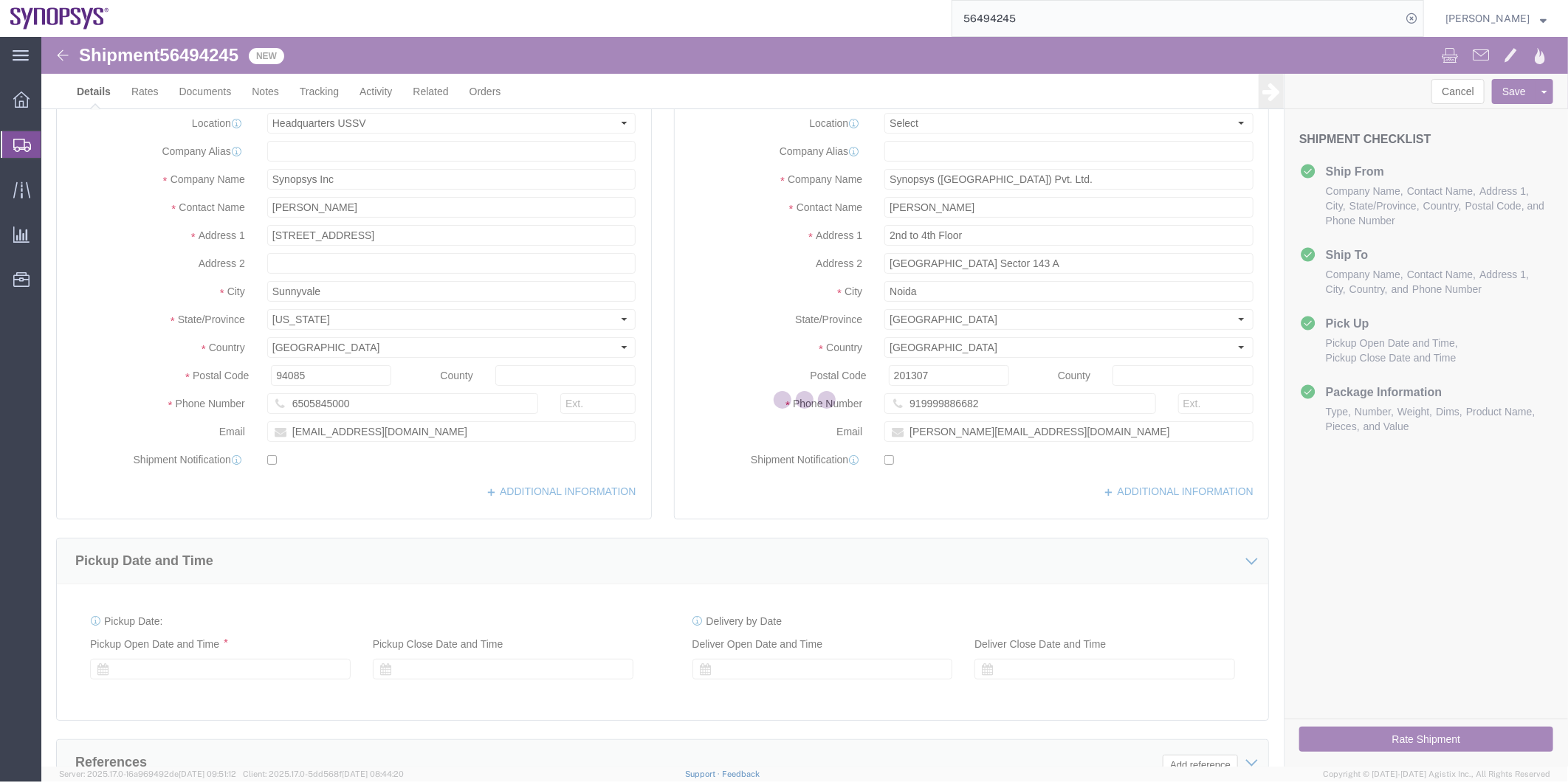
select select "63204"
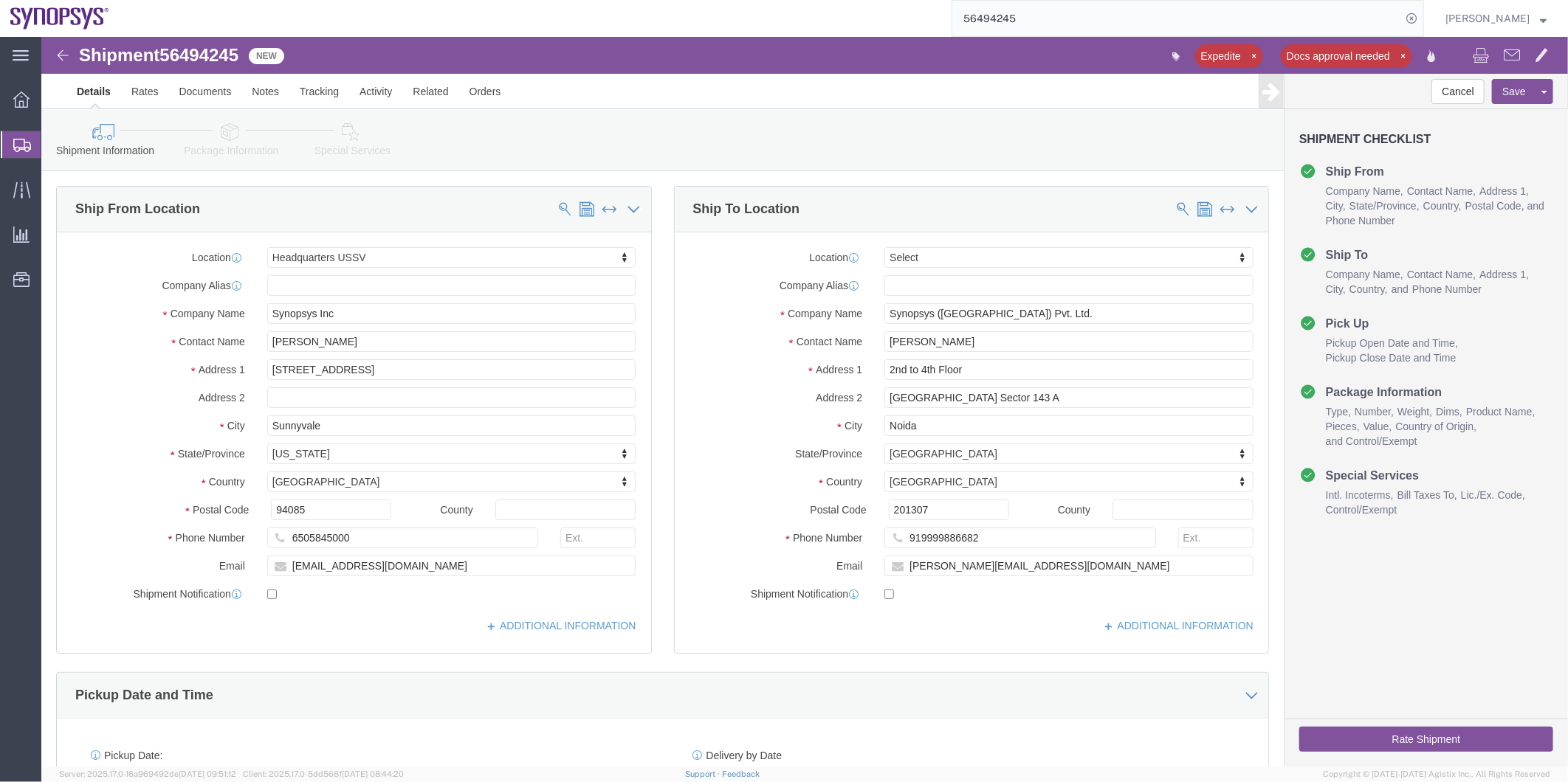
click icon
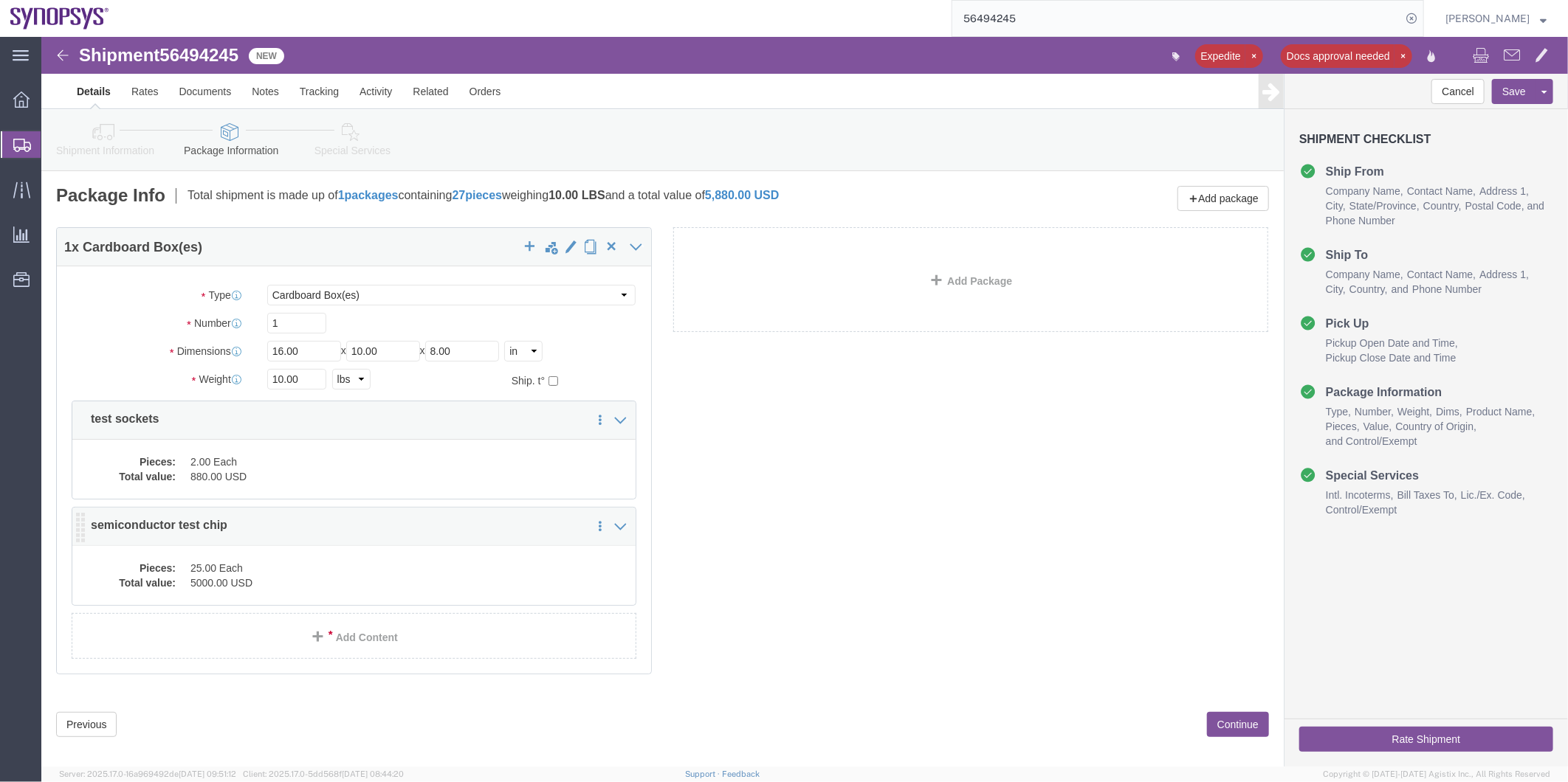
click dd "25.00 Each"
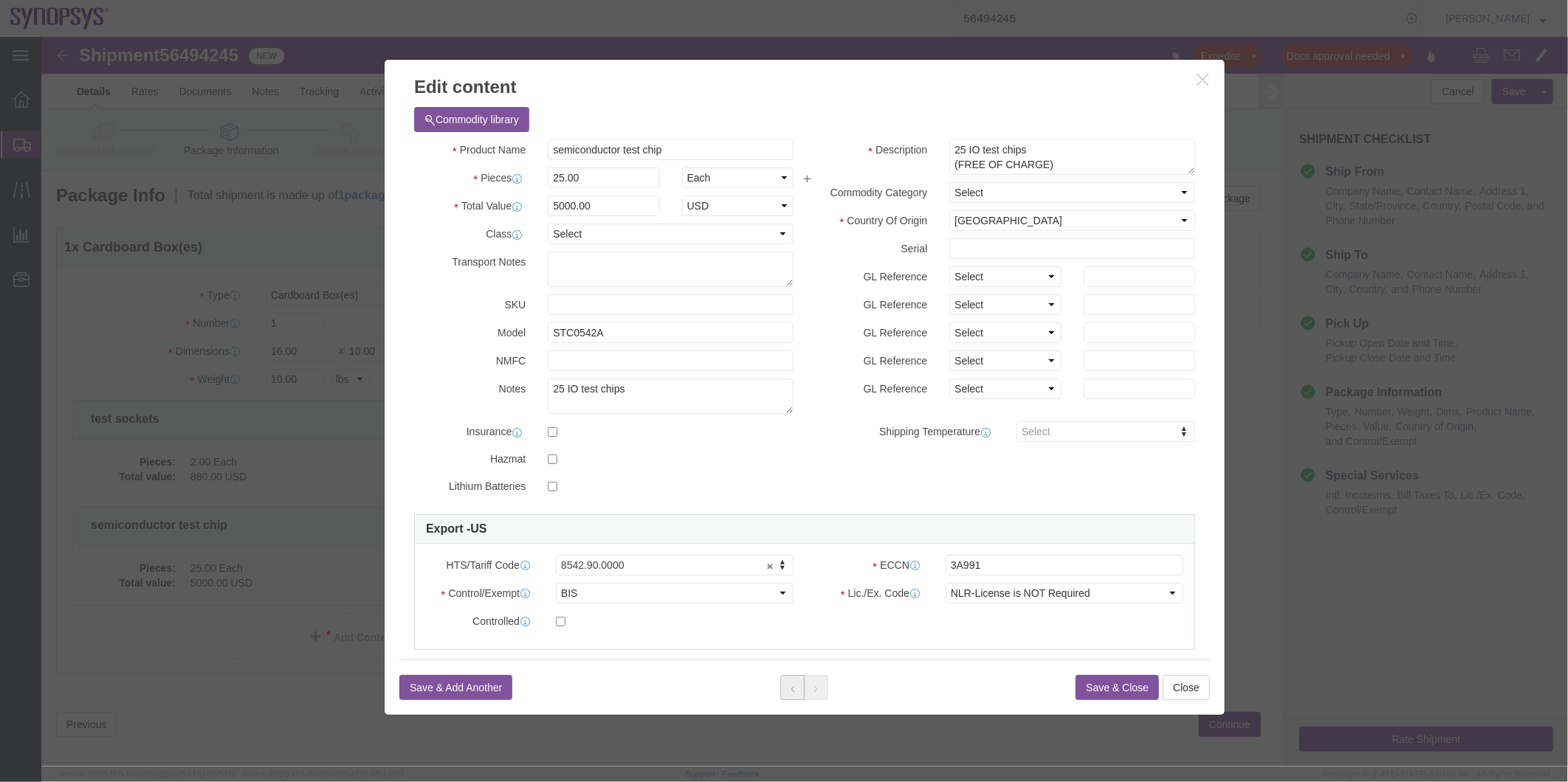
click button
type input "8517.62.9000"
click button "Save & Close"
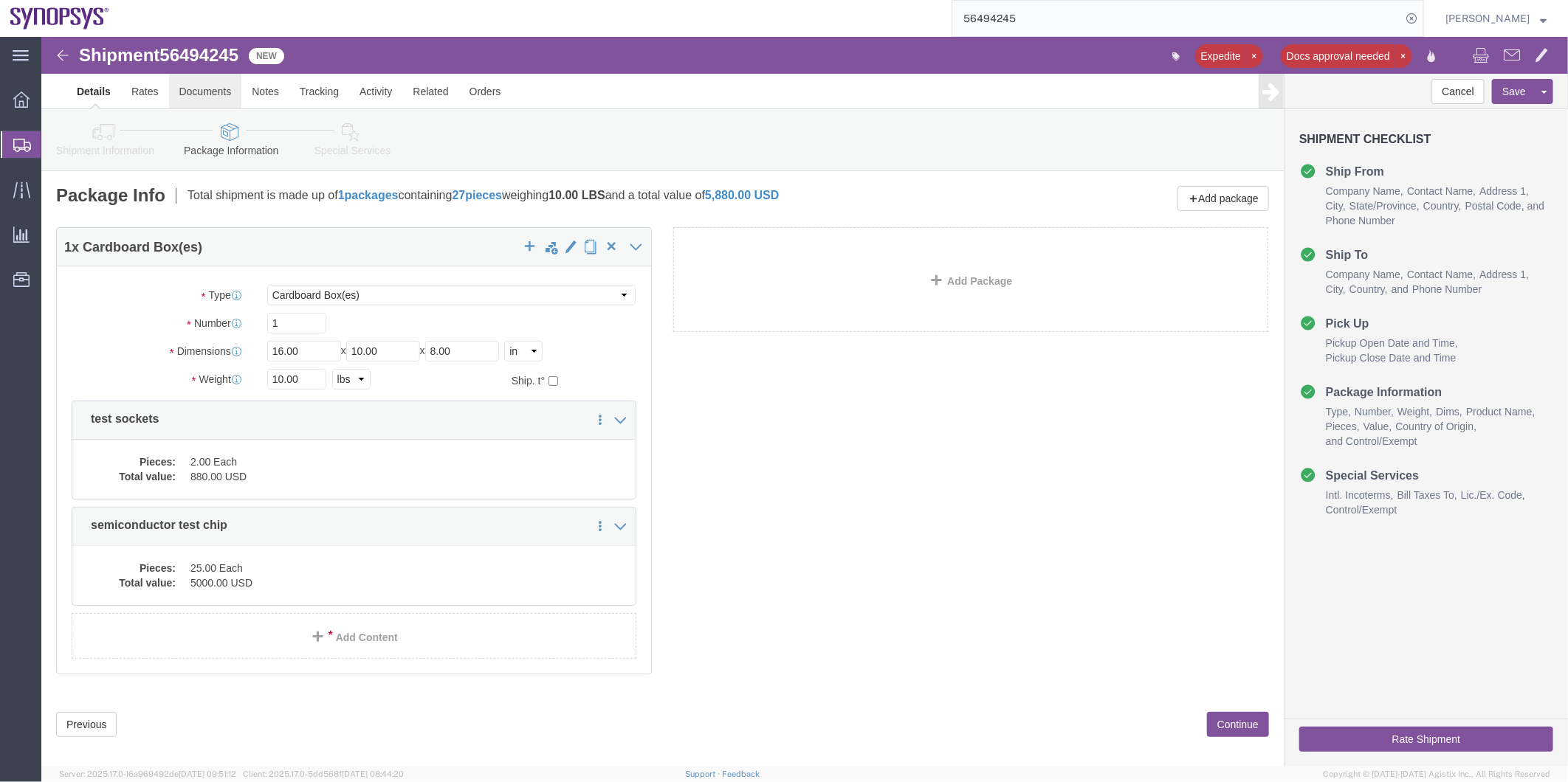
click link "Documents"
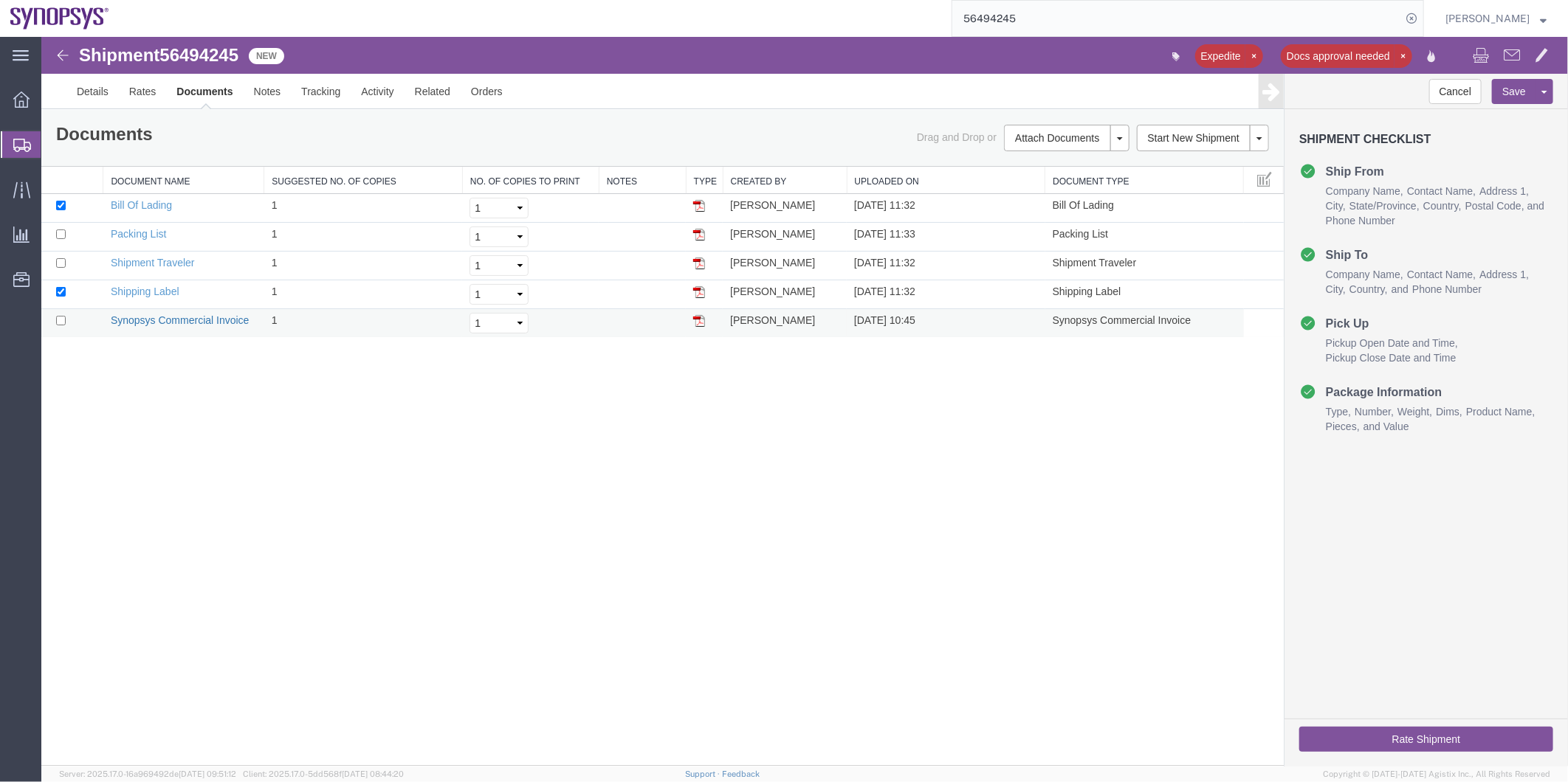
click at [178, 321] on link "Synopsys Commercial Invoice" at bounding box center [179, 319] width 139 height 12
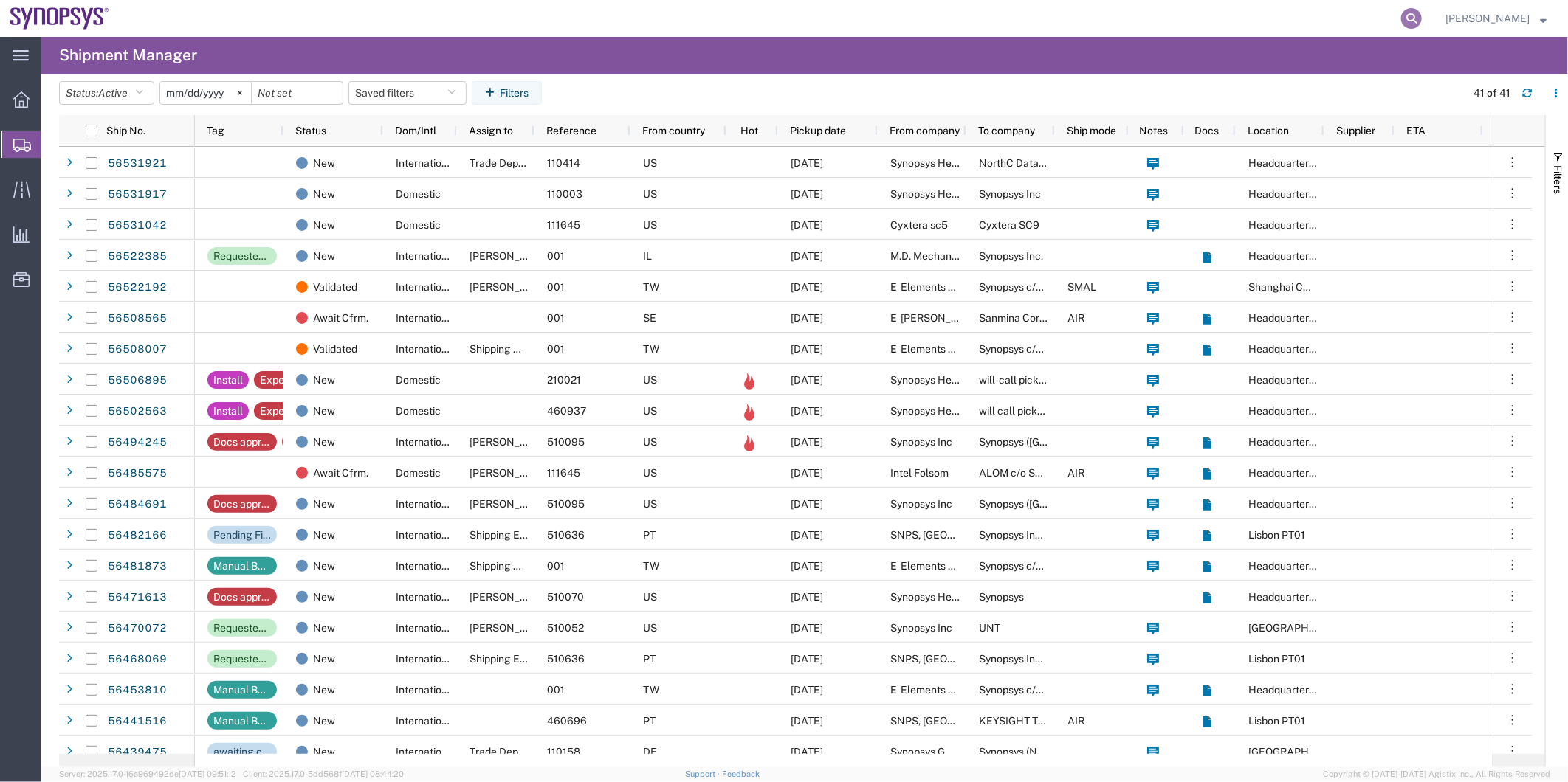
click at [1410, 23] on icon at bounding box center [1411, 18] width 21 height 21
type input "56530020"
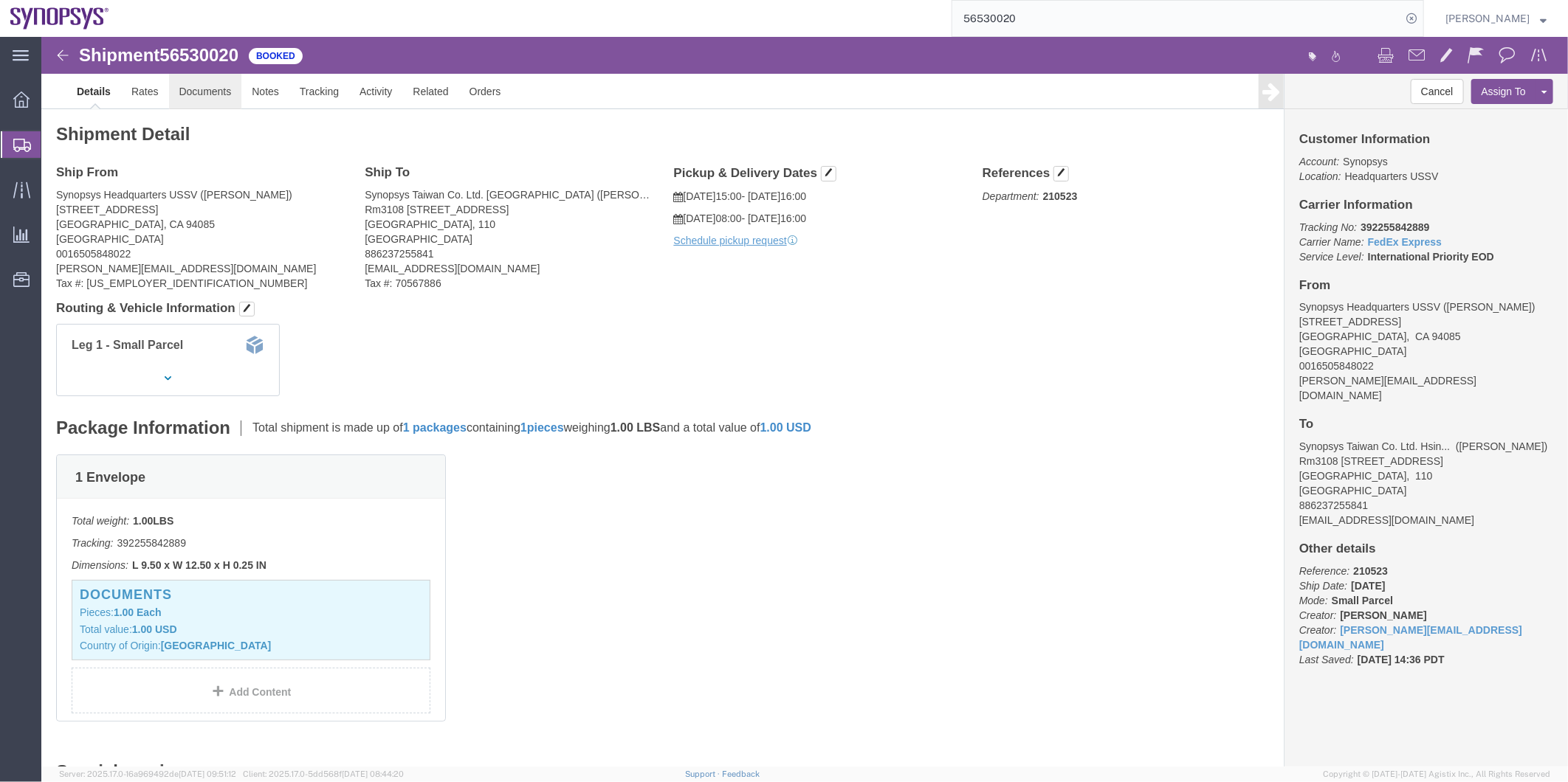
click link "Documents"
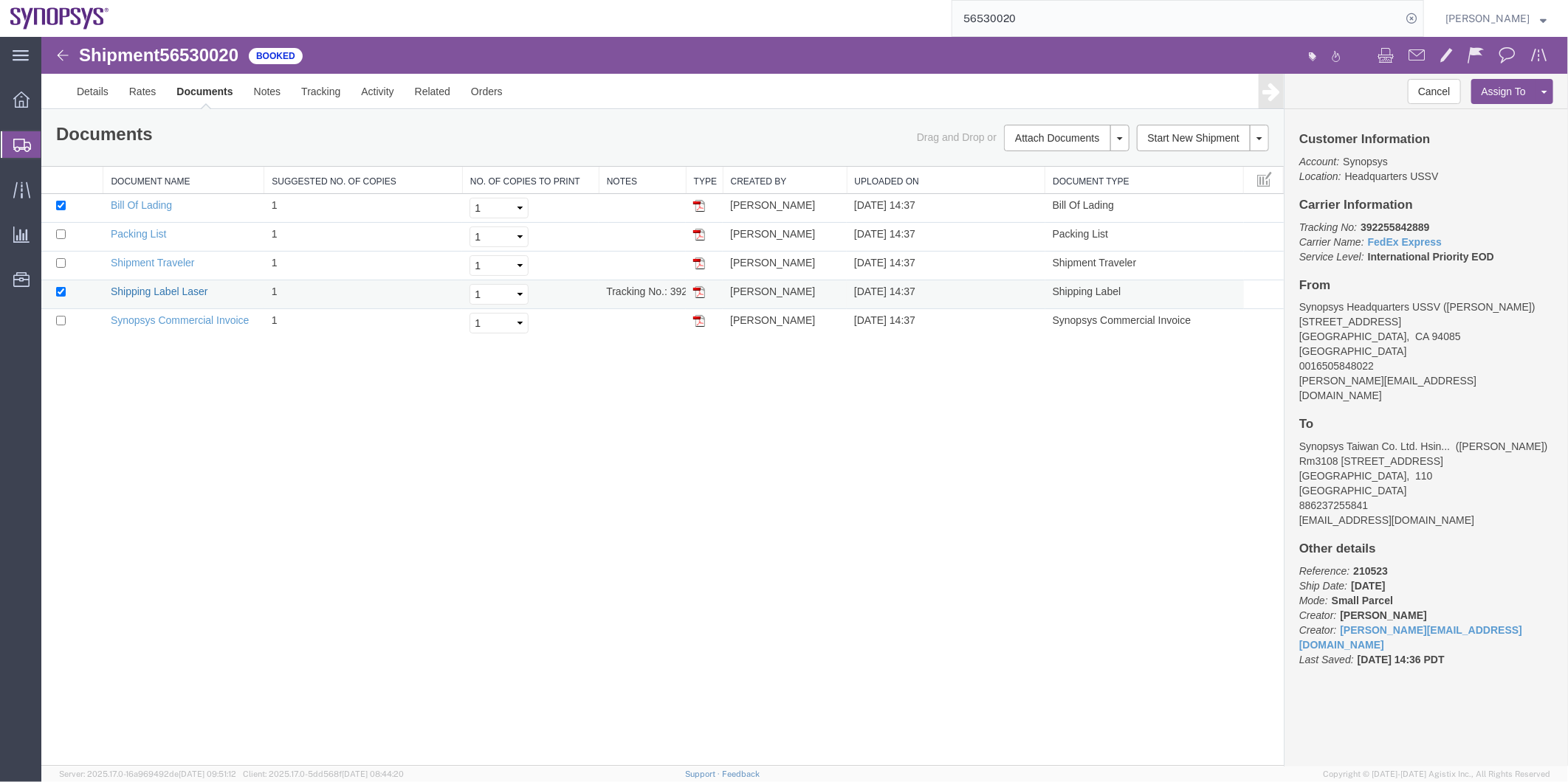
click at [164, 290] on link "Shipping Label Laser" at bounding box center [158, 291] width 97 height 12
click at [199, 320] on link "Synopsys Commercial Invoice" at bounding box center [179, 319] width 139 height 12
click at [140, 230] on link "Packing List" at bounding box center [137, 233] width 55 height 12
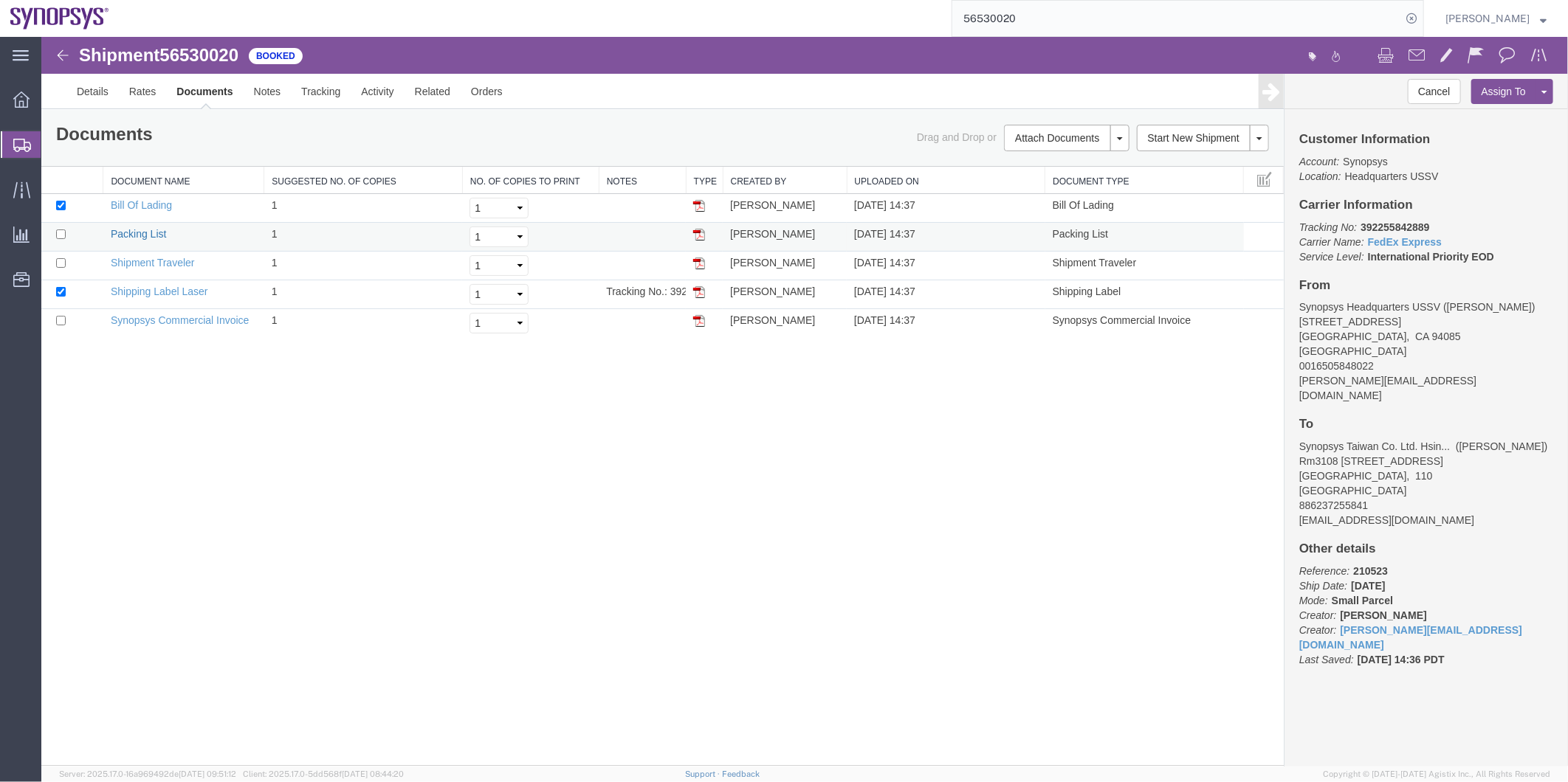
click at [140, 230] on link "Packing List" at bounding box center [137, 233] width 55 height 12
